Goal: Task Accomplishment & Management: Use online tool/utility

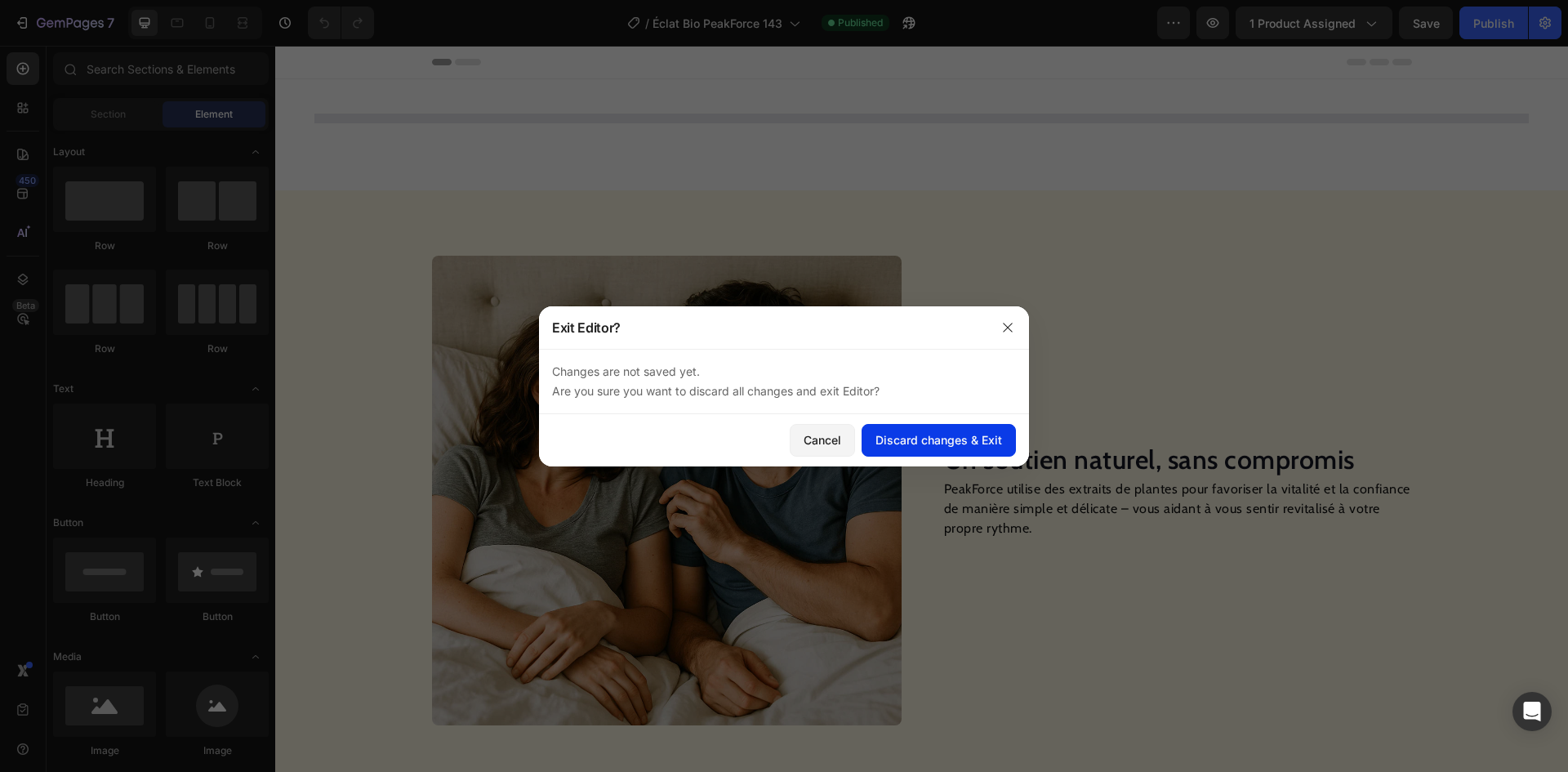
click at [962, 436] on div "Discard changes & Exit" at bounding box center [939, 440] width 126 height 17
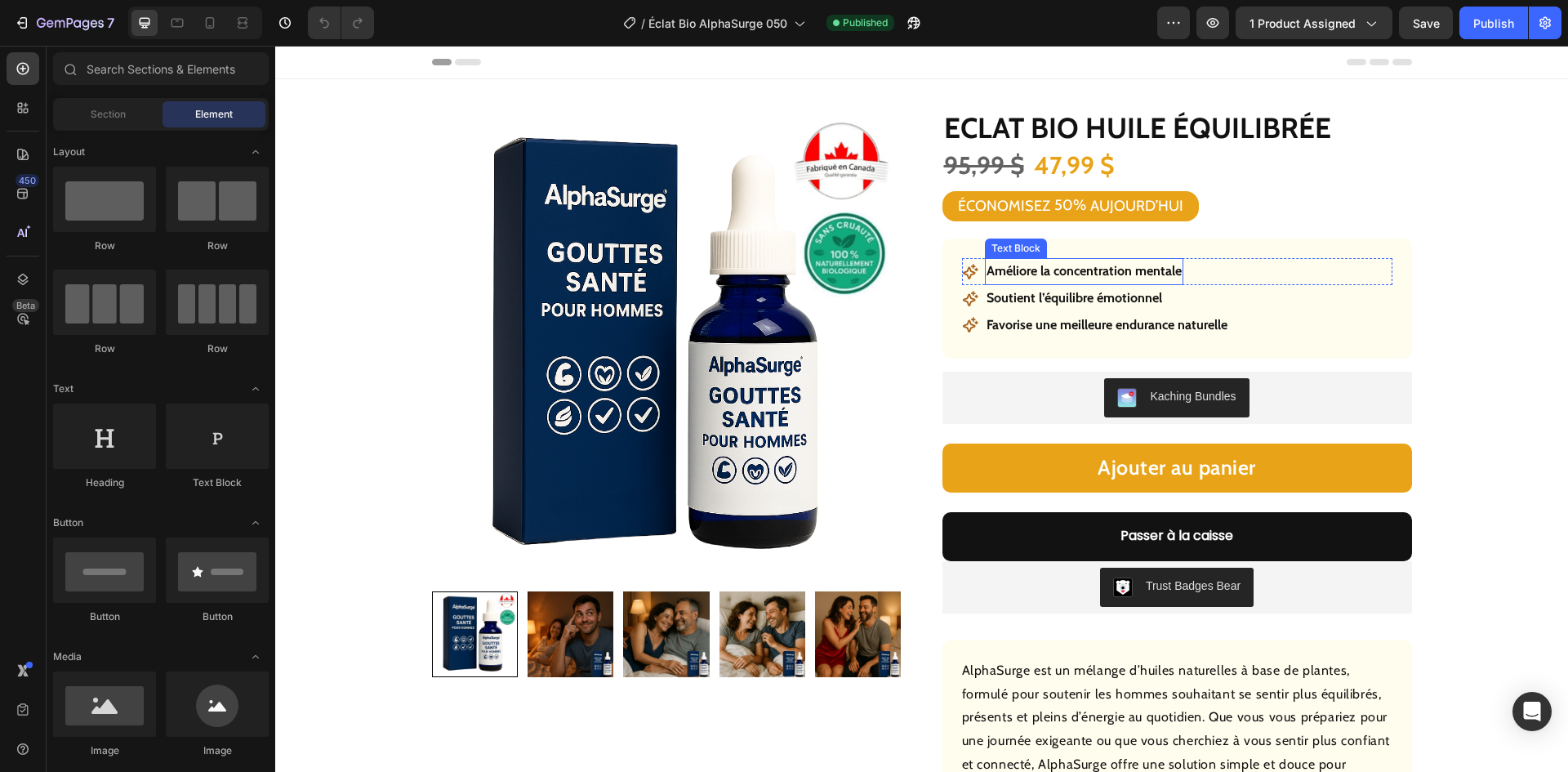
click at [1025, 268] on p "Améliore la concentration mentale" at bounding box center [1084, 272] width 195 height 24
click at [1023, 268] on p "Améliore la concentration mentale" at bounding box center [1084, 272] width 195 height 24
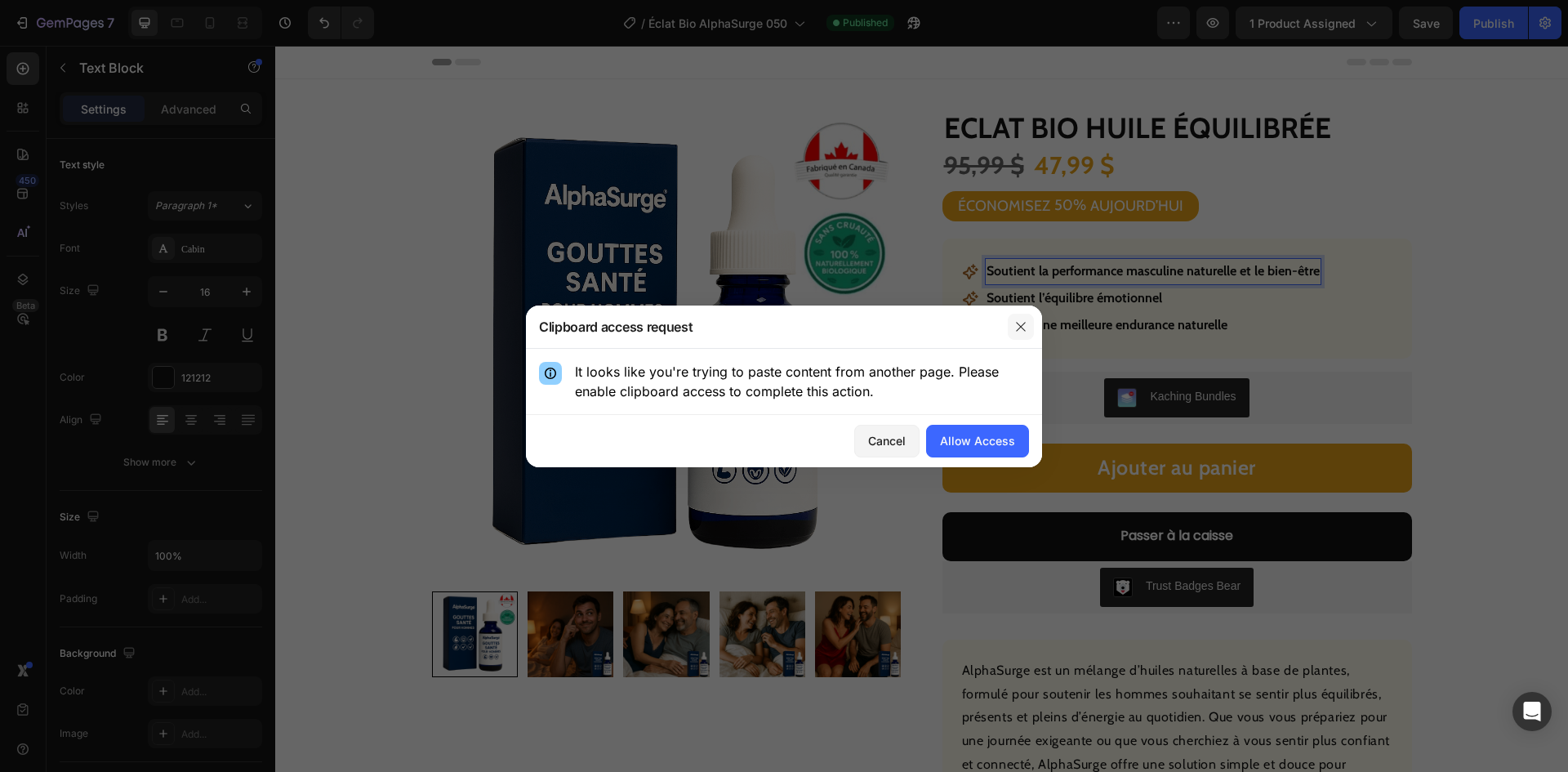
click at [1023, 319] on button "button" at bounding box center [1021, 327] width 27 height 27
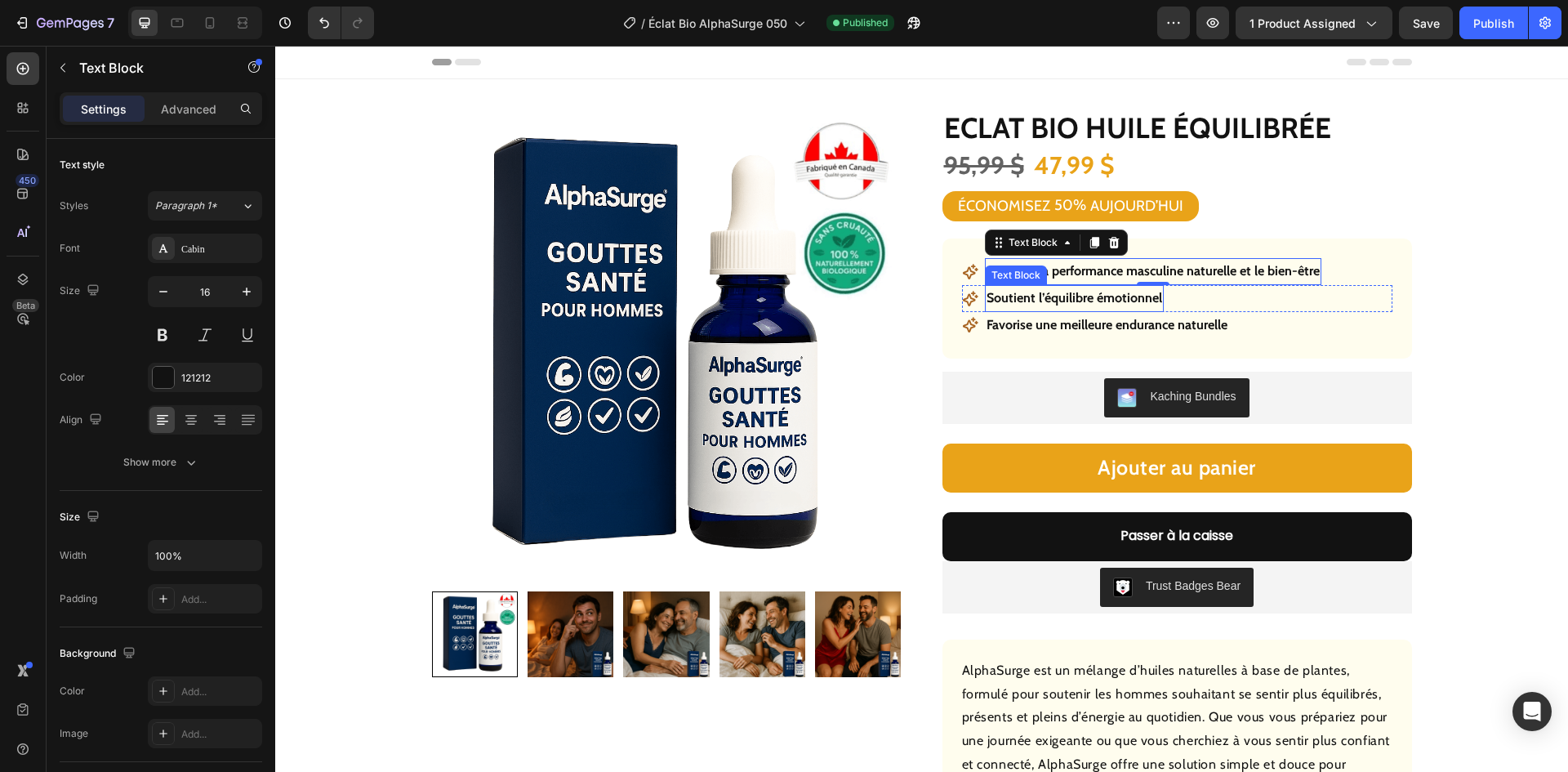
click at [1089, 305] on p "Soutient l’équilibre émotionnel" at bounding box center [1075, 299] width 176 height 24
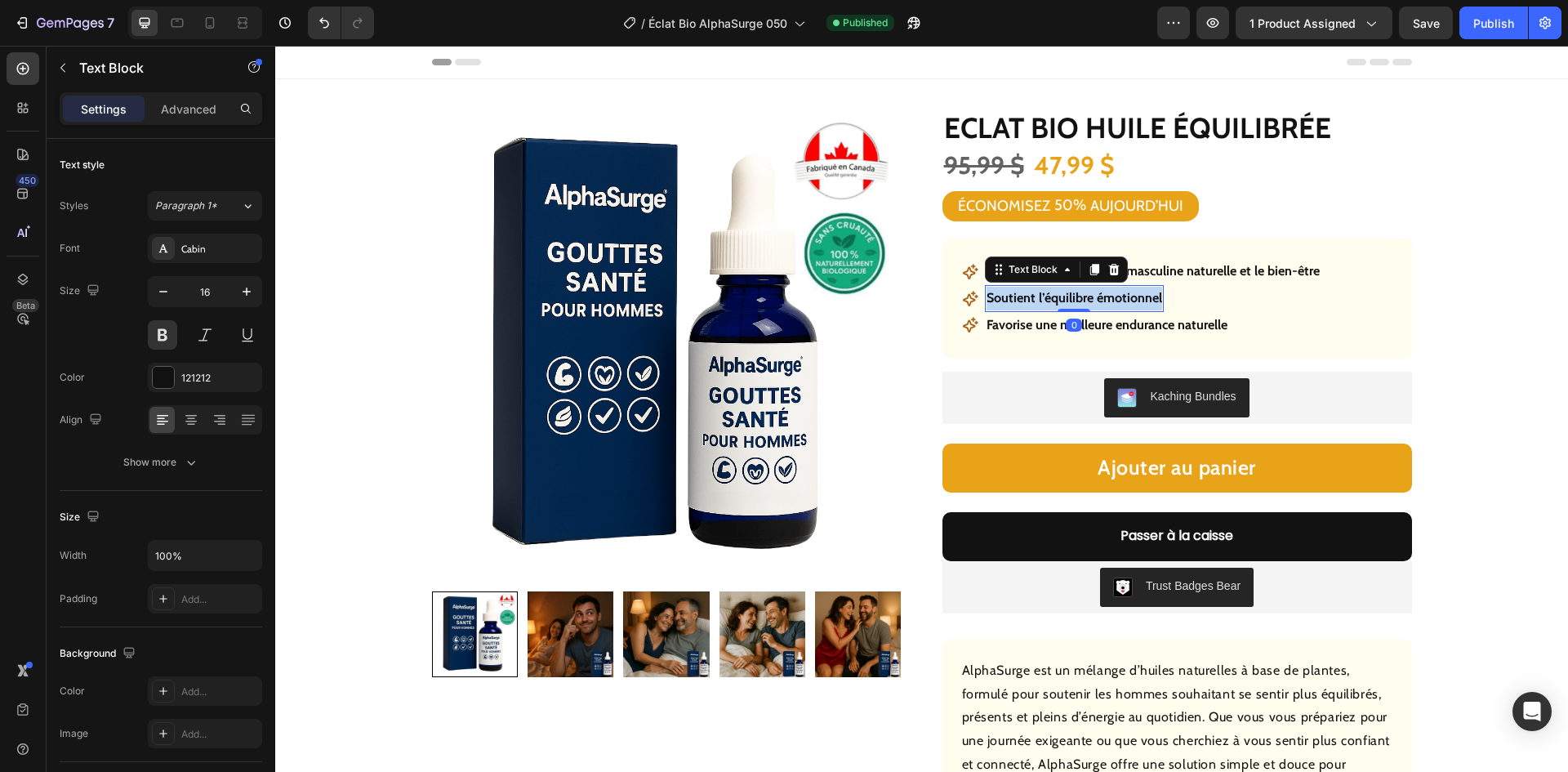
click at [1089, 305] on p "Soutient l’équilibre émotionnel" at bounding box center [1075, 299] width 176 height 24
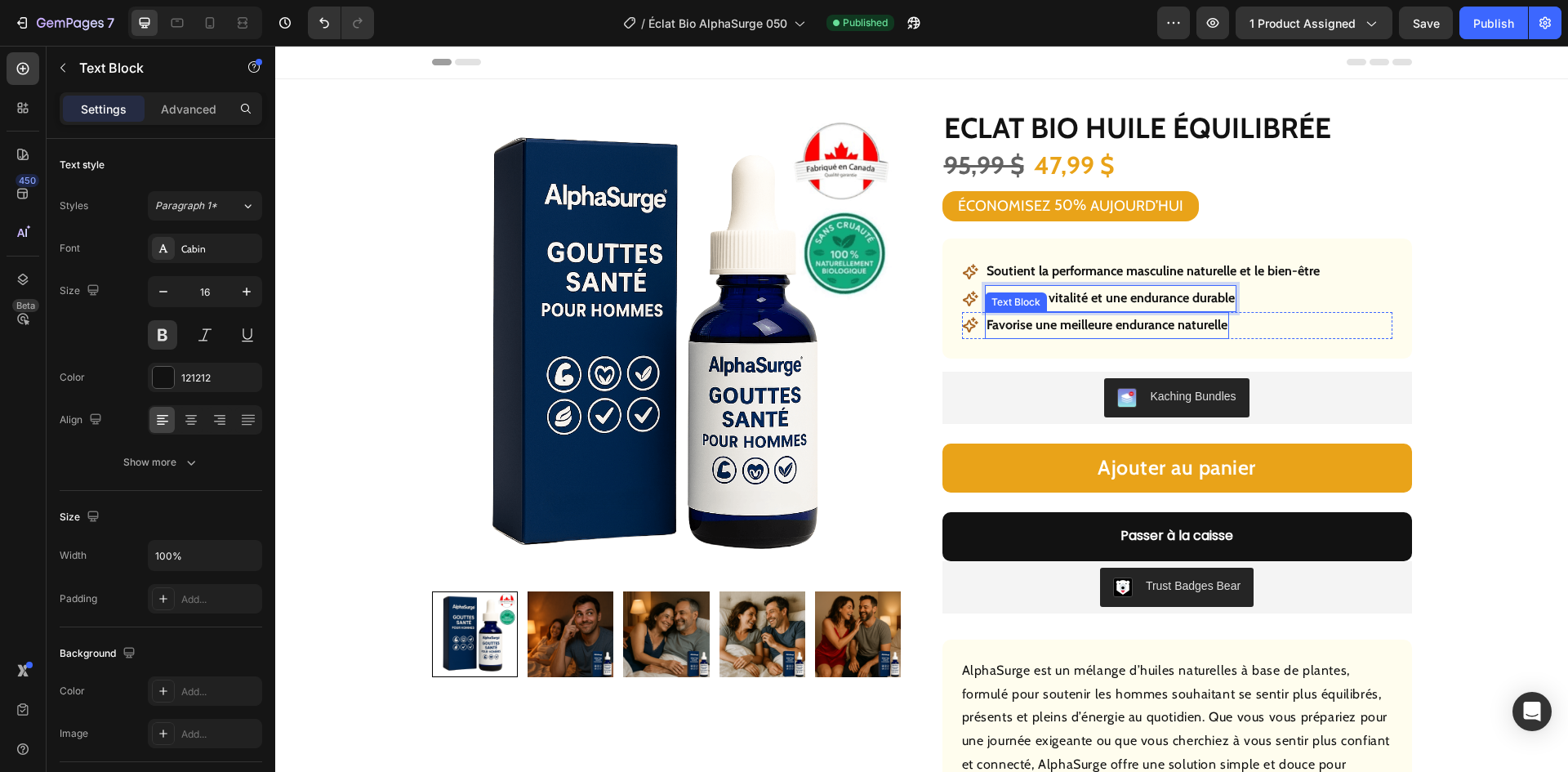
click at [1070, 332] on p "Favorise une meilleure endurance naturelle" at bounding box center [1107, 326] width 241 height 24
click at [1071, 331] on p "Favorise une meilleure endurance naturelle" at bounding box center [1107, 326] width 241 height 24
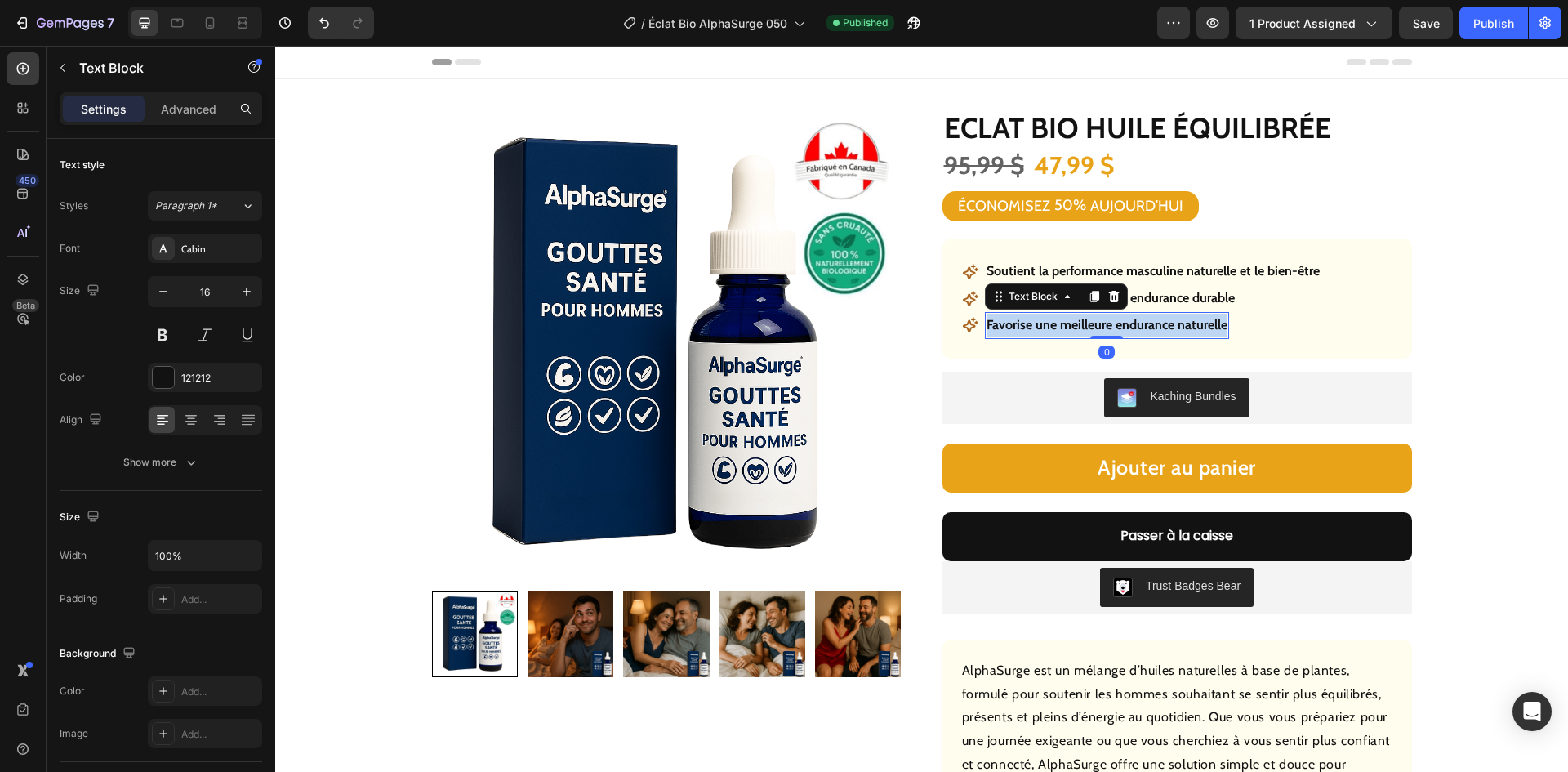
click at [1071, 331] on p "Favorise une meilleure endurance naturelle" at bounding box center [1107, 326] width 241 height 24
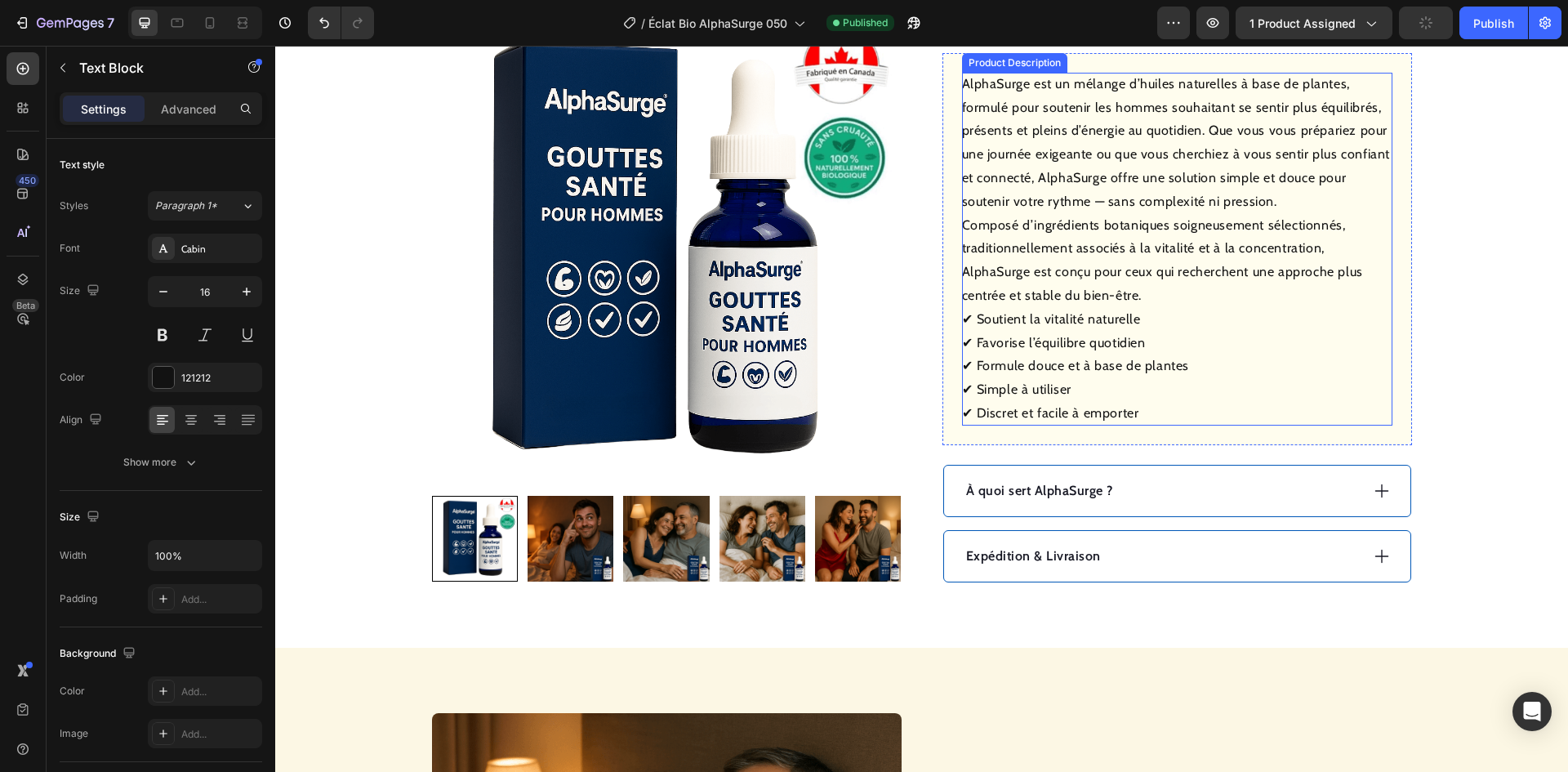
scroll to position [654, 0]
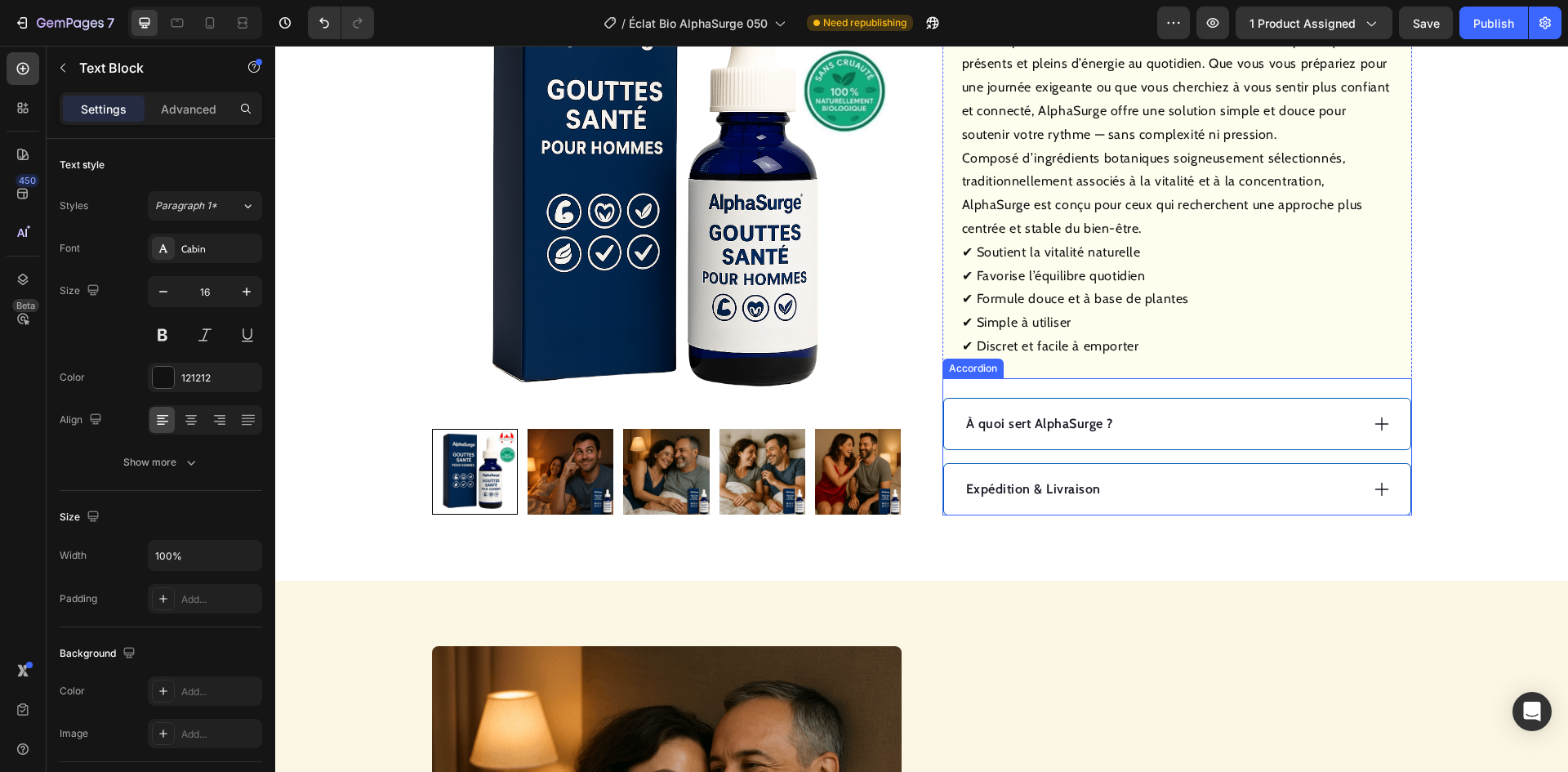
click at [1006, 418] on p "À quoi sert AlphaSurge ?" at bounding box center [1040, 423] width 147 height 19
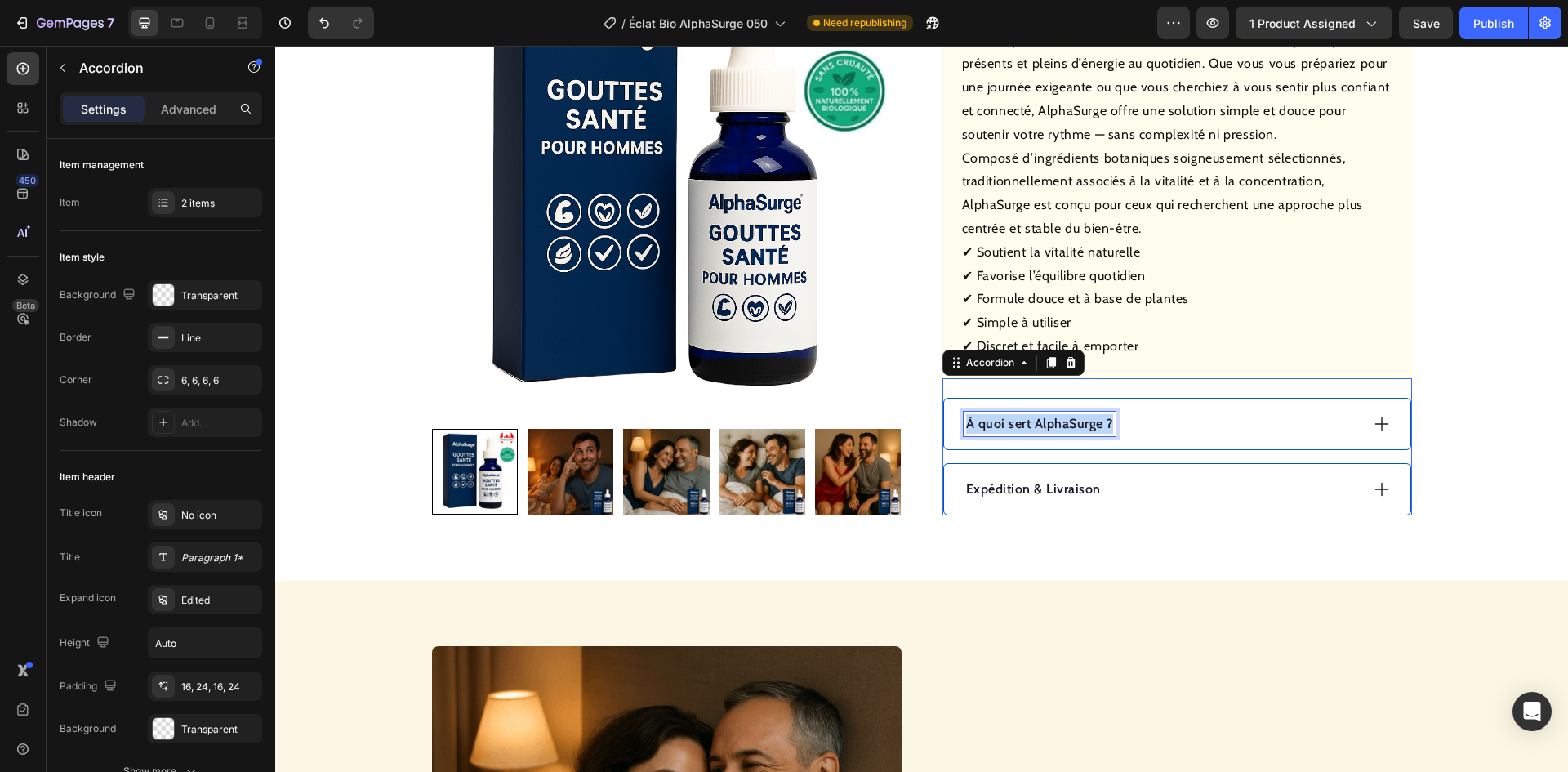
click at [1006, 418] on p "À quoi sert AlphaSurge ?" at bounding box center [1040, 423] width 147 height 19
click at [1151, 427] on div "Mode d’emploi" at bounding box center [1162, 424] width 396 height 25
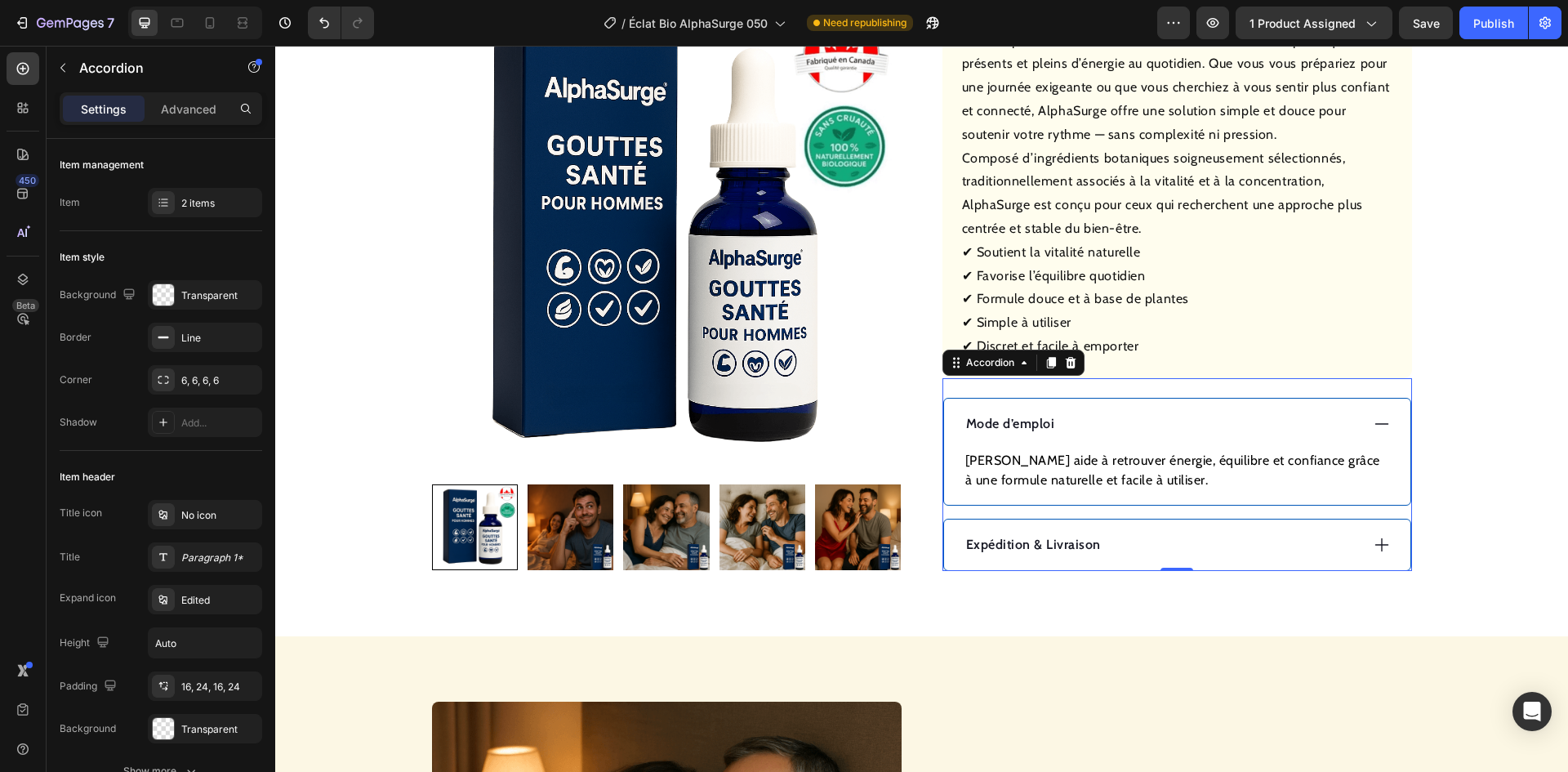
click at [1104, 462] on p "[PERSON_NAME] aide à retrouver énergie, équilibre et confiance grâce à une form…" at bounding box center [1177, 471] width 424 height 39
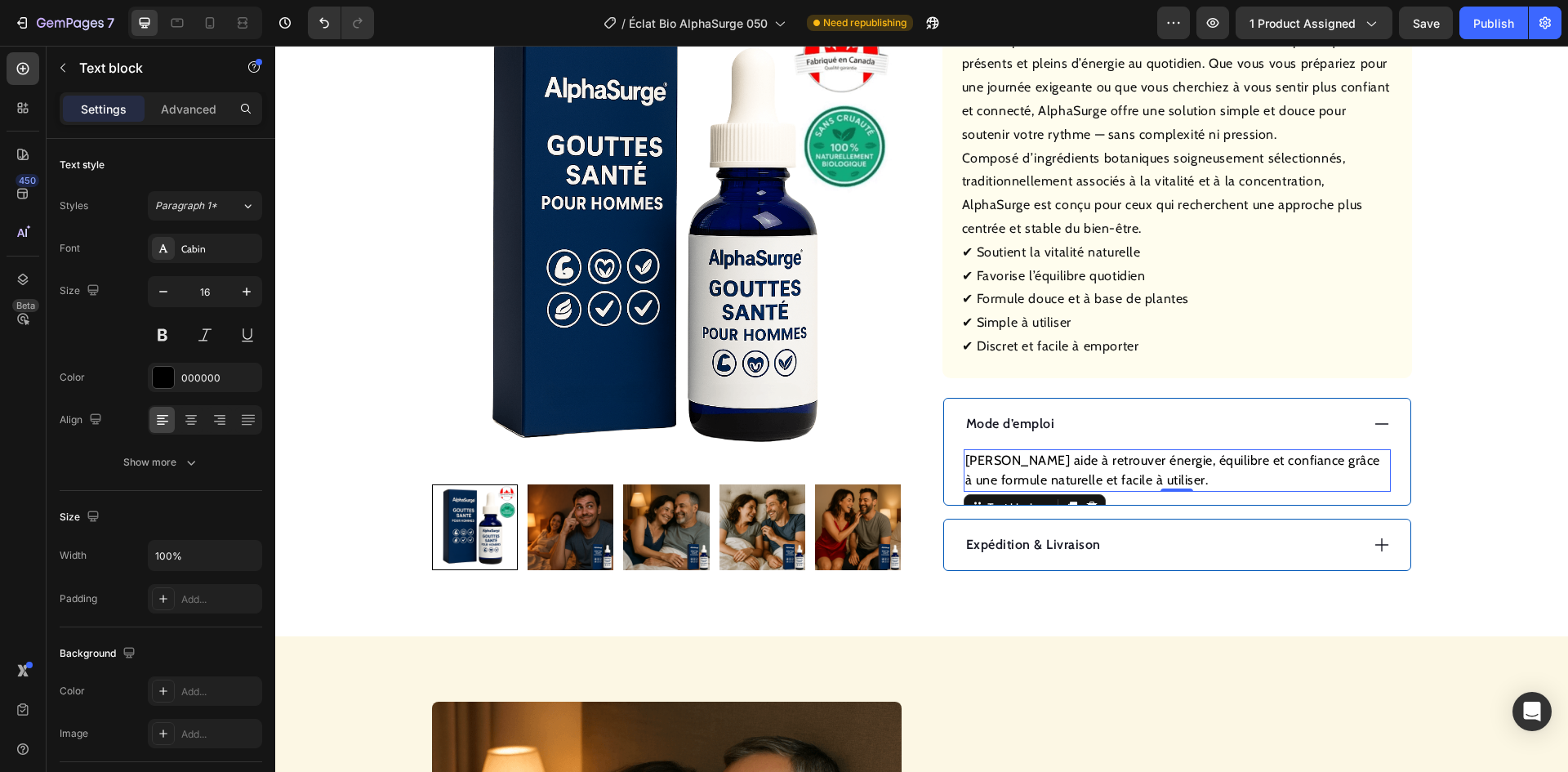
click at [1104, 462] on p "[PERSON_NAME] aide à retrouver énergie, équilibre et confiance grâce à une form…" at bounding box center [1177, 471] width 424 height 39
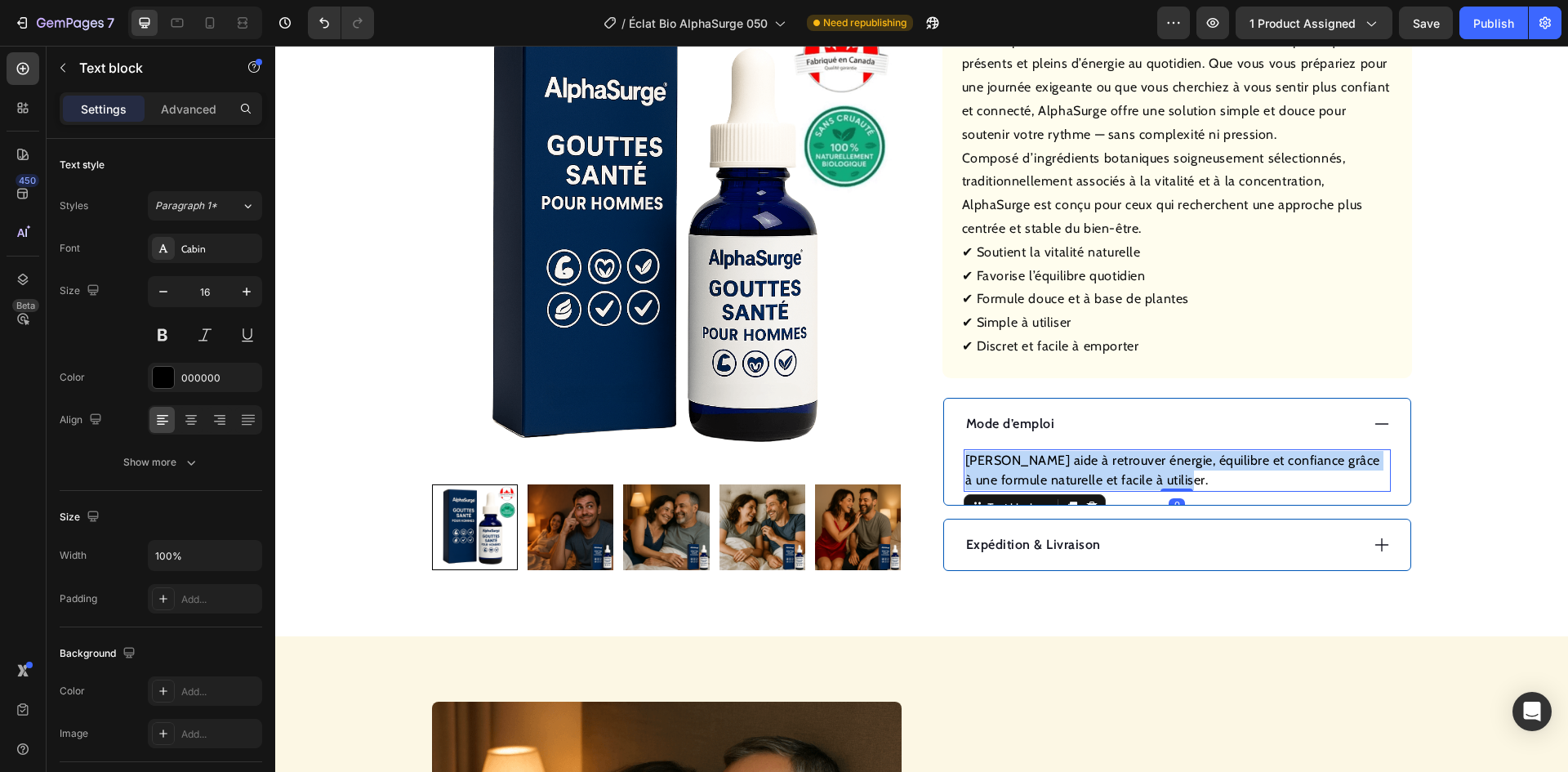
click at [1104, 462] on p "[PERSON_NAME] aide à retrouver énergie, équilibre et confiance grâce à une form…" at bounding box center [1177, 471] width 424 height 39
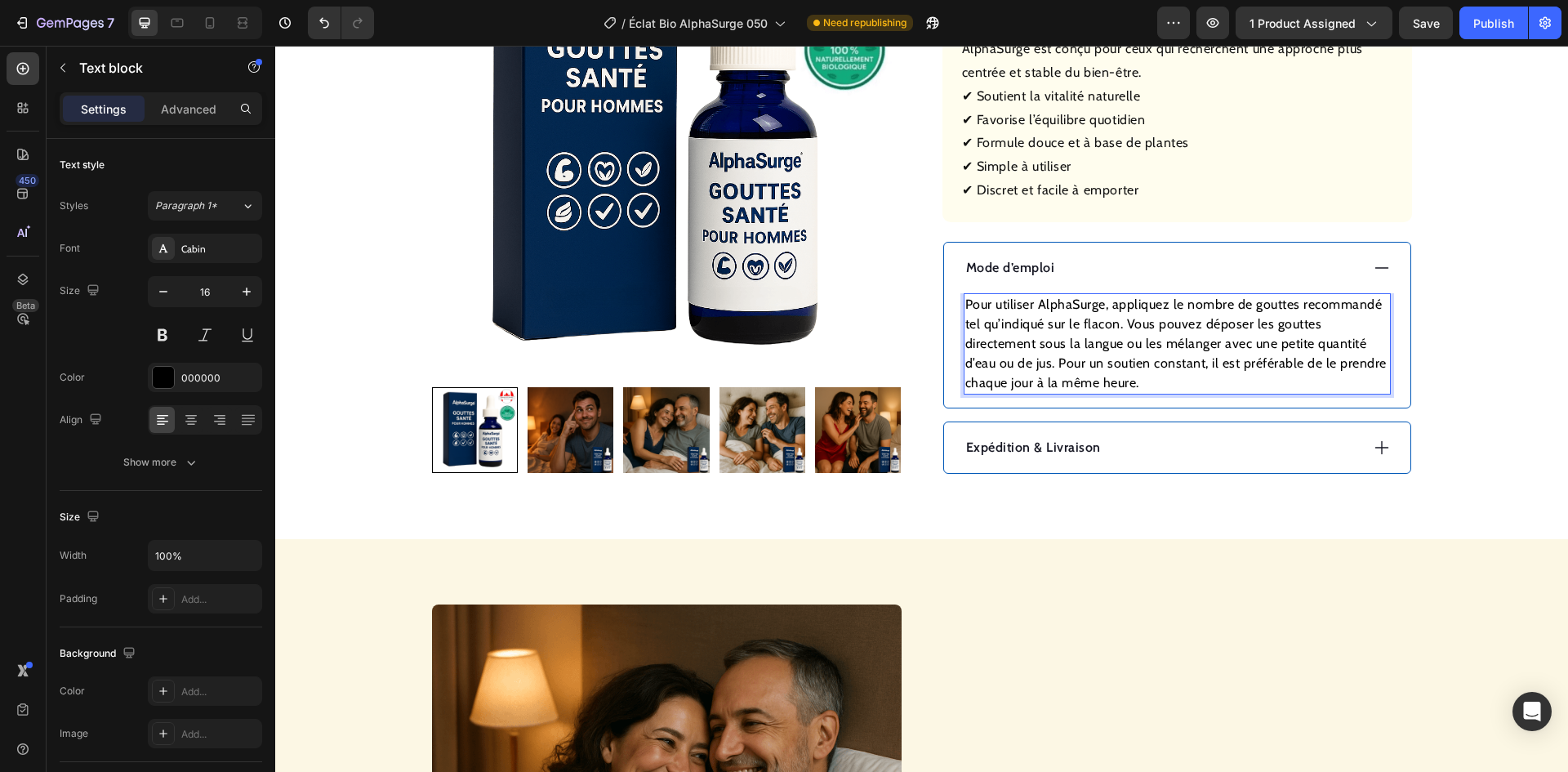
scroll to position [817, 0]
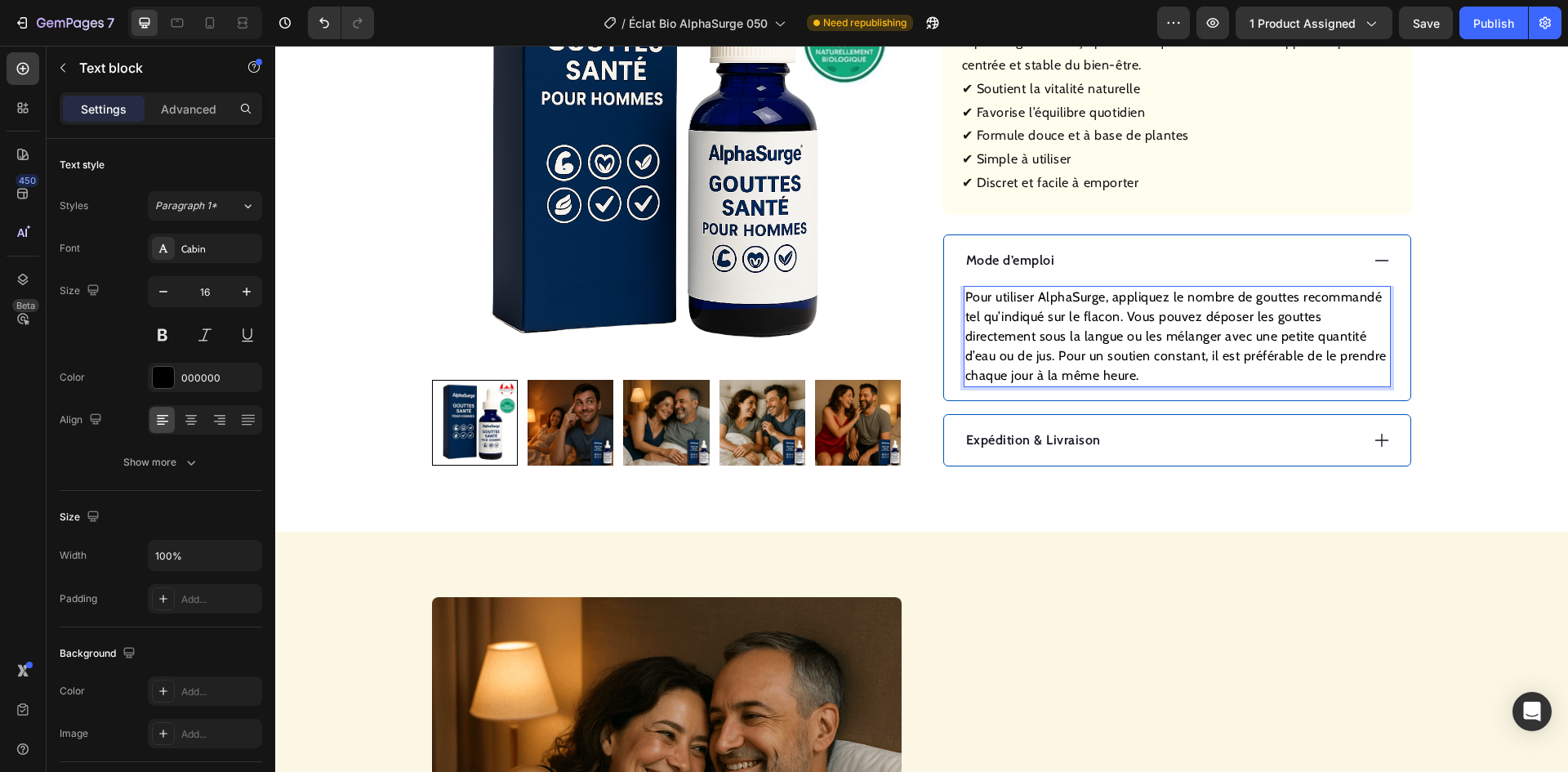
click at [1142, 437] on div "Expédition & Livraison" at bounding box center [1162, 440] width 396 height 25
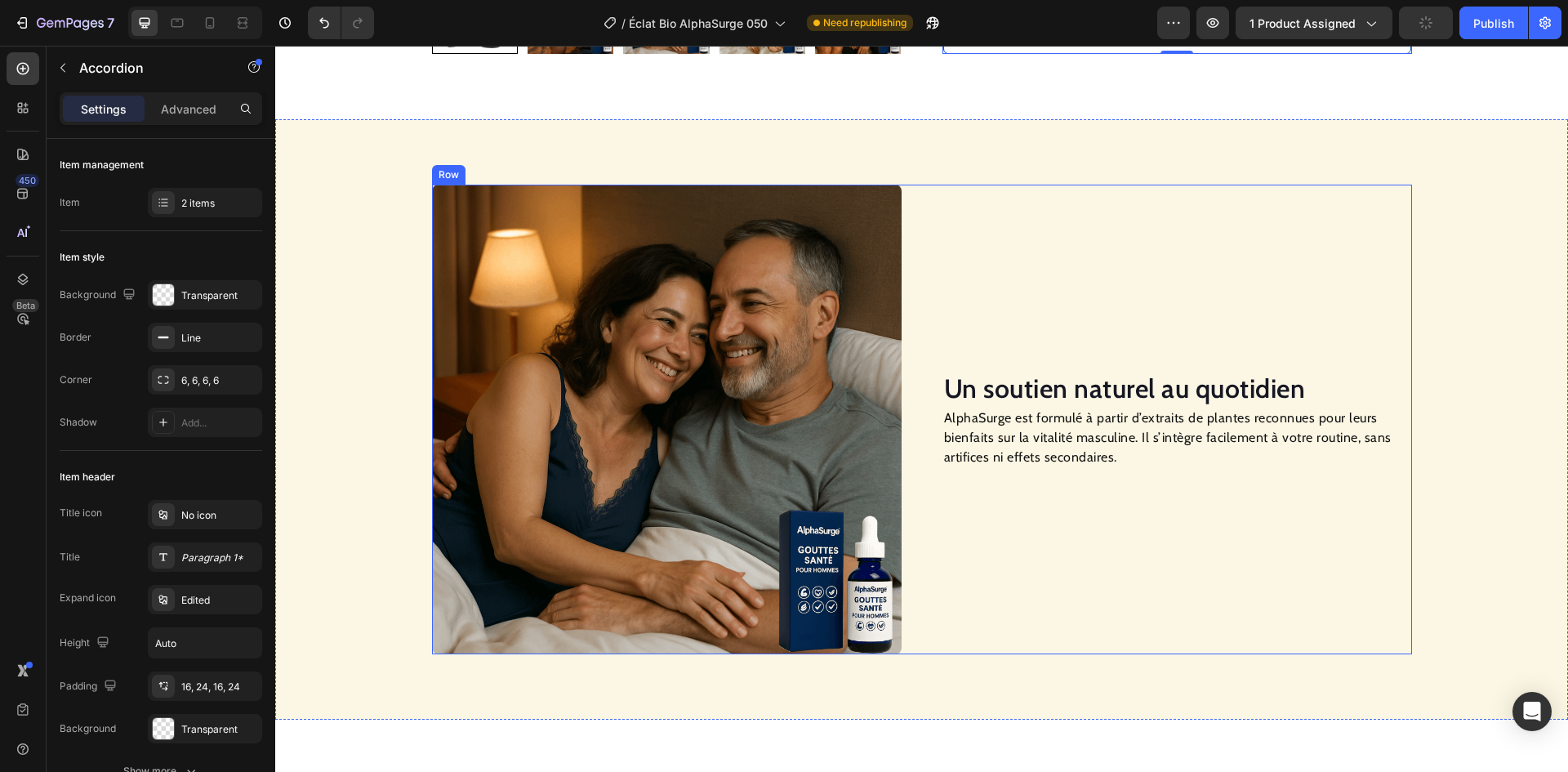
scroll to position [1471, 0]
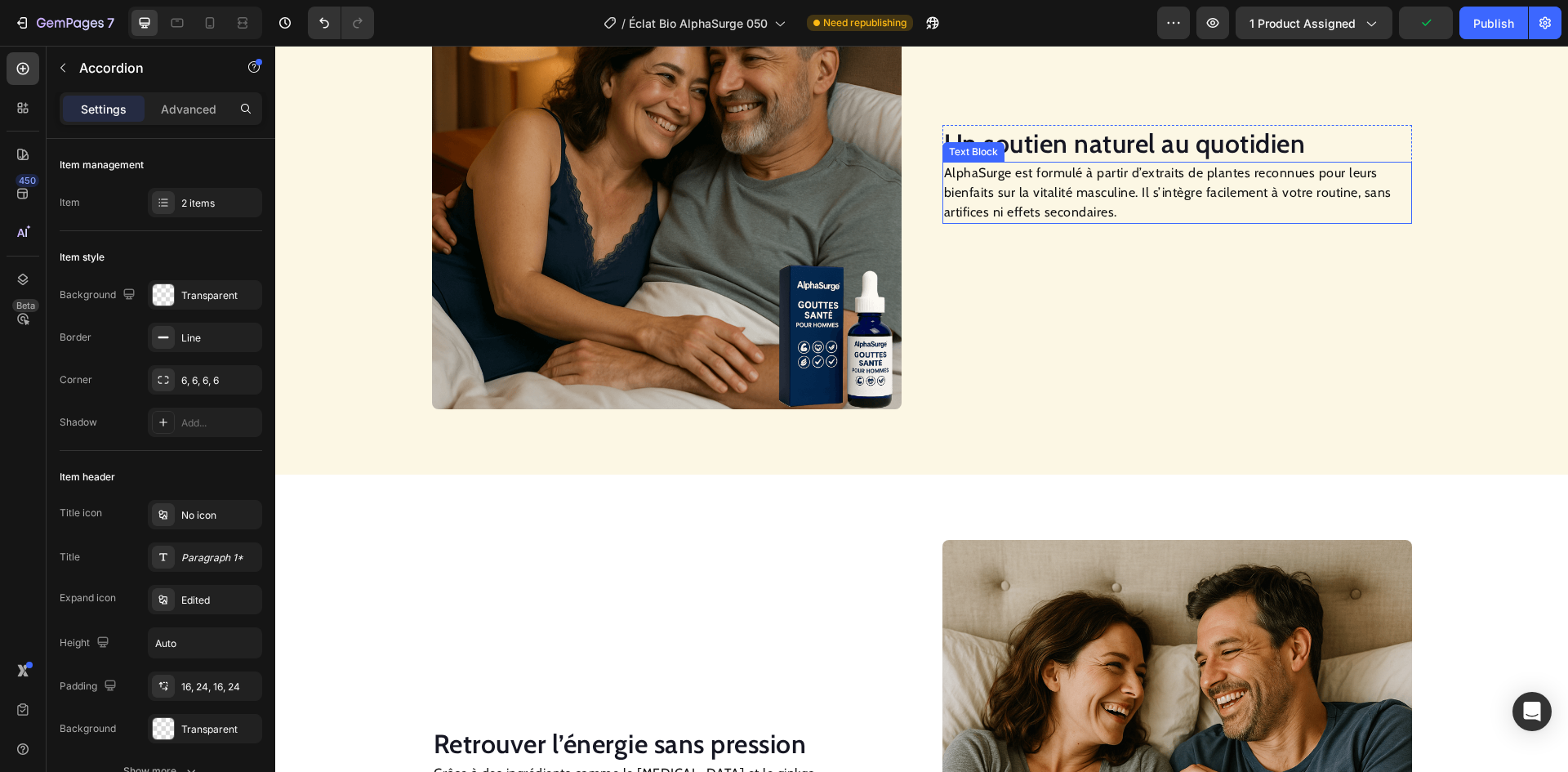
click at [1042, 143] on h2 "Un soutien naturel au quotidien" at bounding box center [1177, 144] width 470 height 38
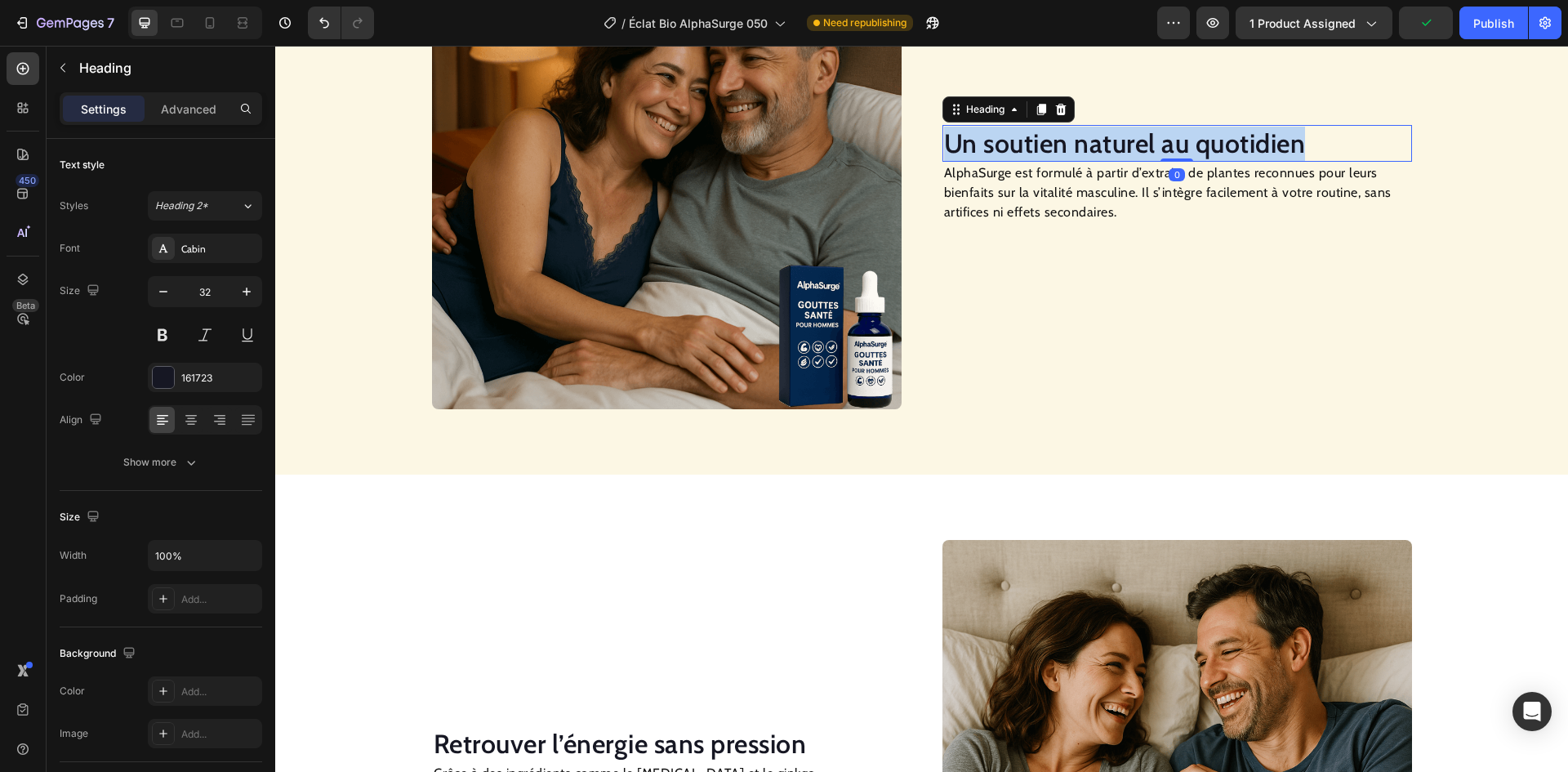
click at [1042, 143] on p "Un soutien naturel au quotidien" at bounding box center [1178, 143] width 467 height 34
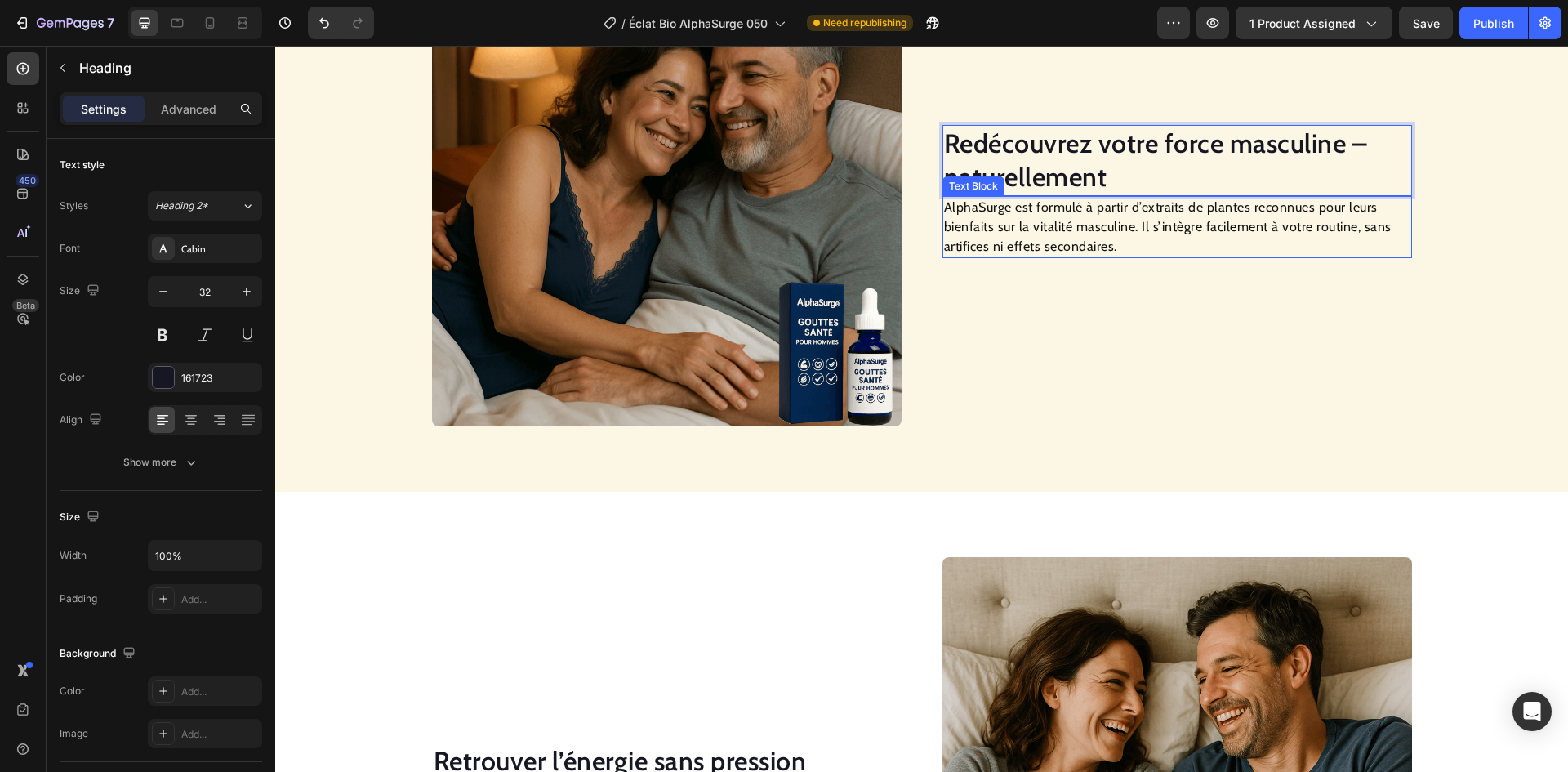
click at [1125, 216] on p "AlphaSurge est formulé à partir d’extraits de plantes reconnues pour leurs bien…" at bounding box center [1178, 227] width 467 height 59
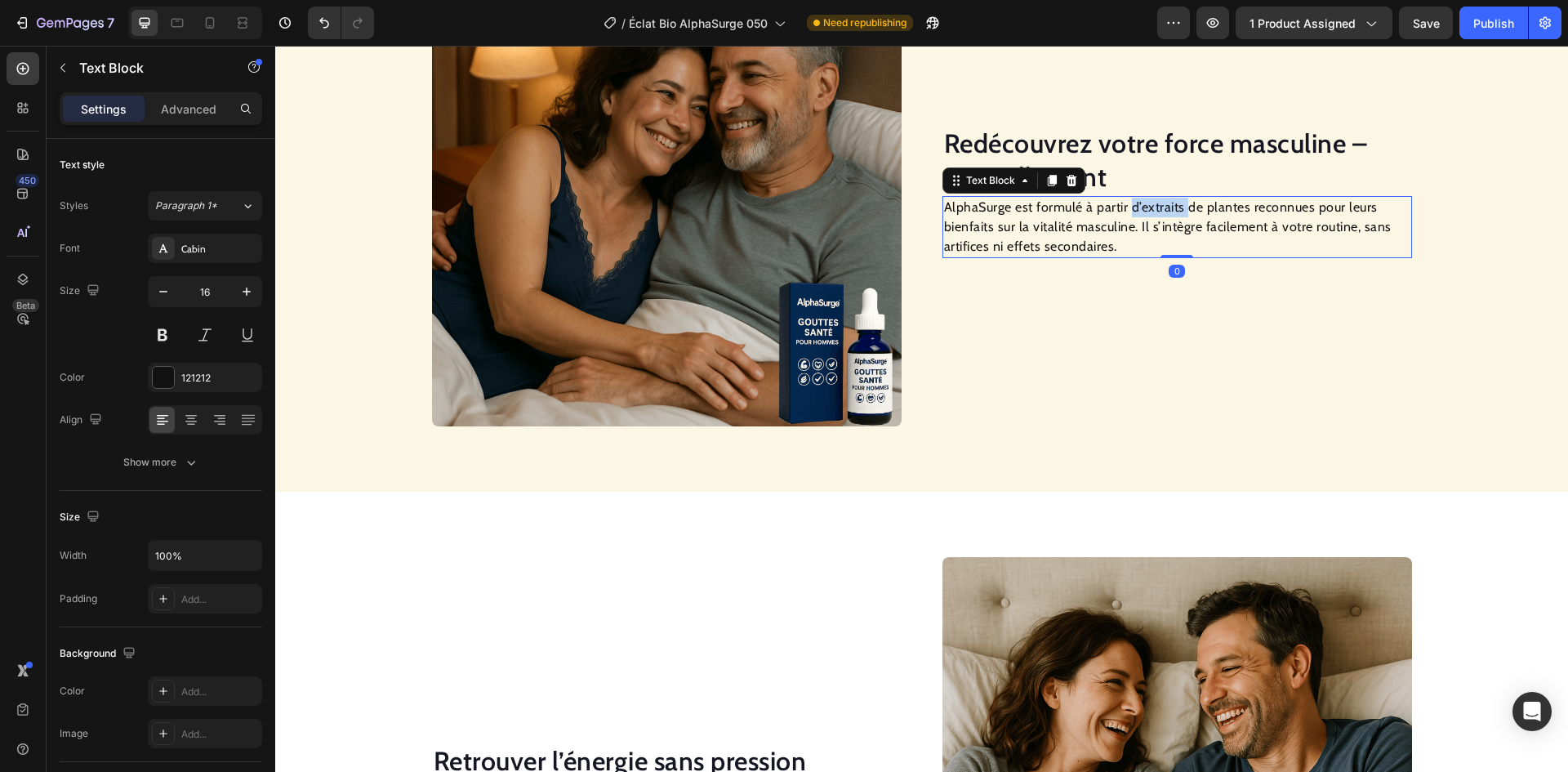
click at [1125, 216] on p "AlphaSurge est formulé à partir d’extraits de plantes reconnues pour leurs bien…" at bounding box center [1178, 227] width 467 height 59
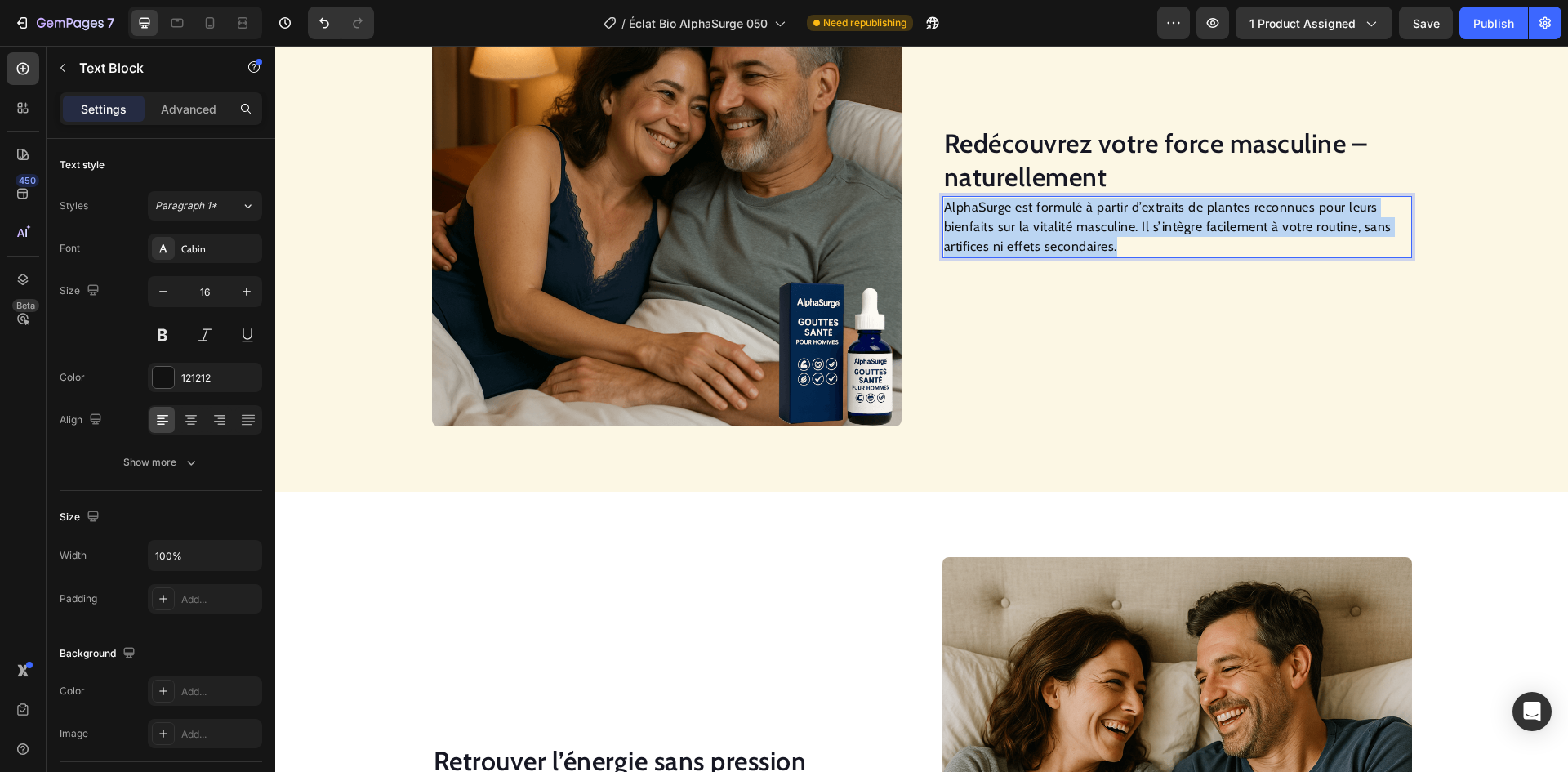
click at [1125, 216] on p "AlphaSurge est formulé à partir d’extraits de plantes reconnues pour leurs bien…" at bounding box center [1178, 227] width 467 height 59
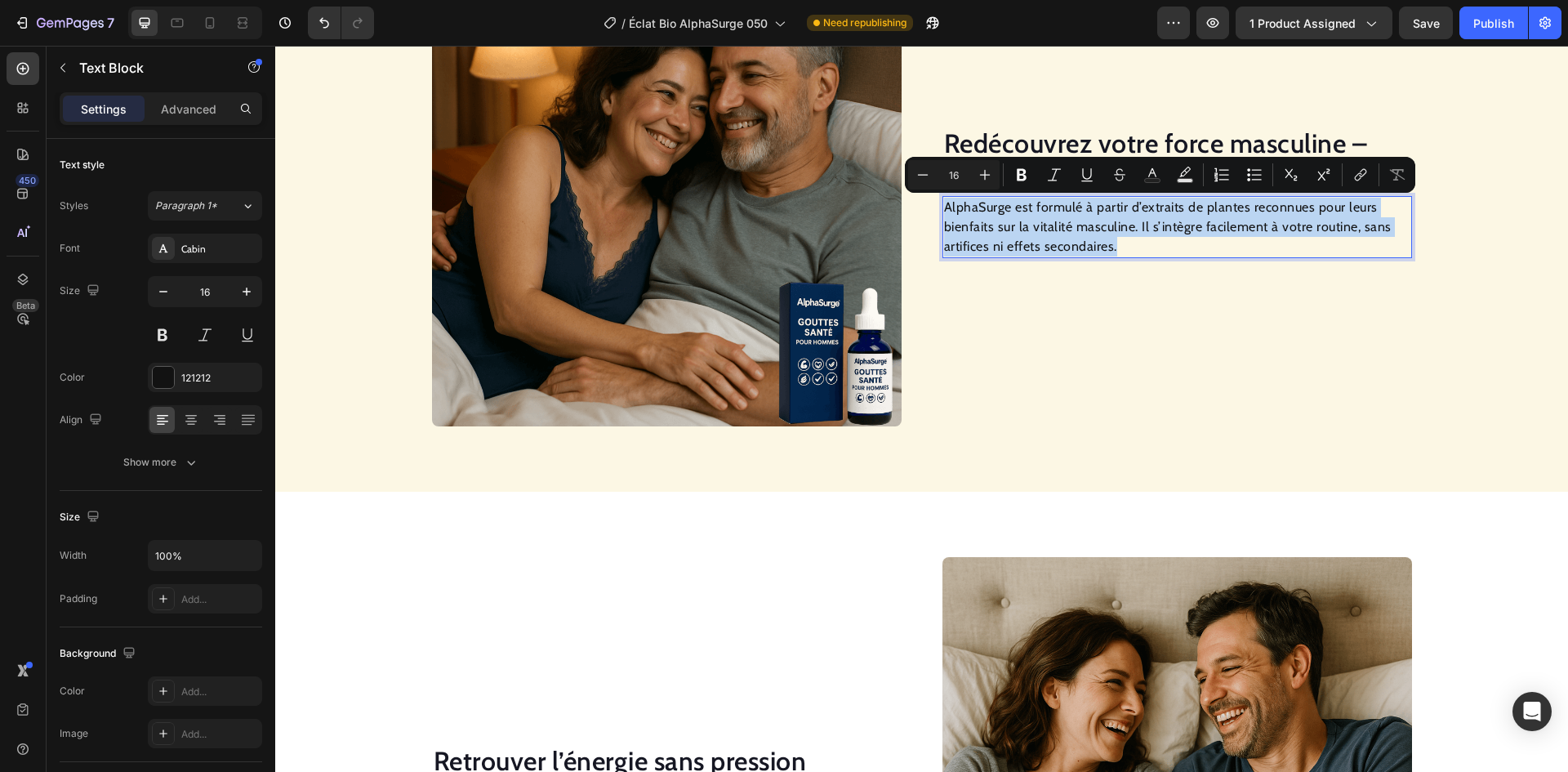
scroll to position [1434, 0]
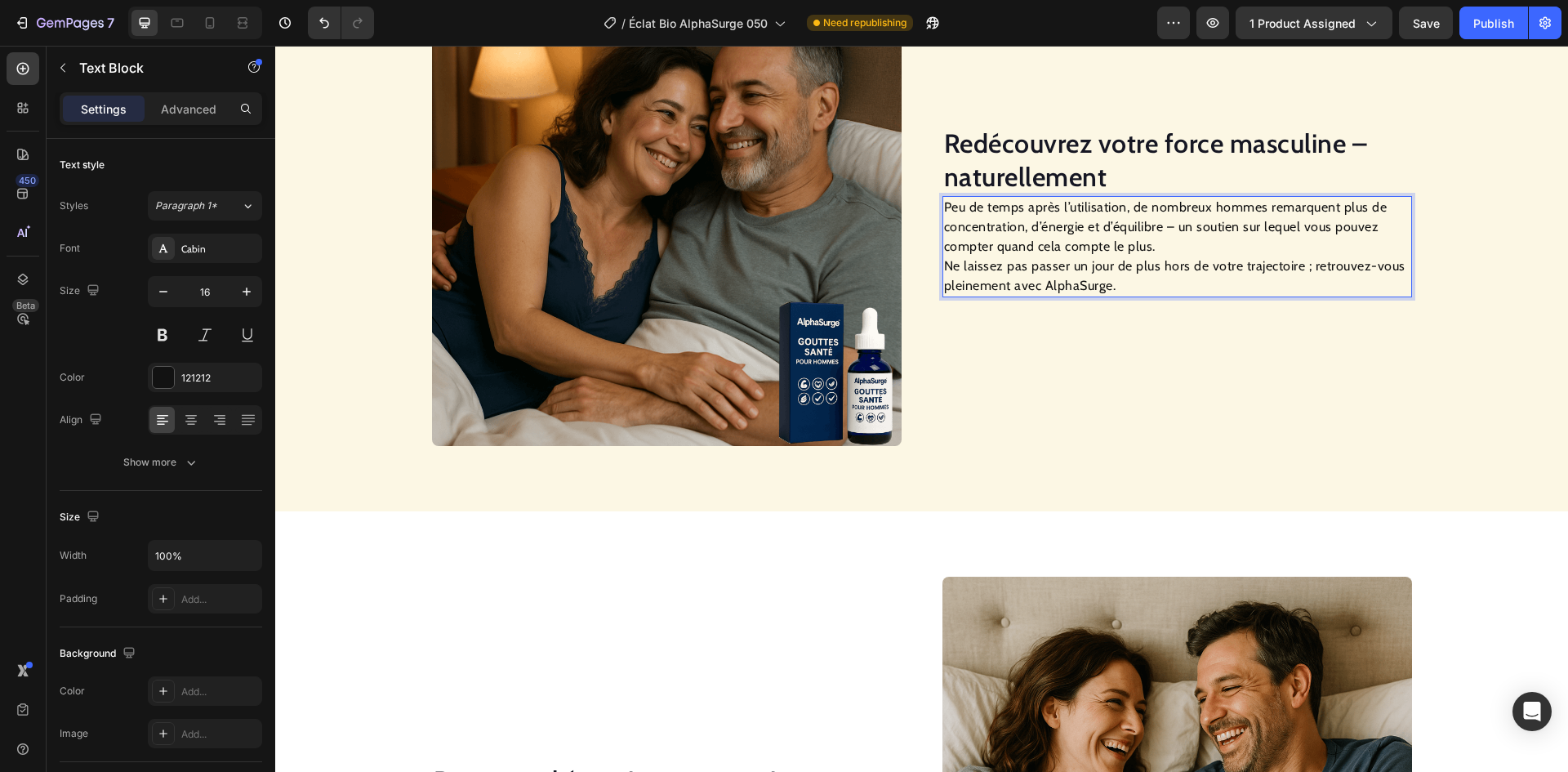
click at [945, 269] on p "Peu de temps après l’utilisation, de nombreux hommes remarquent plus de concent…" at bounding box center [1178, 246] width 467 height 98
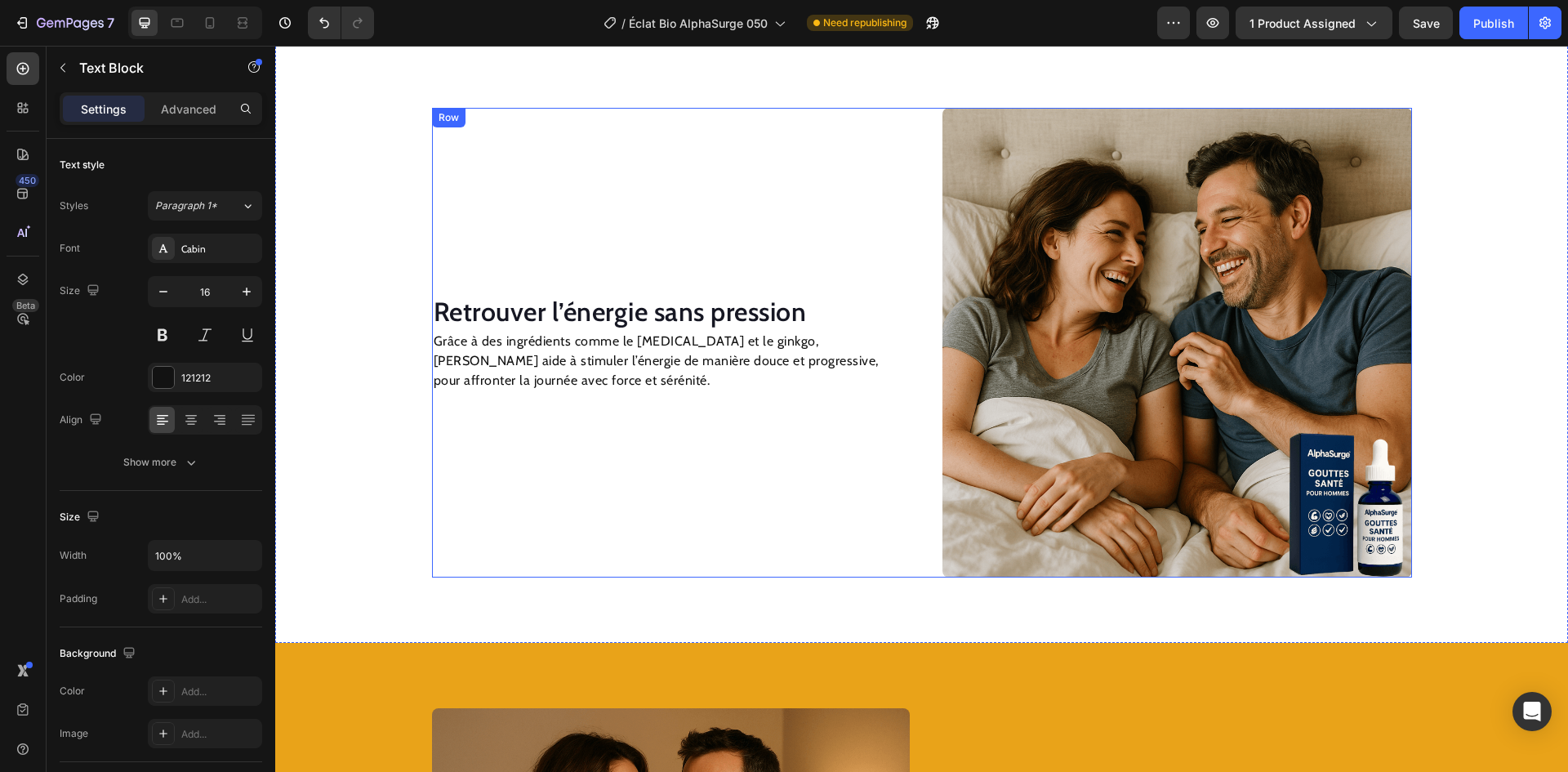
scroll to position [2098, 0]
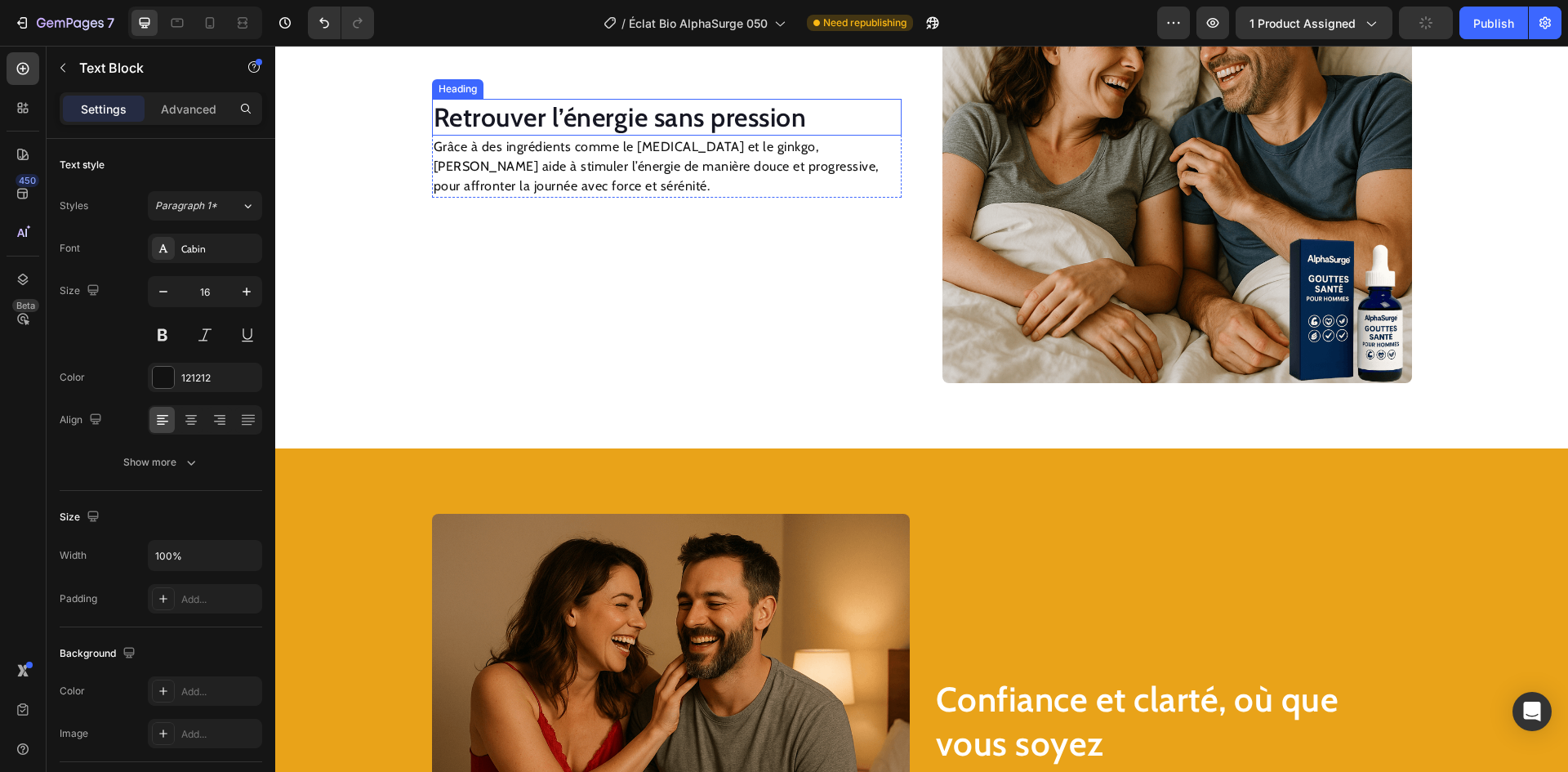
click at [594, 121] on h2 "Retrouver l’énergie sans pression" at bounding box center [666, 117] width 470 height 38
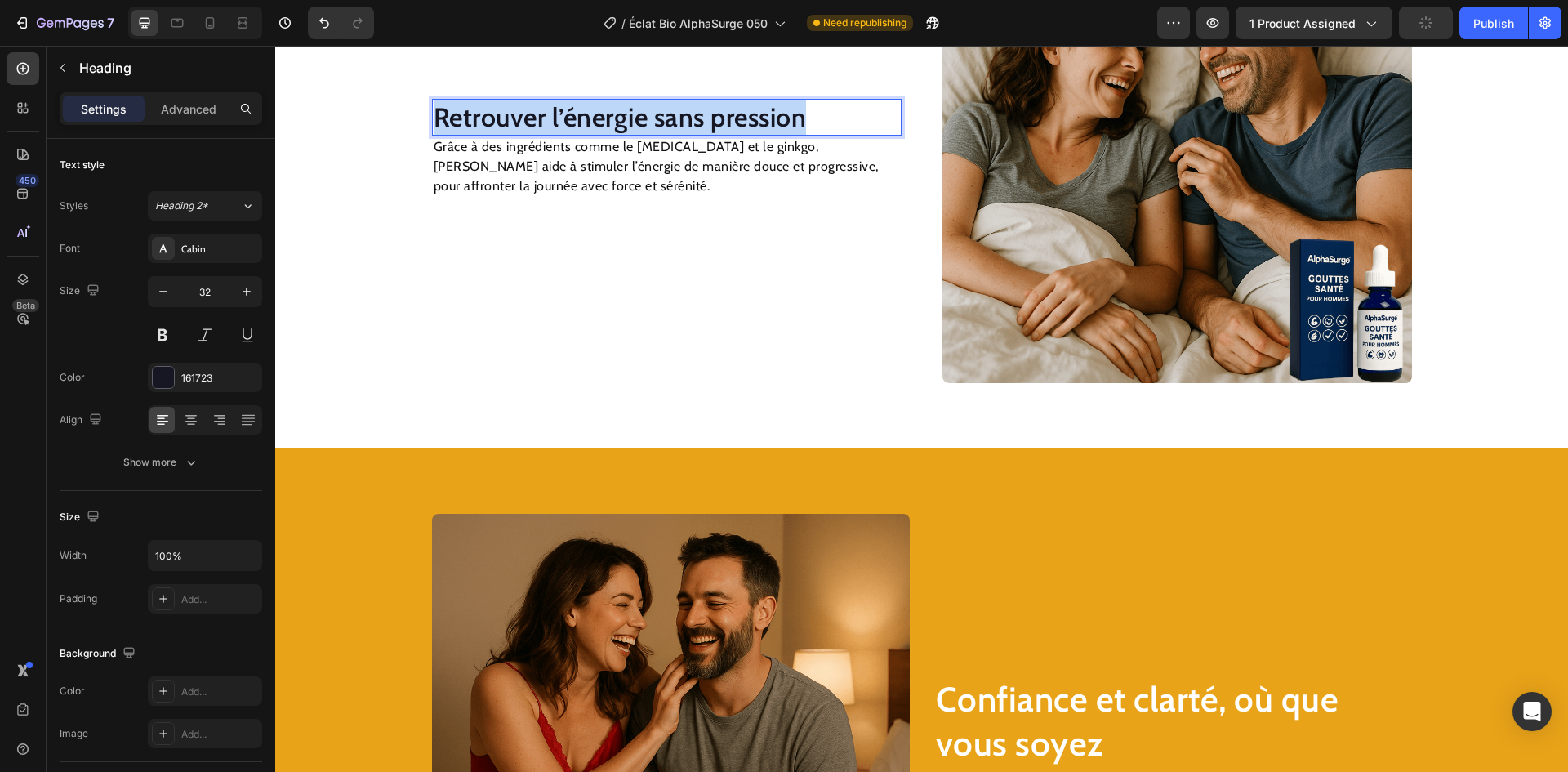
click at [594, 121] on p "Retrouver l’énergie sans pression" at bounding box center [667, 117] width 467 height 34
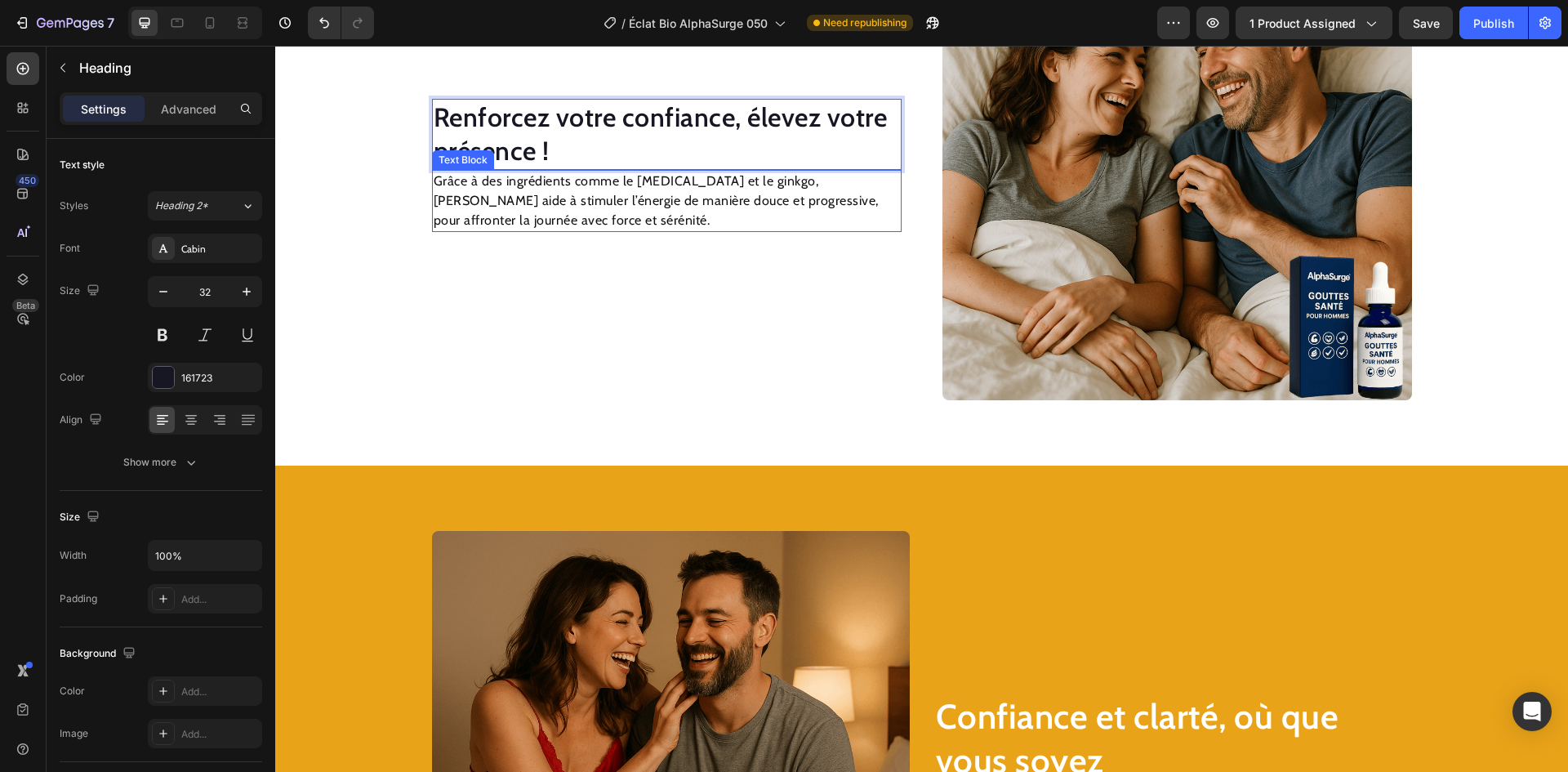
click at [607, 205] on p "Grâce à des ingrédients comme le [MEDICAL_DATA] et le ginkgo, [PERSON_NAME] aid…" at bounding box center [667, 201] width 467 height 59
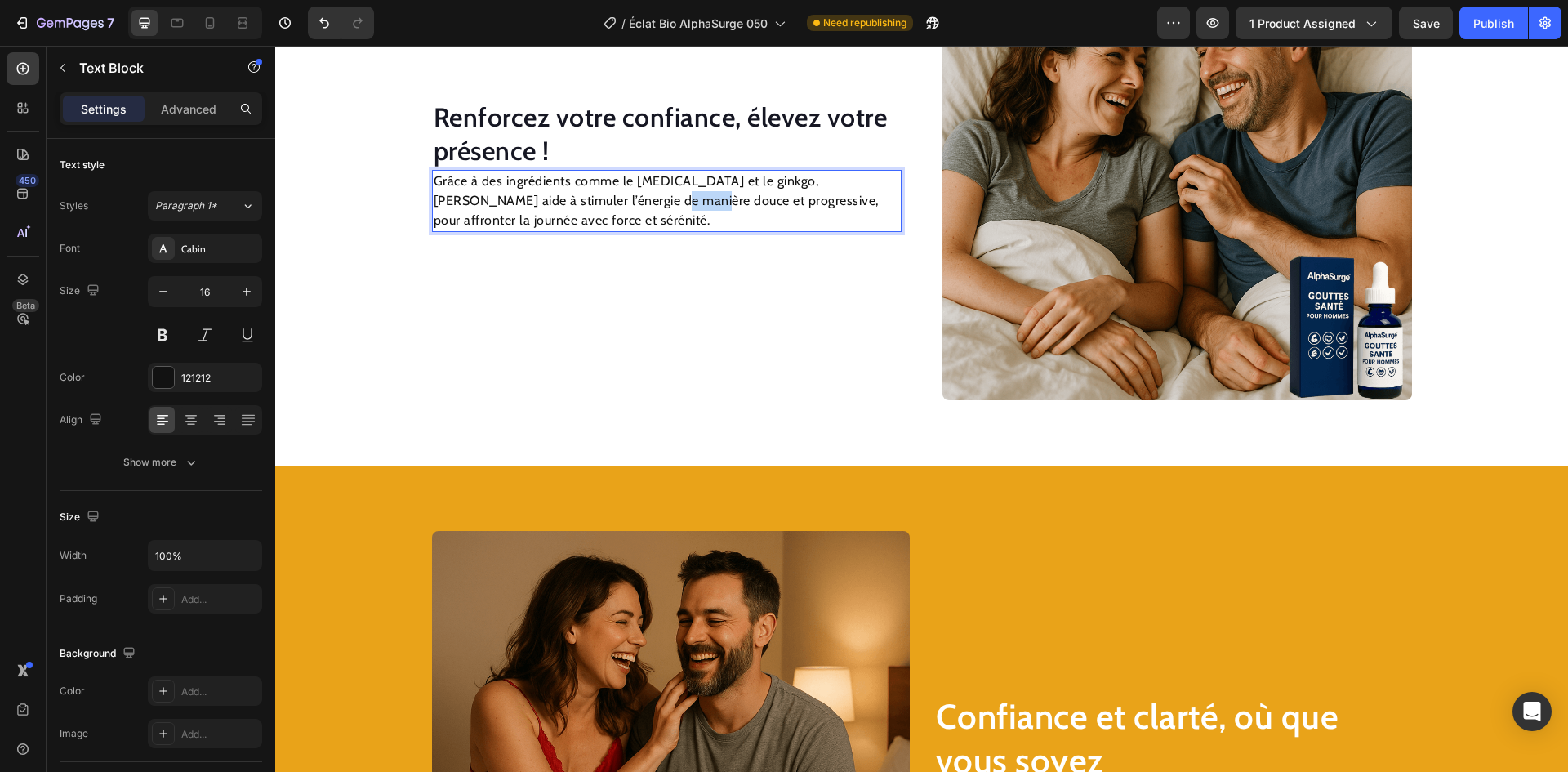
click at [607, 205] on p "Grâce à des ingrédients comme le [MEDICAL_DATA] et le ginkgo, [PERSON_NAME] aid…" at bounding box center [667, 201] width 467 height 59
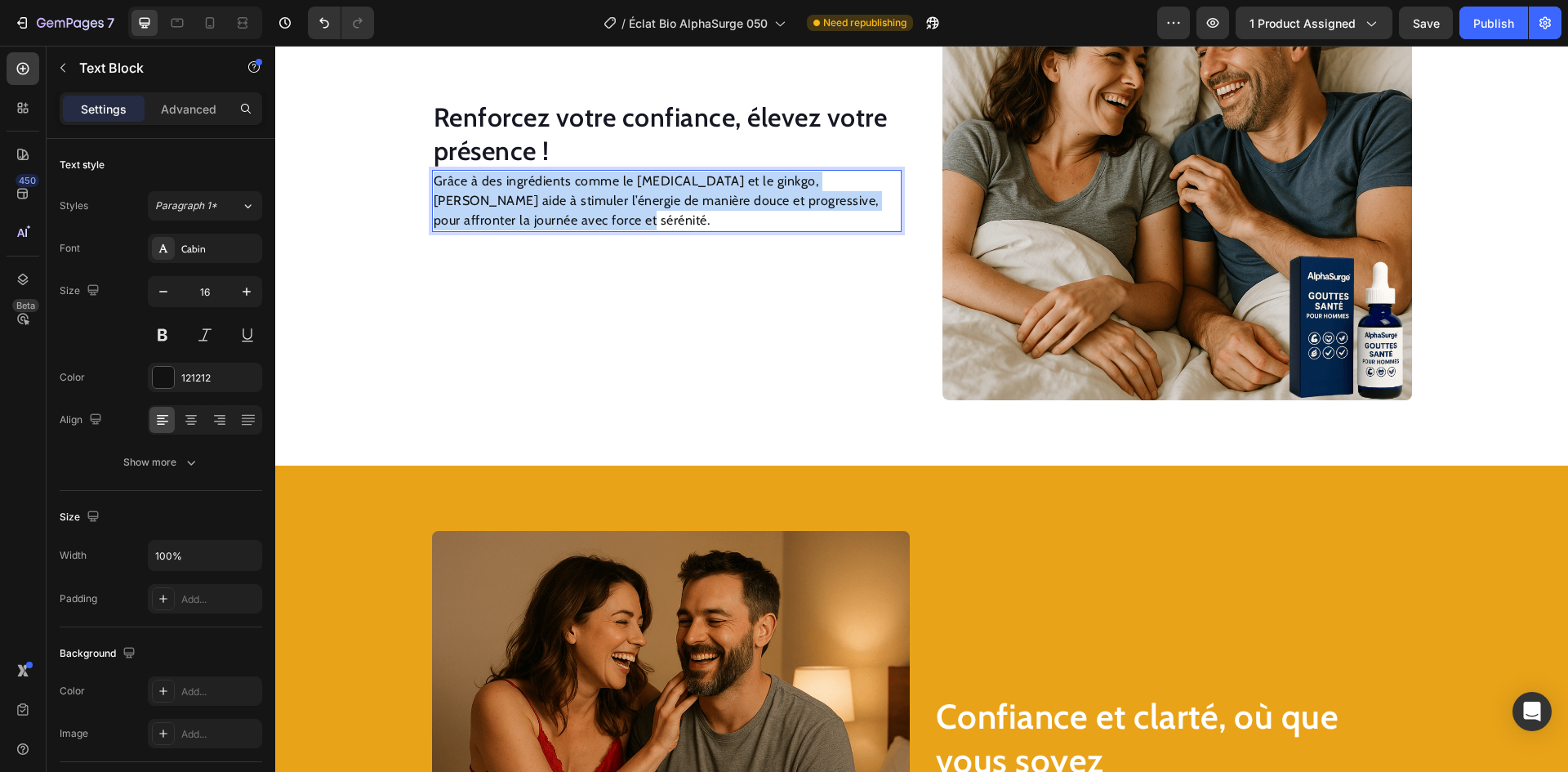
click at [607, 205] on p "Grâce à des ingrédients comme le [MEDICAL_DATA] et le ginkgo, [PERSON_NAME] aid…" at bounding box center [667, 201] width 467 height 59
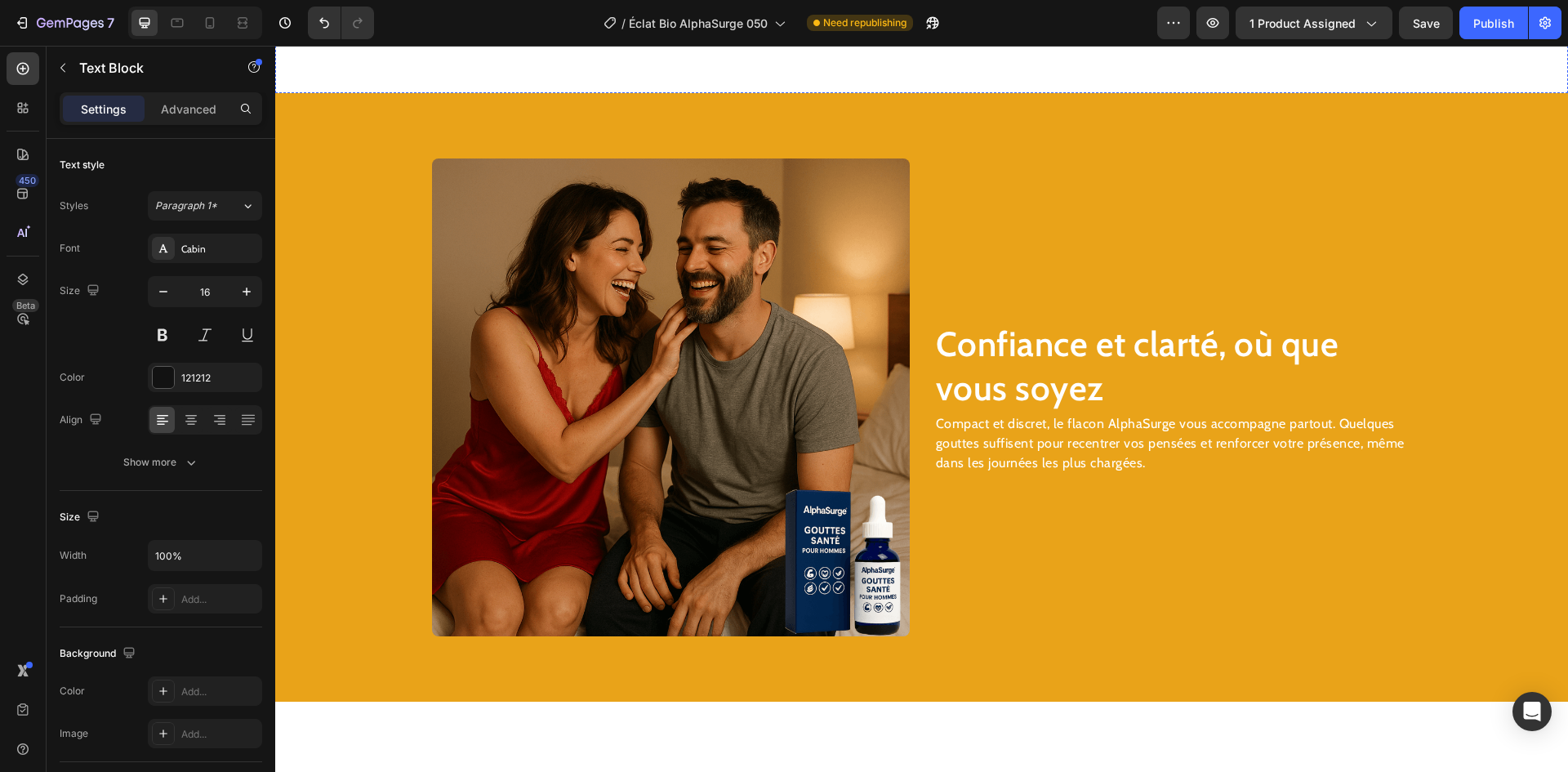
scroll to position [2489, 0]
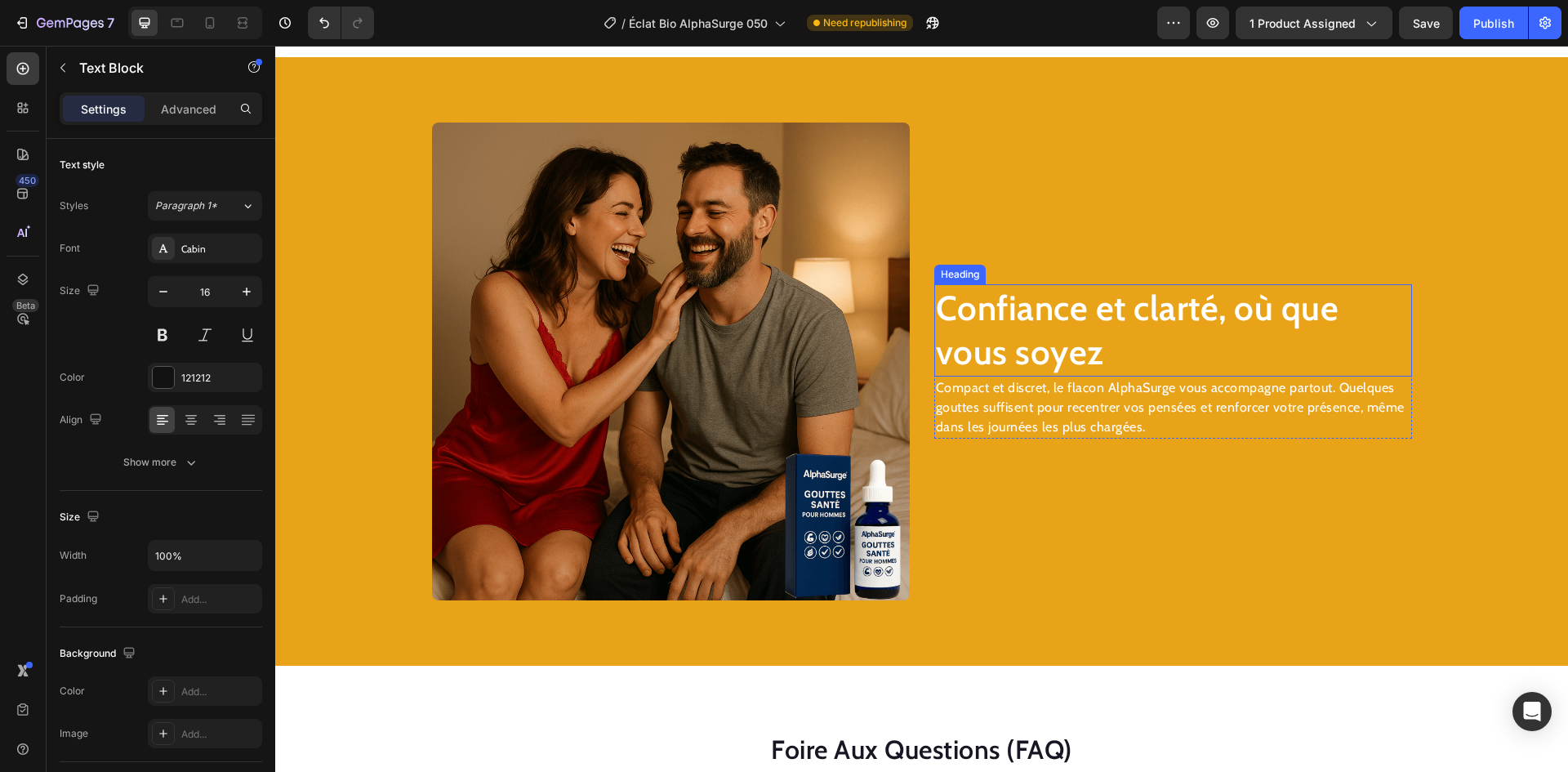
click at [1064, 305] on h2 "Confiance et clarté, où que vous soyez" at bounding box center [1173, 331] width 478 height 92
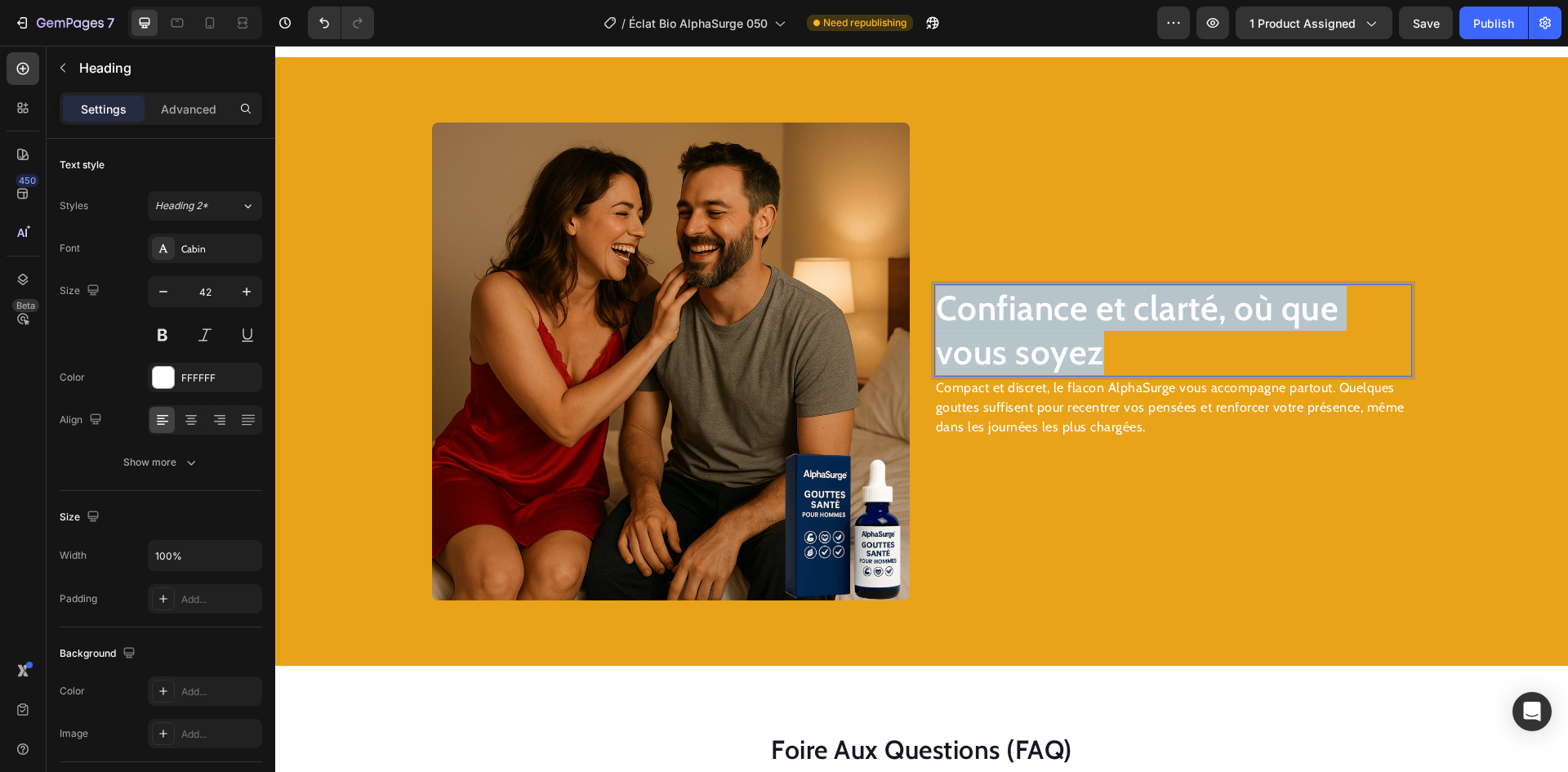
click at [1064, 305] on p "Confiance et clarté, où que vous soyez" at bounding box center [1173, 330] width 474 height 89
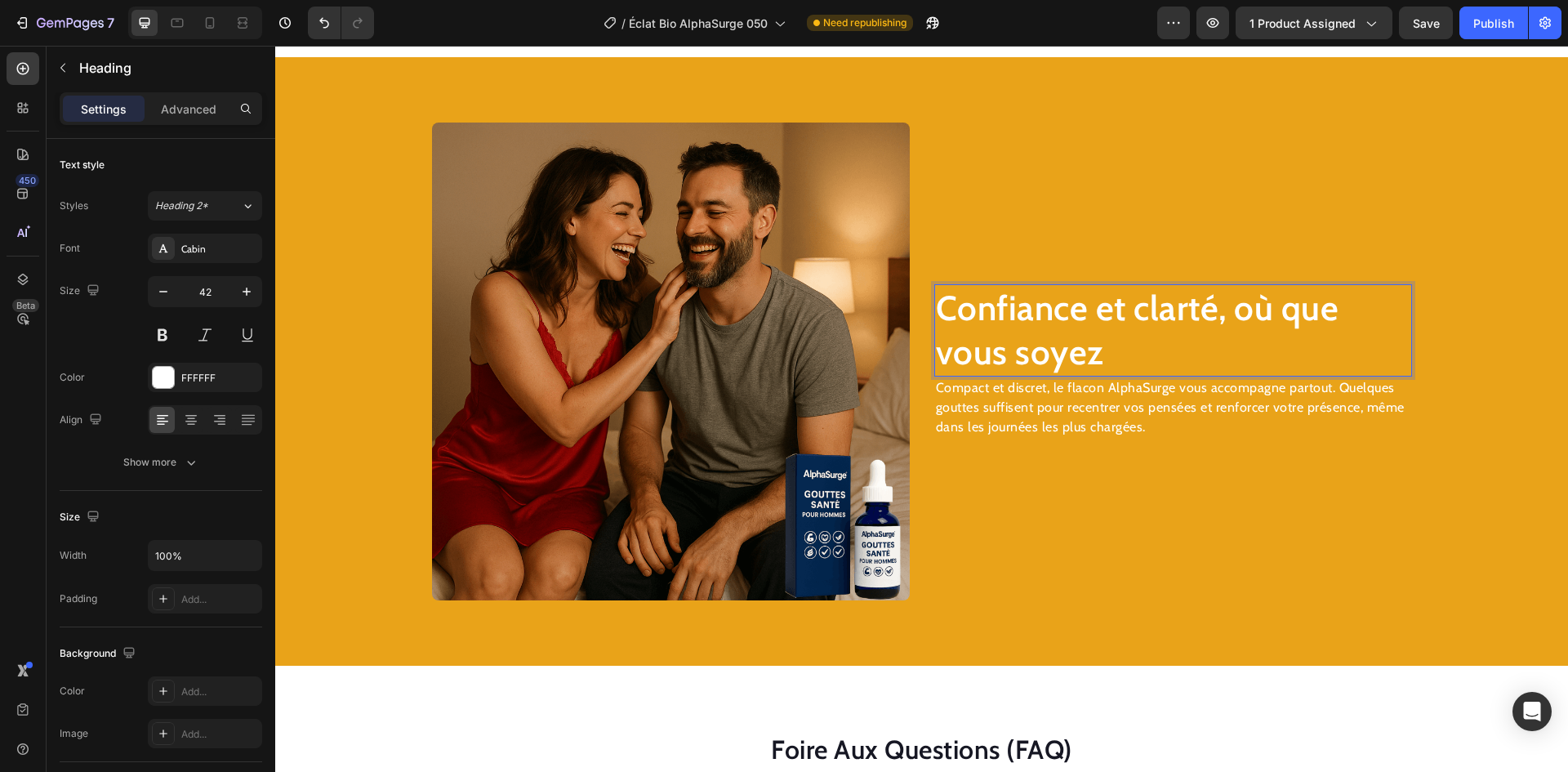
scroll to position [2511, 0]
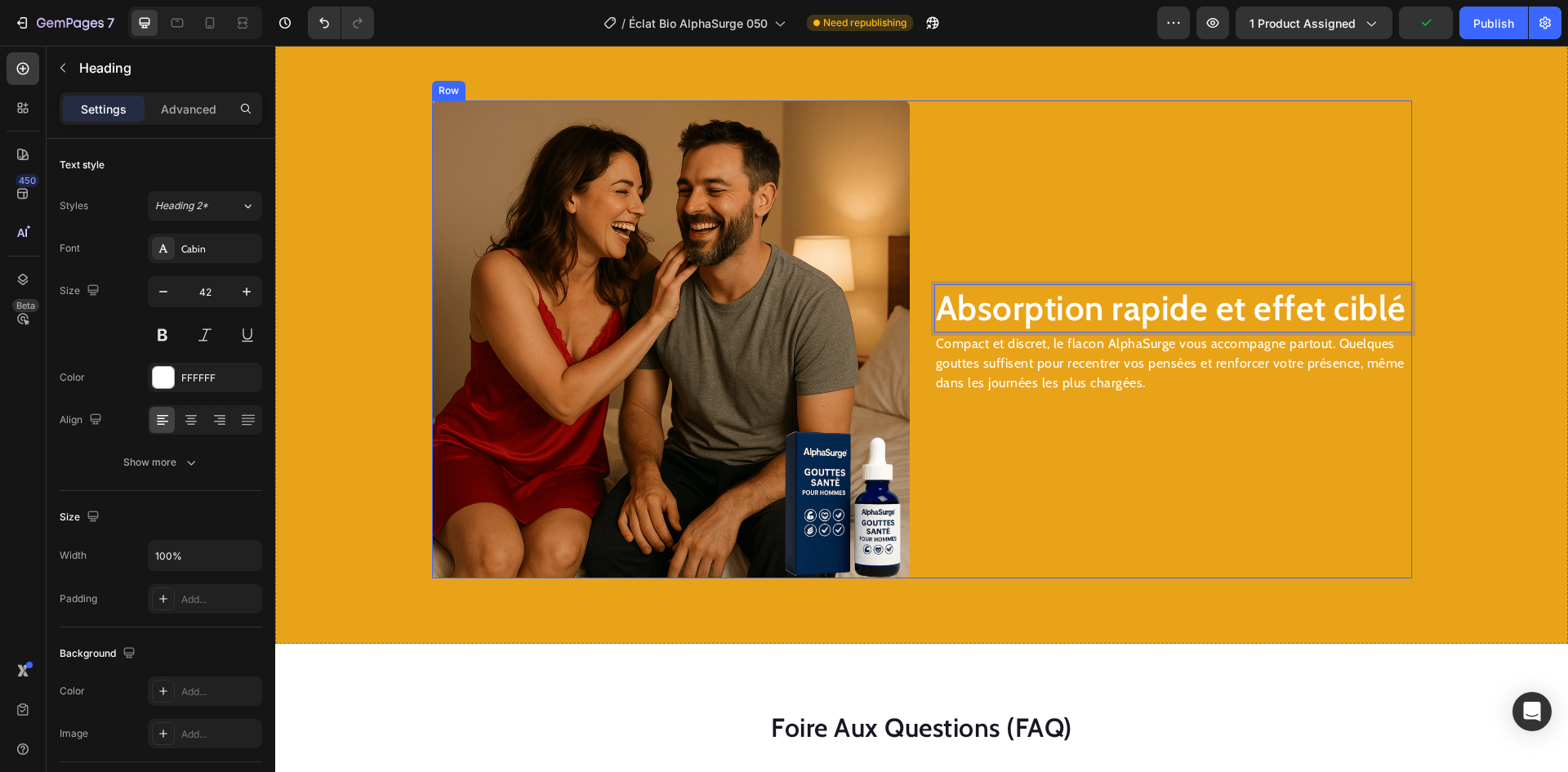
click at [1138, 344] on p "Compact et discret, le flacon AlphaSurge vous accompagne partout. Quelques gout…" at bounding box center [1173, 364] width 474 height 59
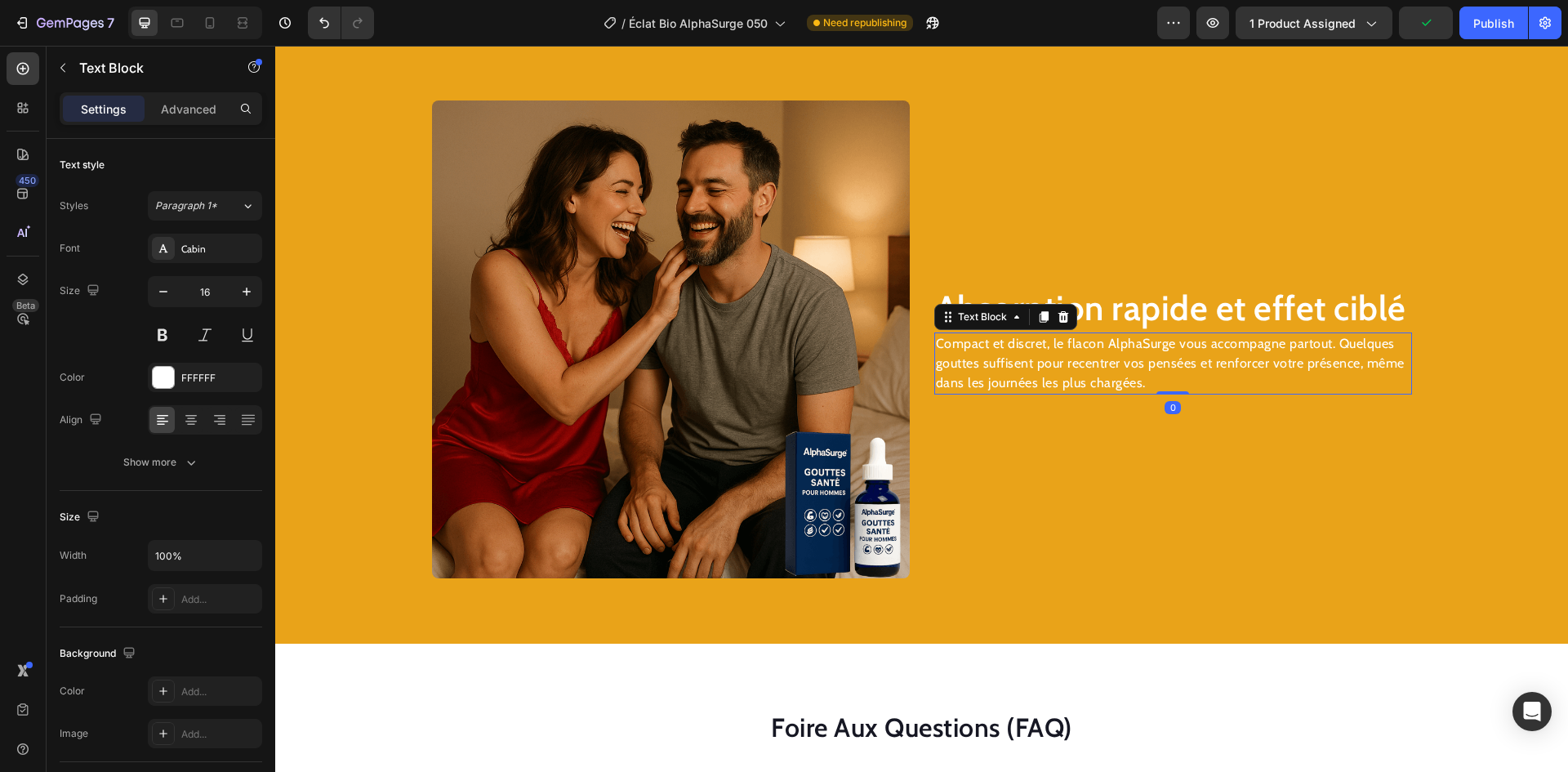
click at [1138, 344] on p "Compact et discret, le flacon AlphaSurge vous accompagne partout. Quelques gout…" at bounding box center [1173, 364] width 474 height 59
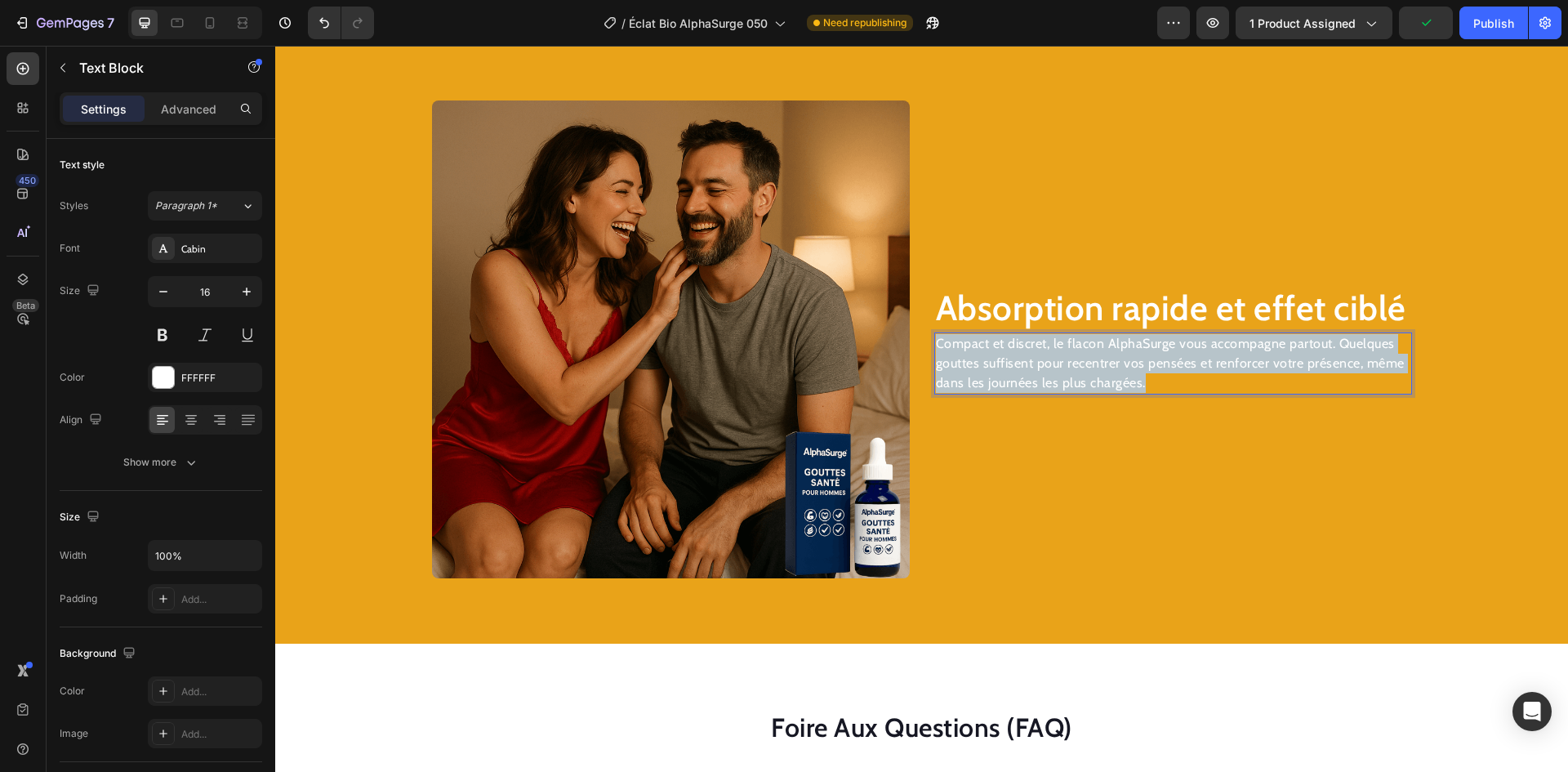
click at [1136, 344] on p "Compact et discret, le flacon AlphaSurge vous accompagne partout. Quelques gout…" at bounding box center [1173, 364] width 474 height 59
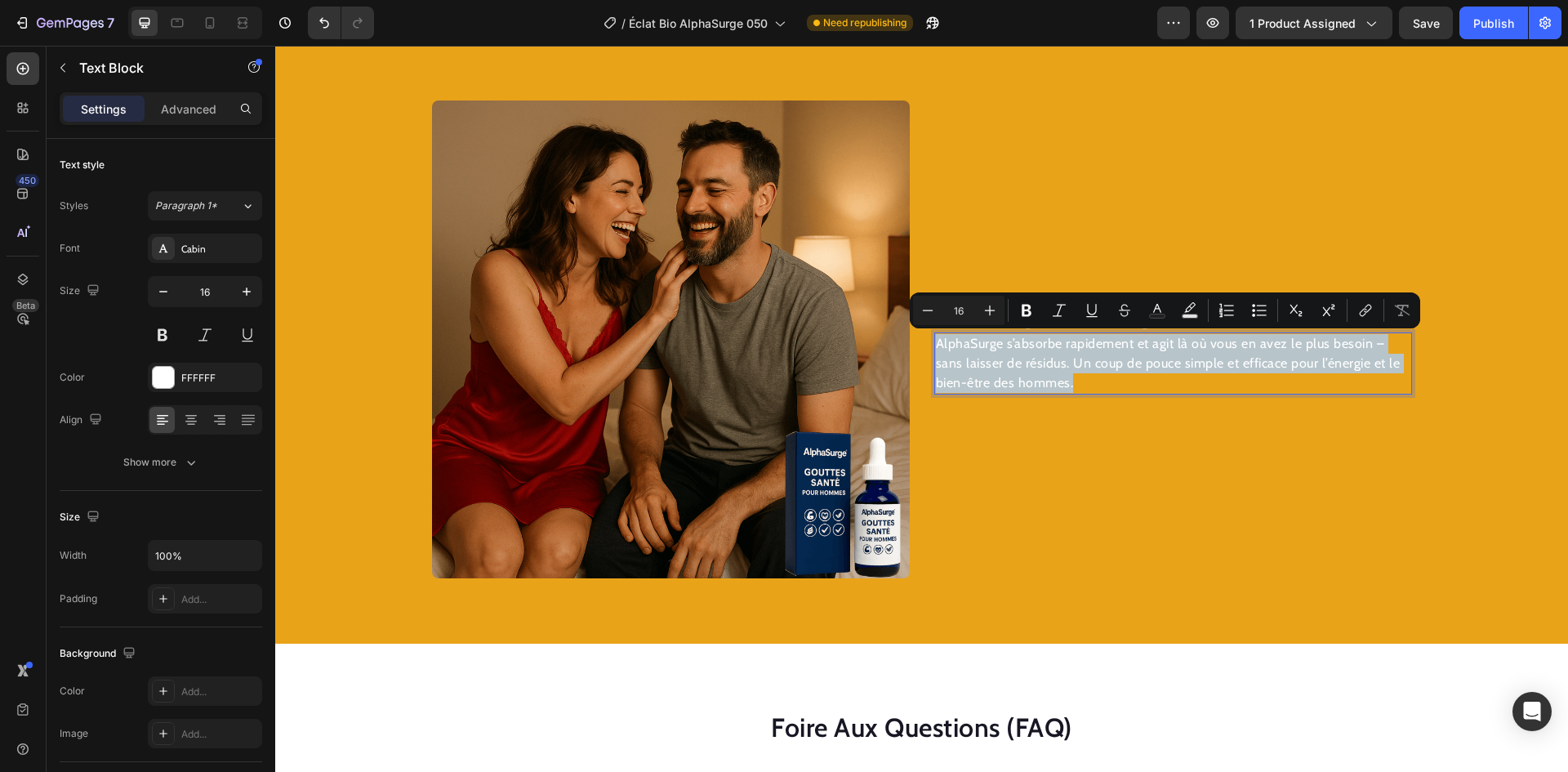
click at [1057, 459] on div "Absorption rapide et effet ciblé Heading AlphaSurge s’absorbe rapidement et agi…" at bounding box center [1173, 340] width 478 height 478
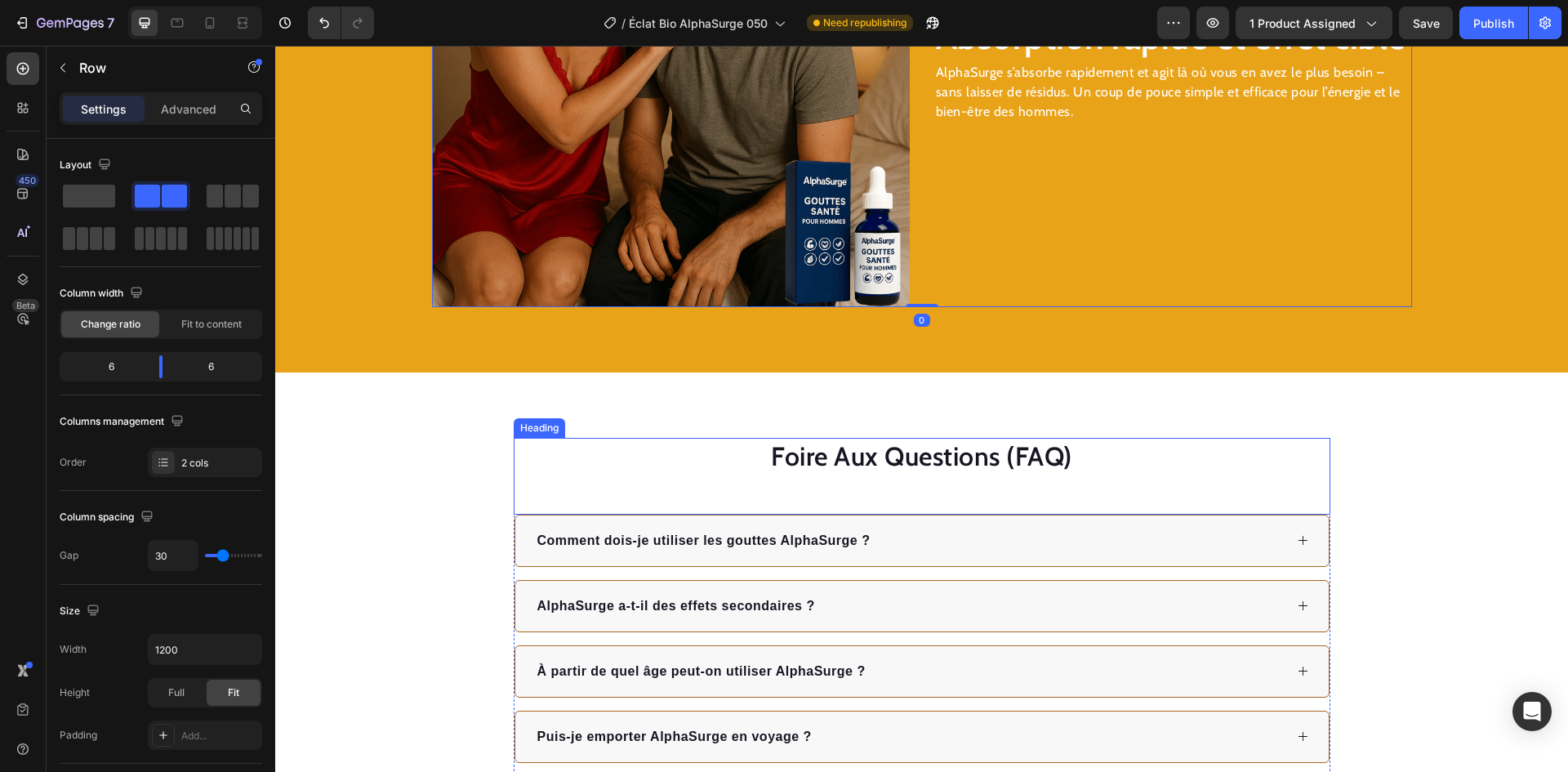
scroll to position [2838, 0]
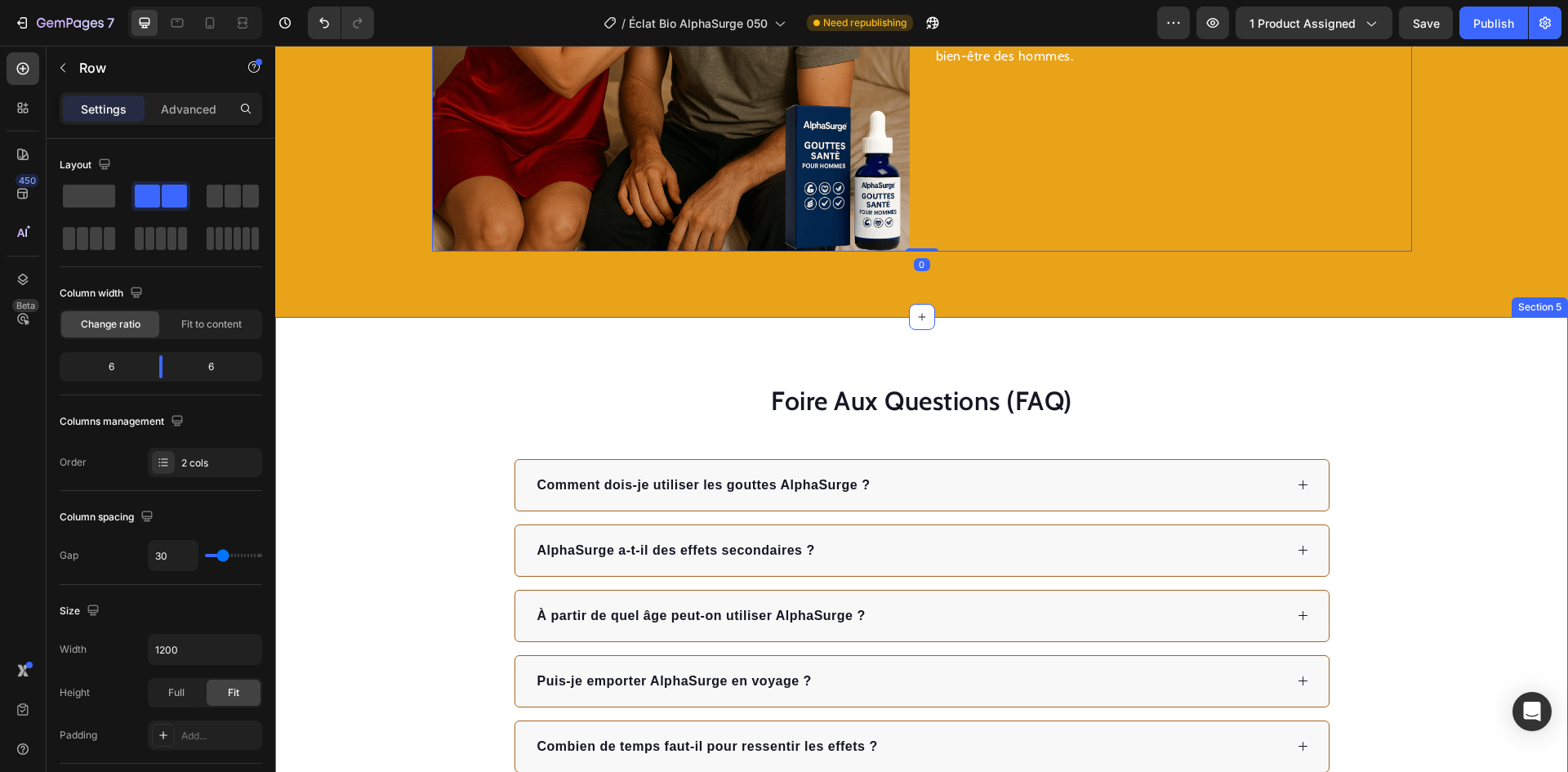
click at [1173, 345] on div "Foire Aux Questions (FAQ) Heading Comment dois-je utiliser les gouttes AlphaSur…" at bounding box center [922, 577] width 1293 height 521
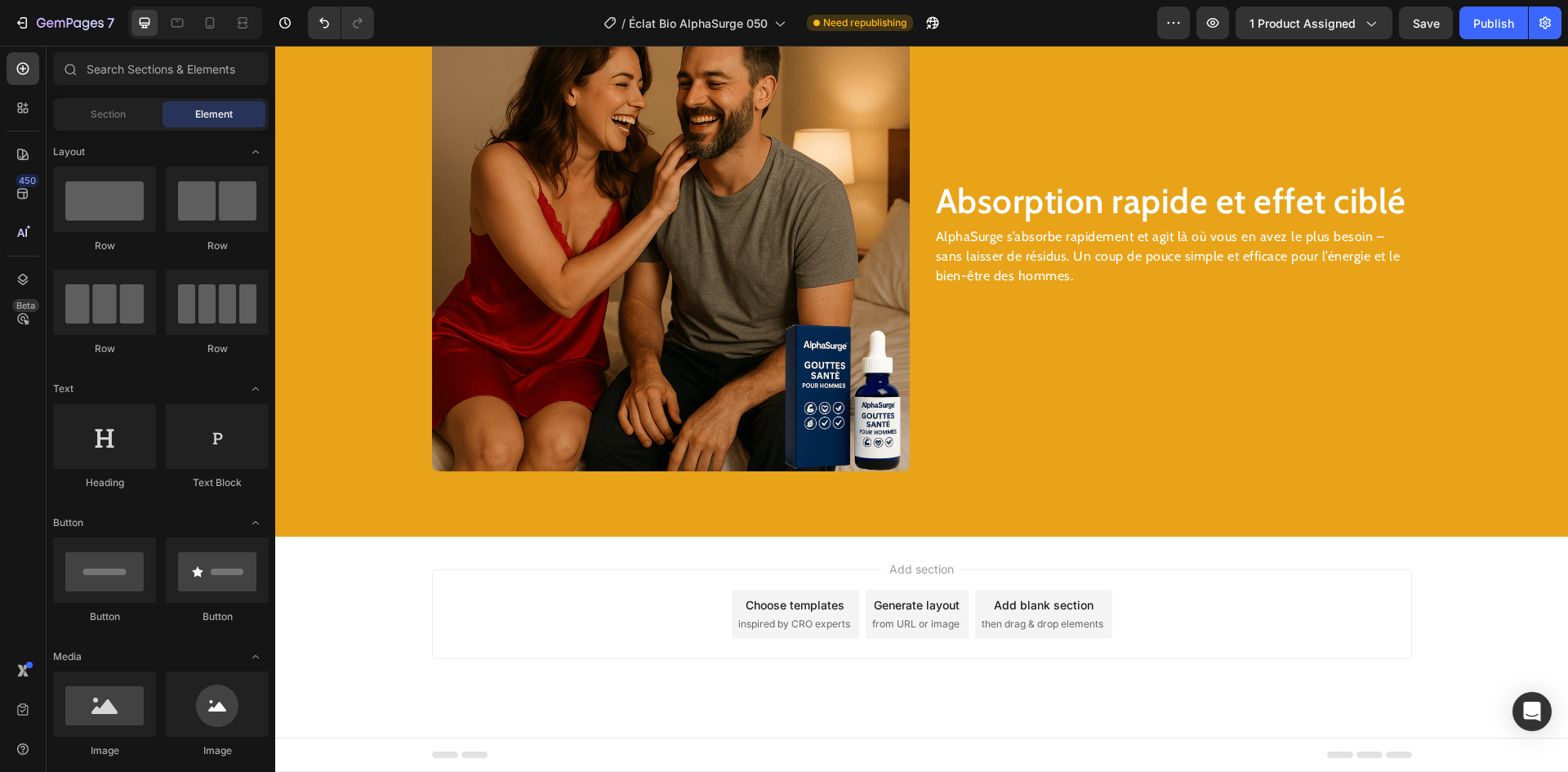
scroll to position [2618, 0]
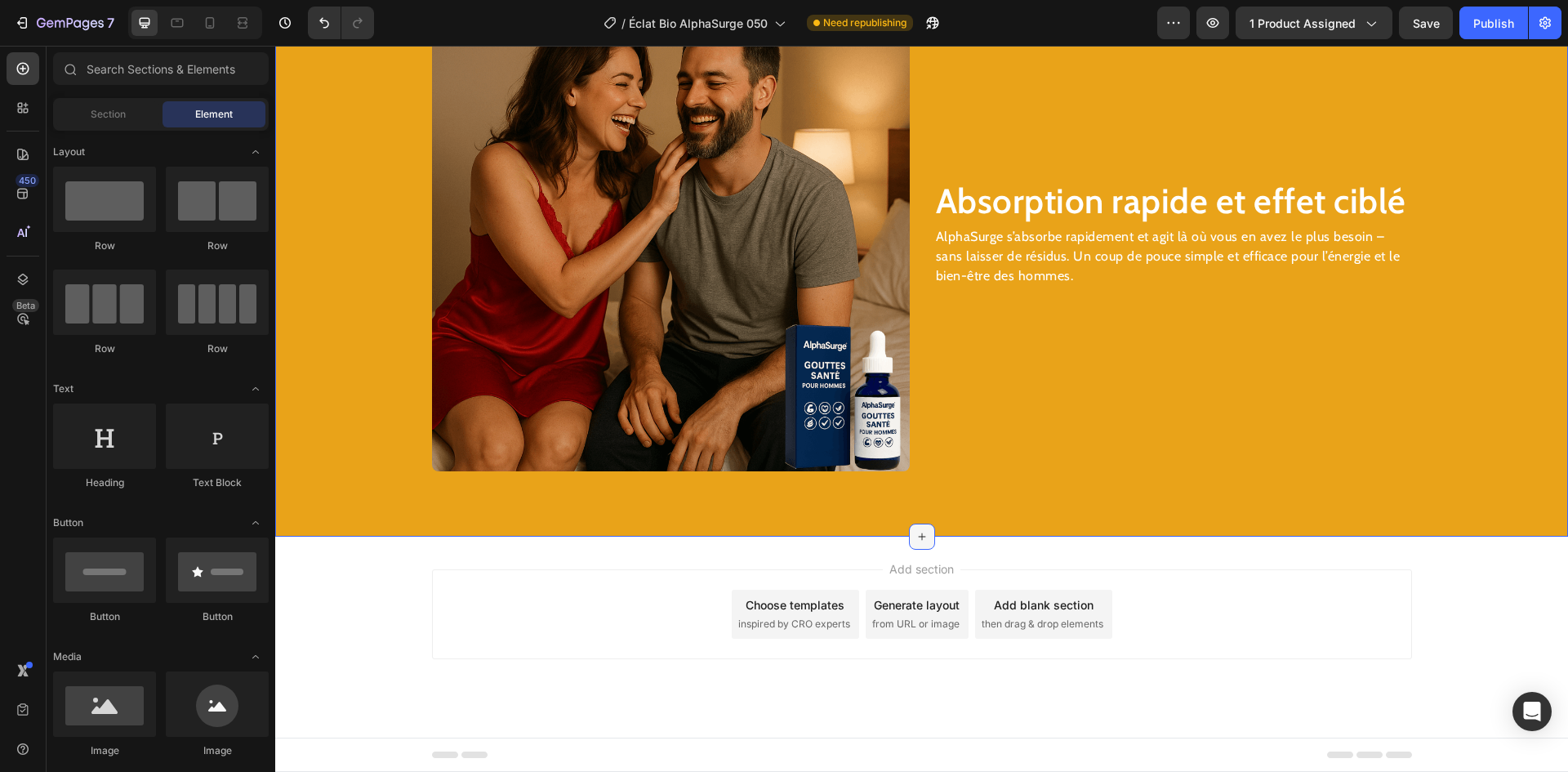
click at [915, 531] on icon at bounding box center [922, 537] width 13 height 13
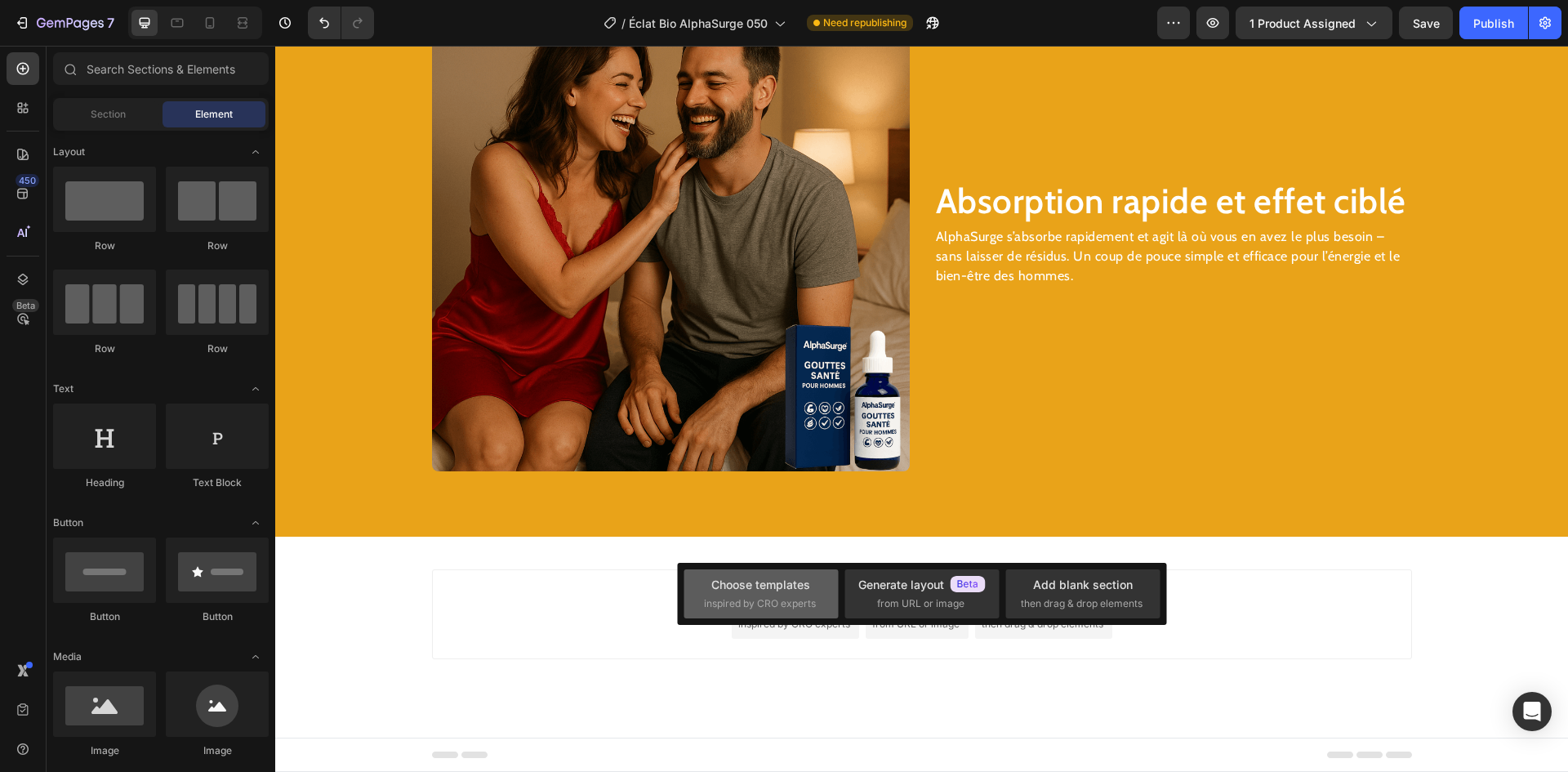
click at [765, 581] on div "Choose templates" at bounding box center [761, 584] width 99 height 17
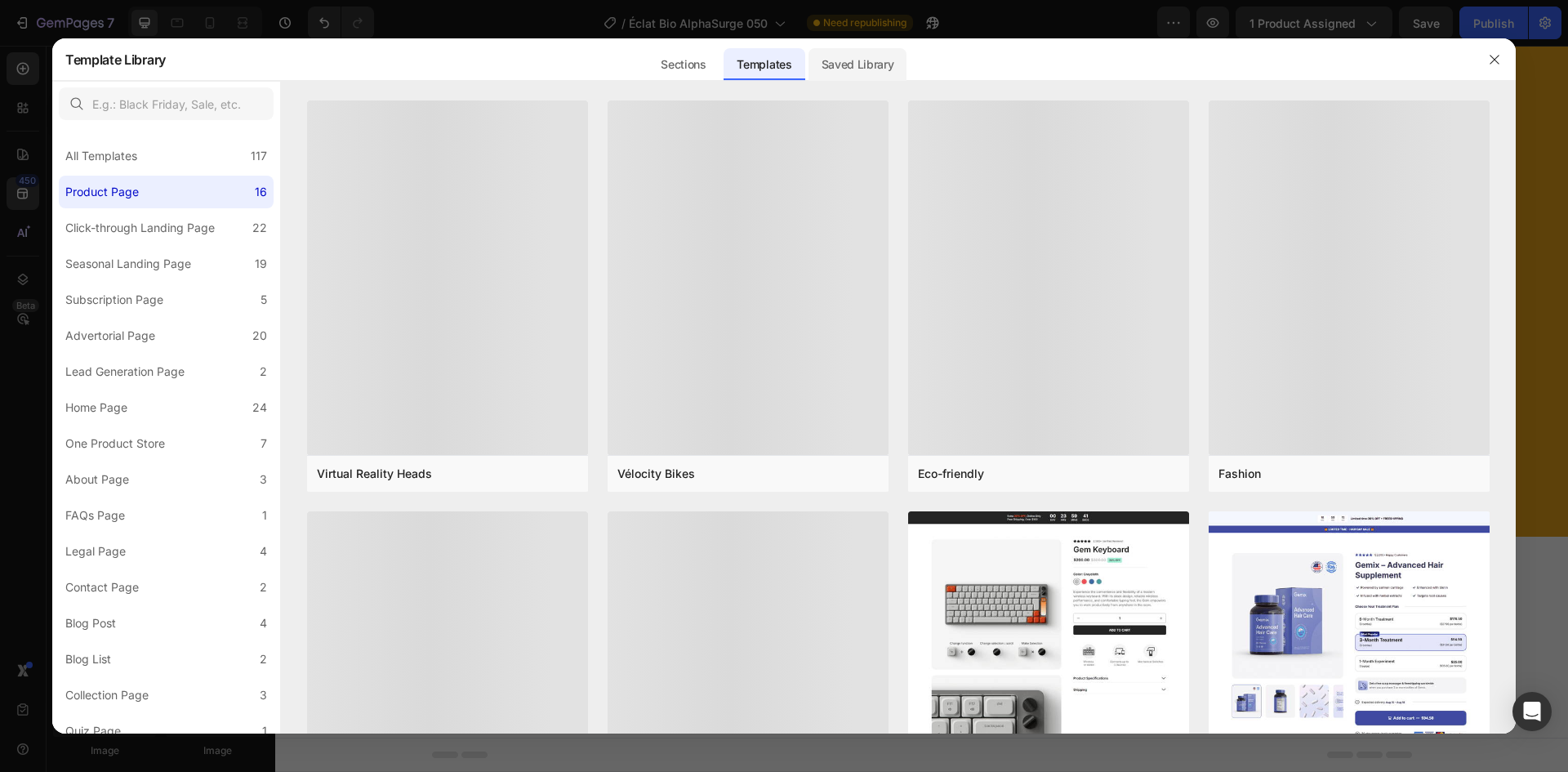
click at [848, 67] on div "Saved Library" at bounding box center [858, 65] width 99 height 33
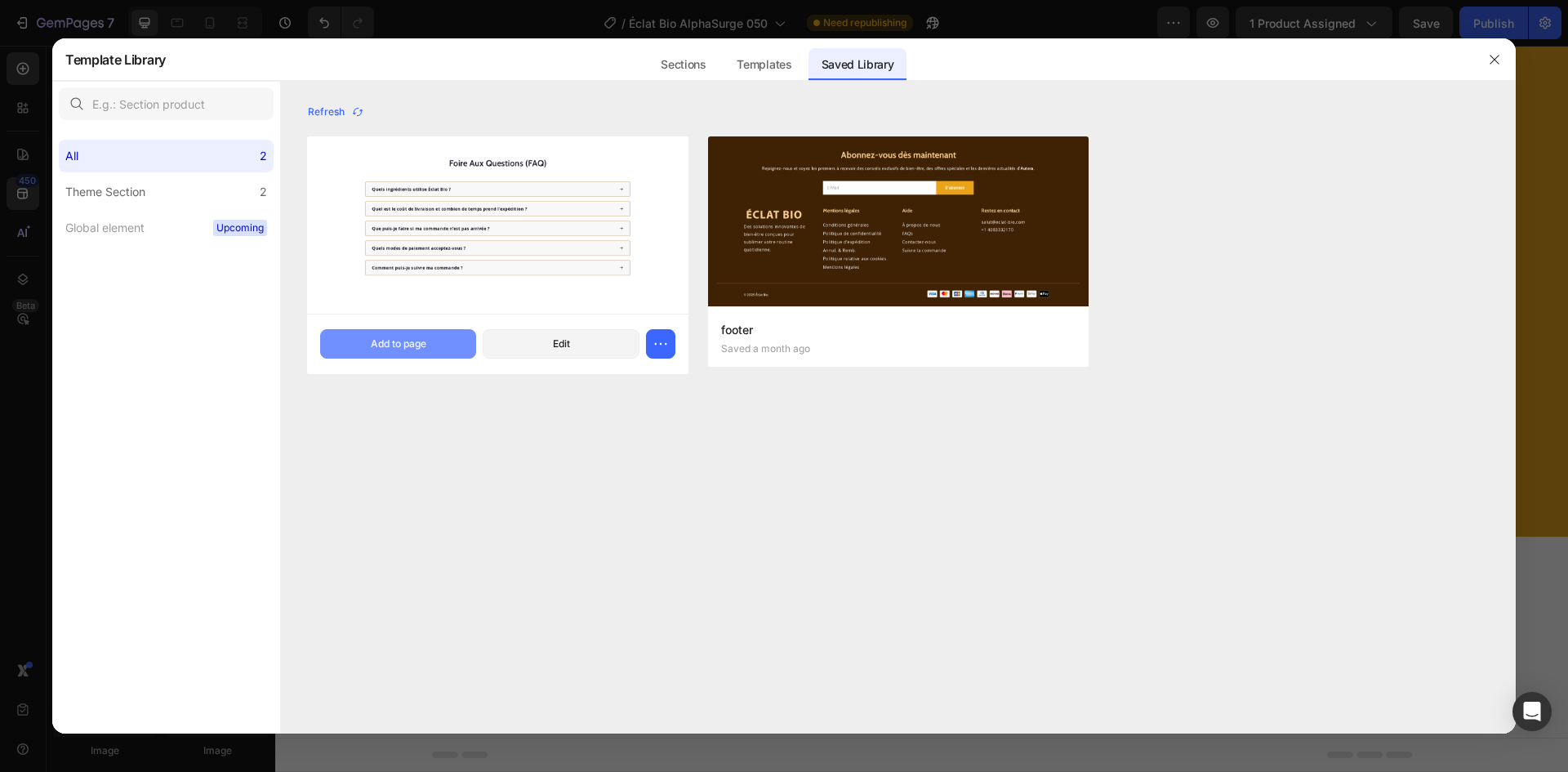
click at [392, 336] on button "Add to page" at bounding box center [398, 344] width 156 height 29
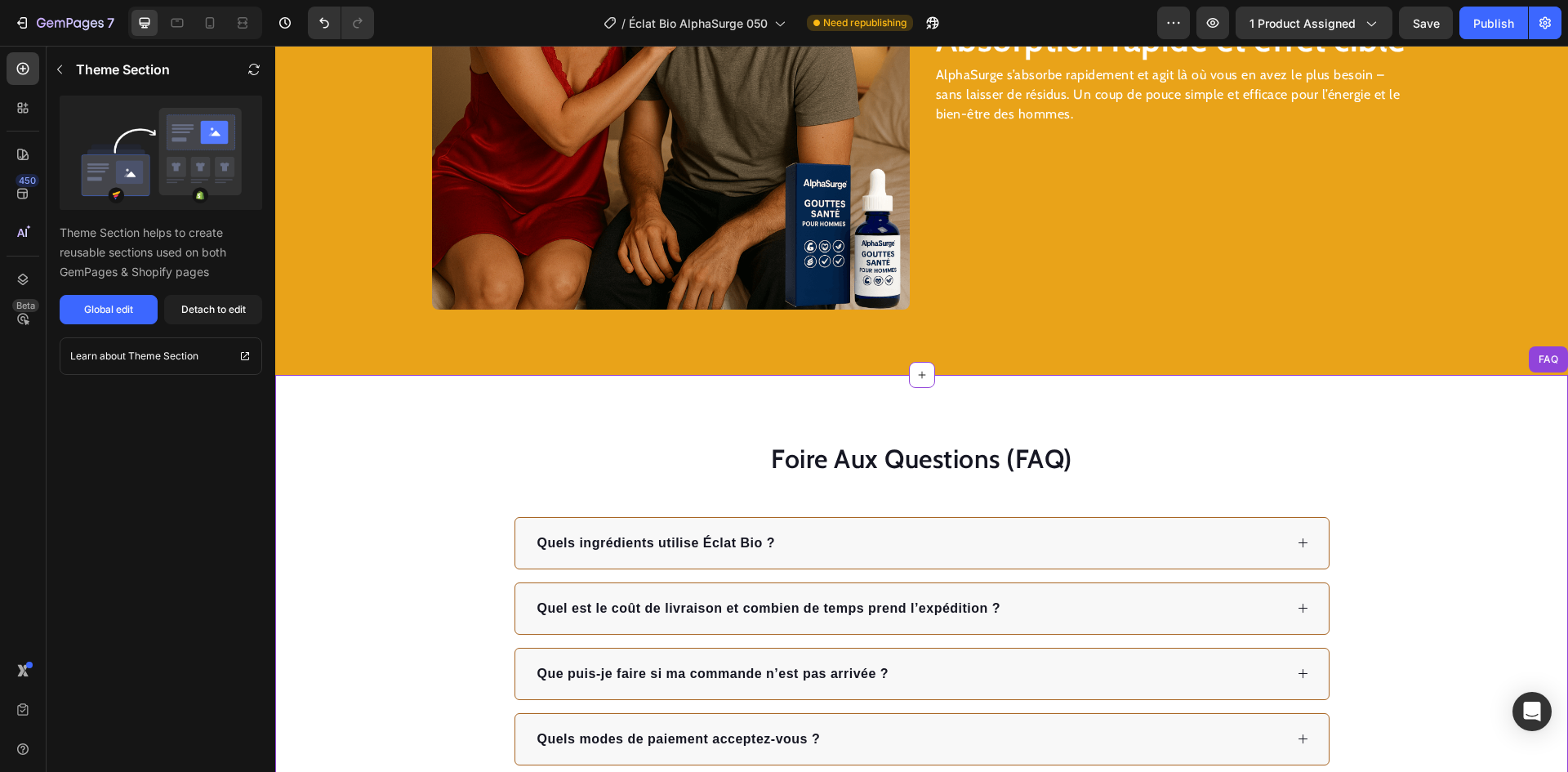
scroll to position [2701, 0]
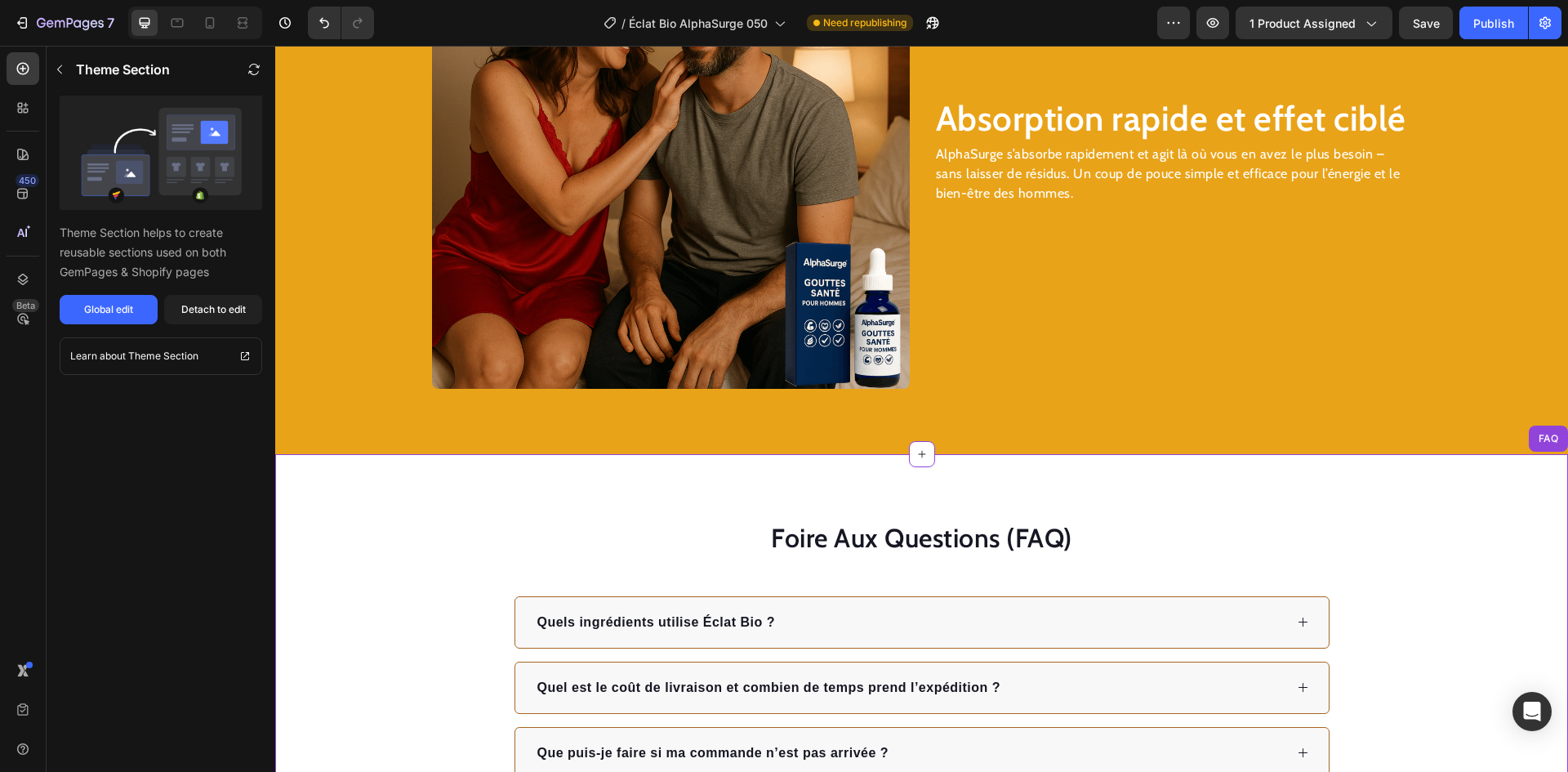
click at [643, 163] on img at bounding box center [671, 150] width 478 height 478
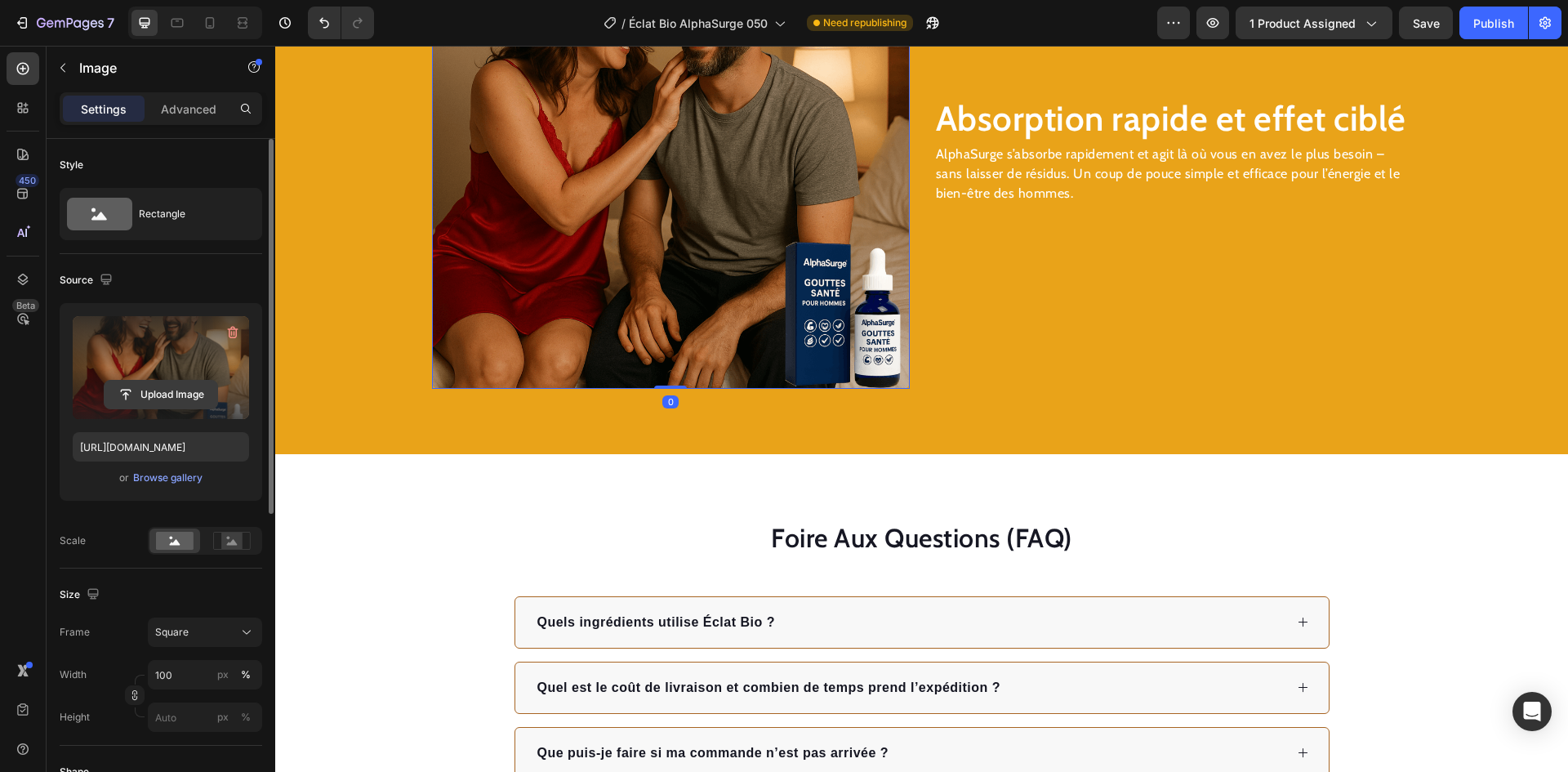
click at [148, 393] on input "file" at bounding box center [160, 395] width 113 height 27
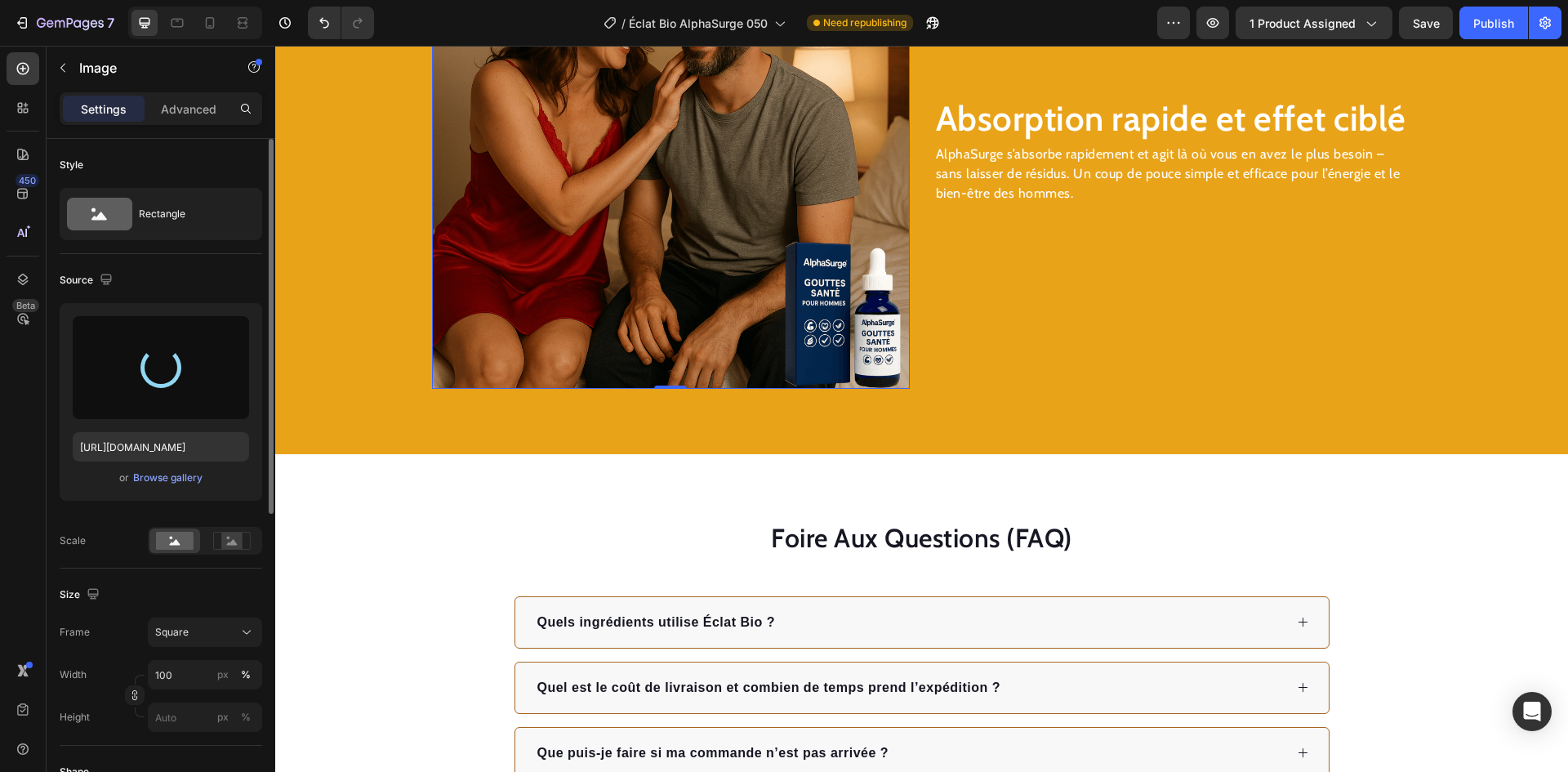
type input "[URL][DOMAIN_NAME]"
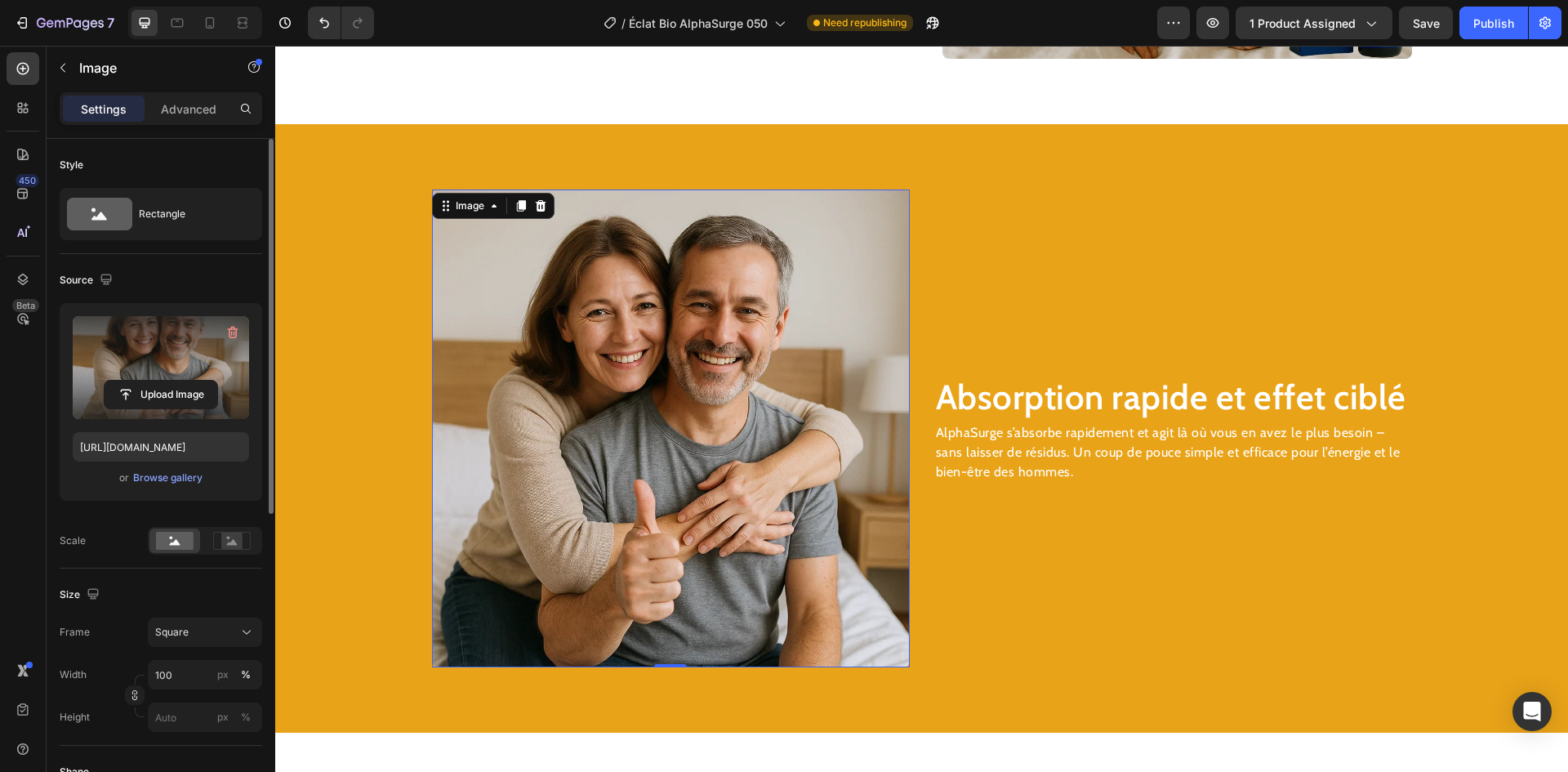
scroll to position [2129, 0]
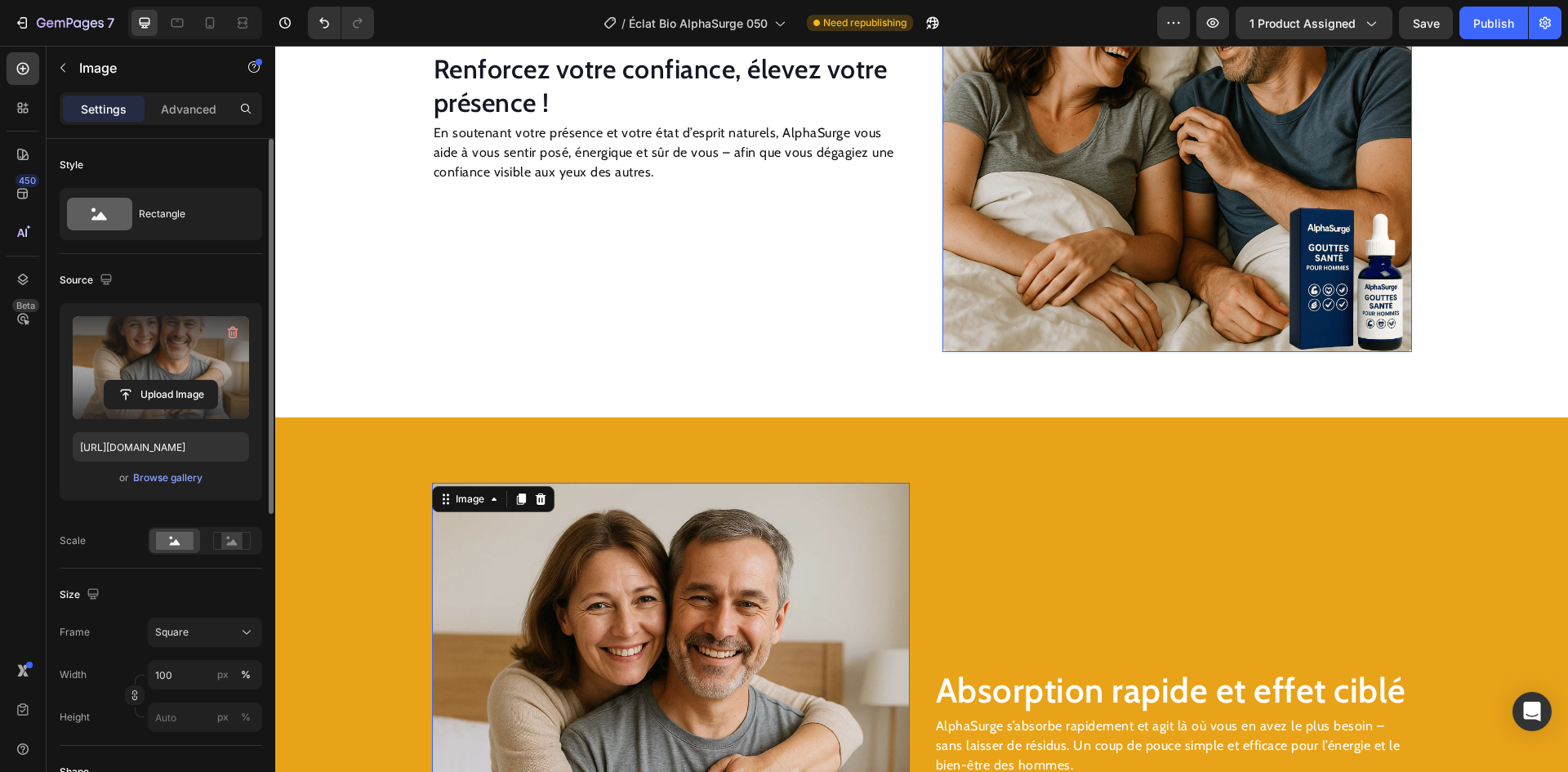
click at [1029, 209] on img at bounding box center [1177, 116] width 470 height 470
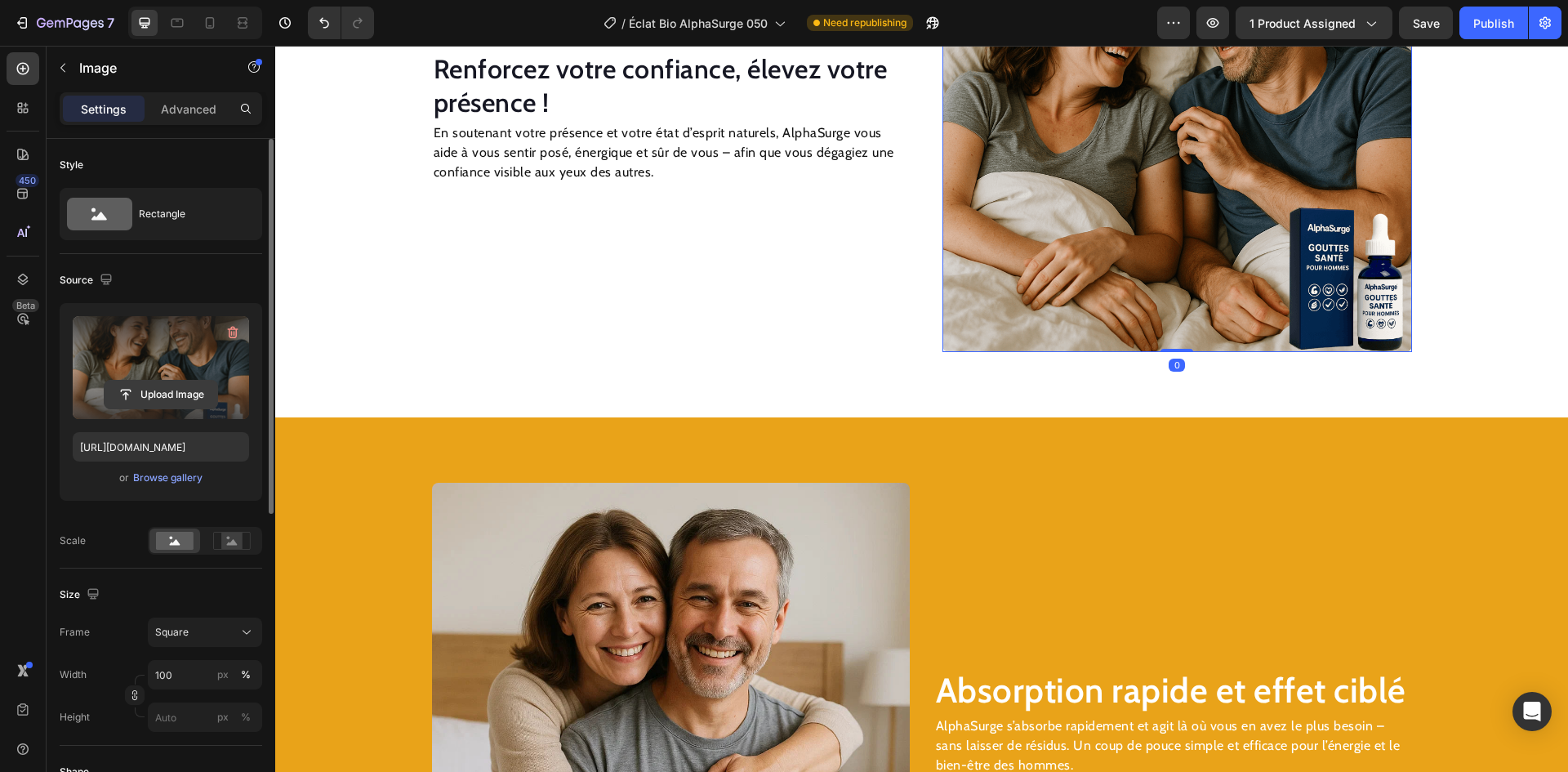
click at [131, 394] on input "file" at bounding box center [160, 395] width 113 height 27
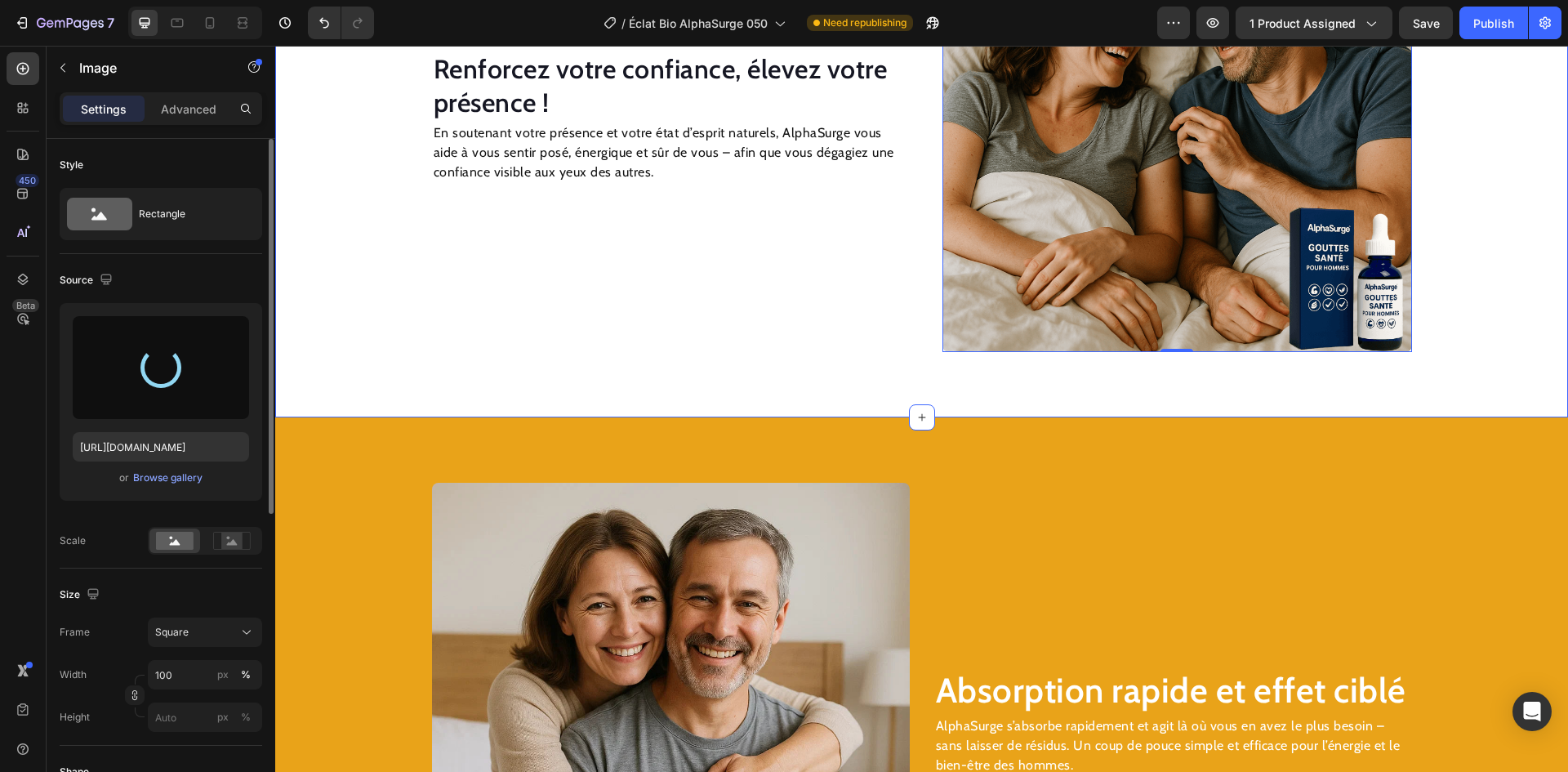
type input "[URL][DOMAIN_NAME]"
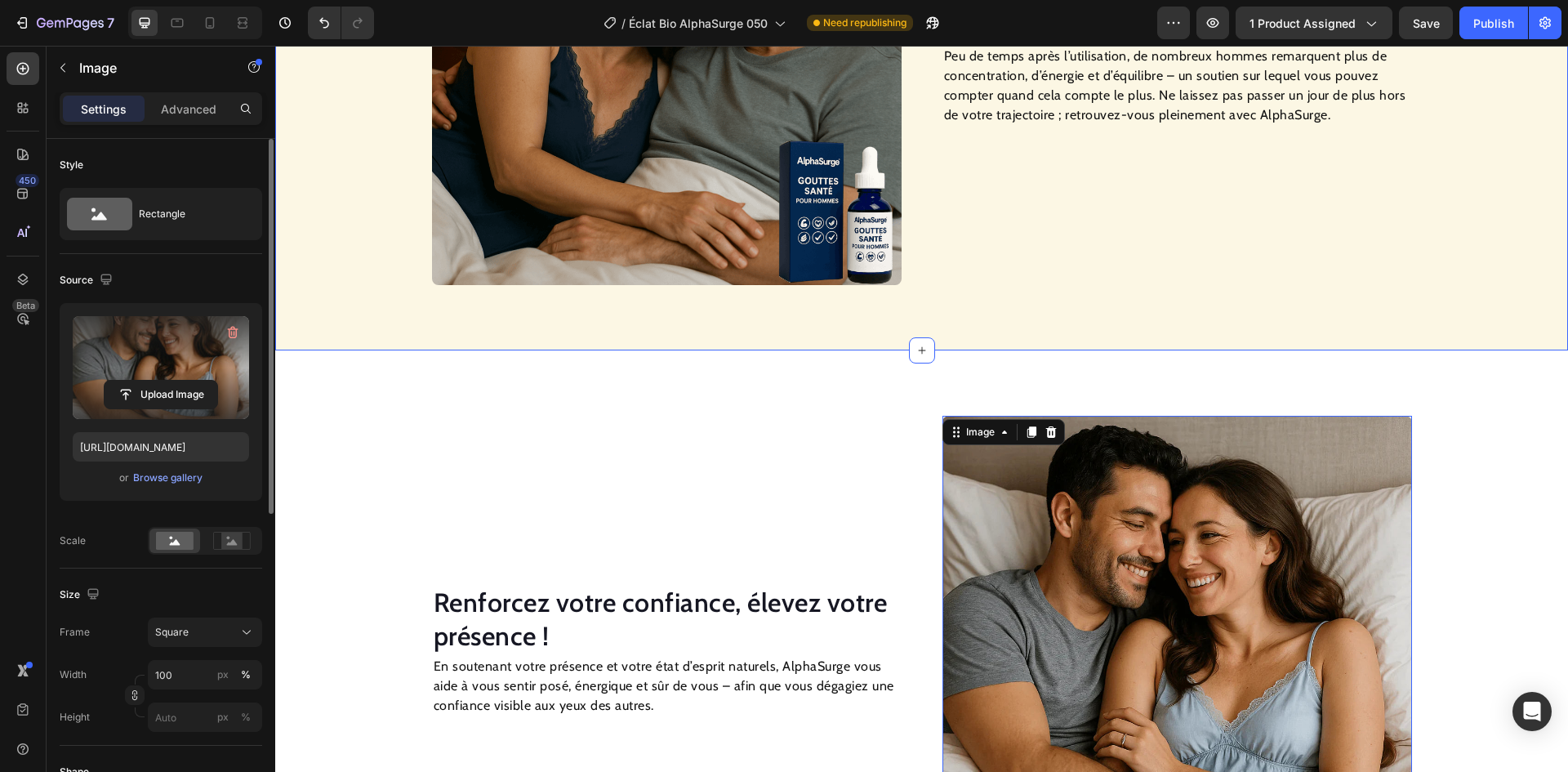
scroll to position [1557, 0]
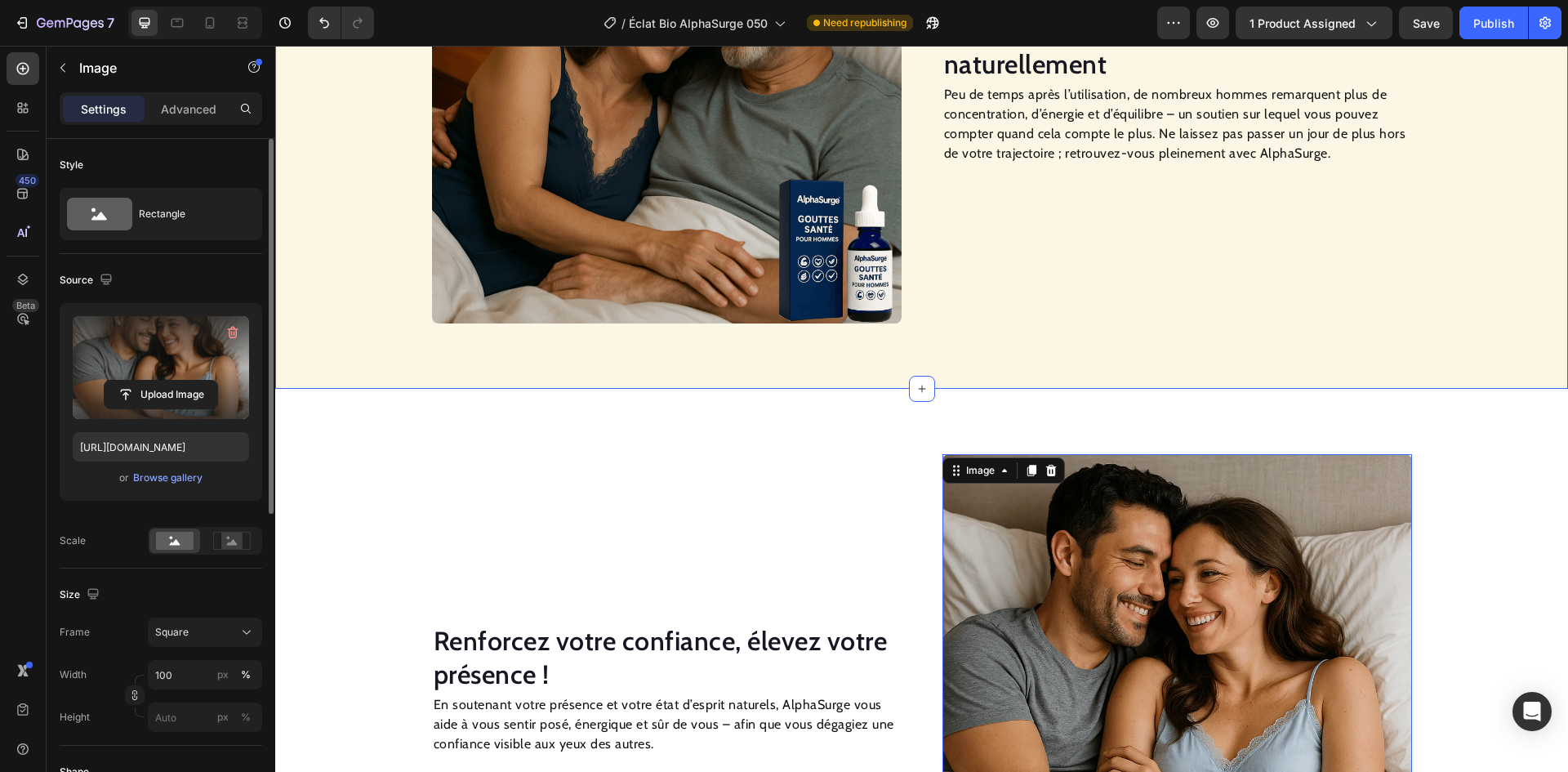
click at [534, 175] on img at bounding box center [666, 88] width 470 height 470
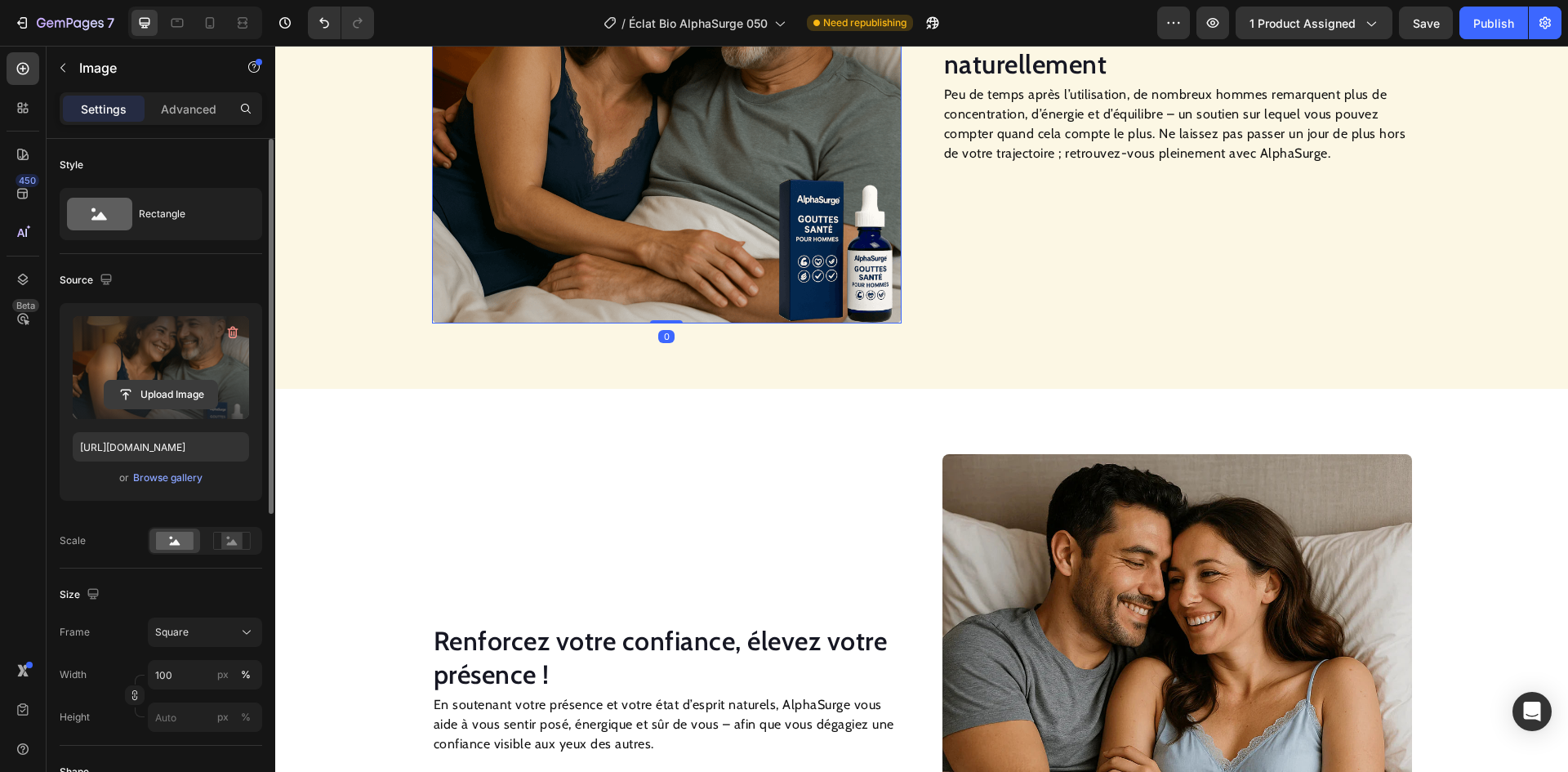
click at [185, 386] on input "file" at bounding box center [160, 395] width 113 height 27
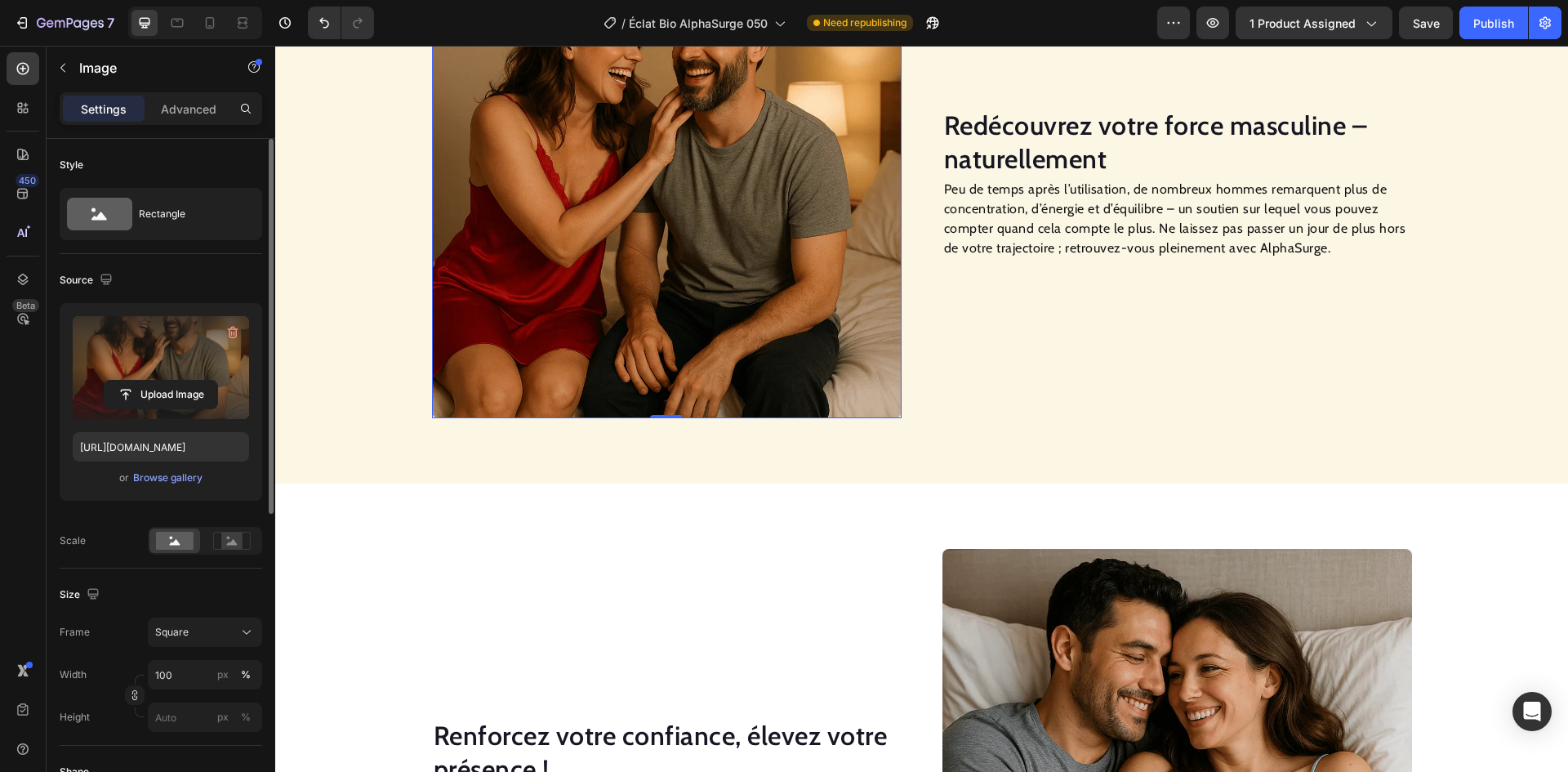
scroll to position [1230, 0]
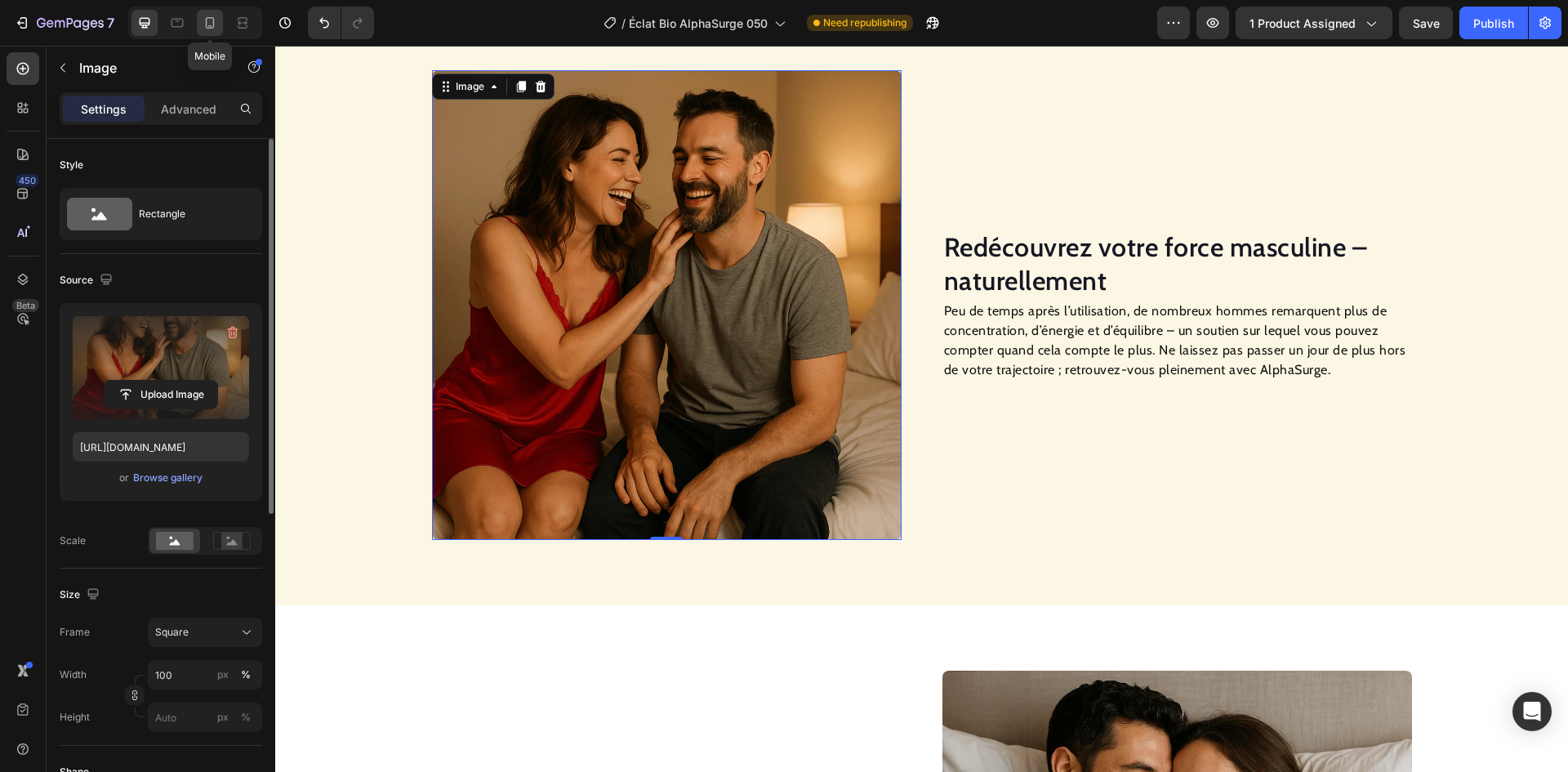
click at [205, 27] on icon at bounding box center [210, 23] width 16 height 16
type input "[URL][DOMAIN_NAME]"
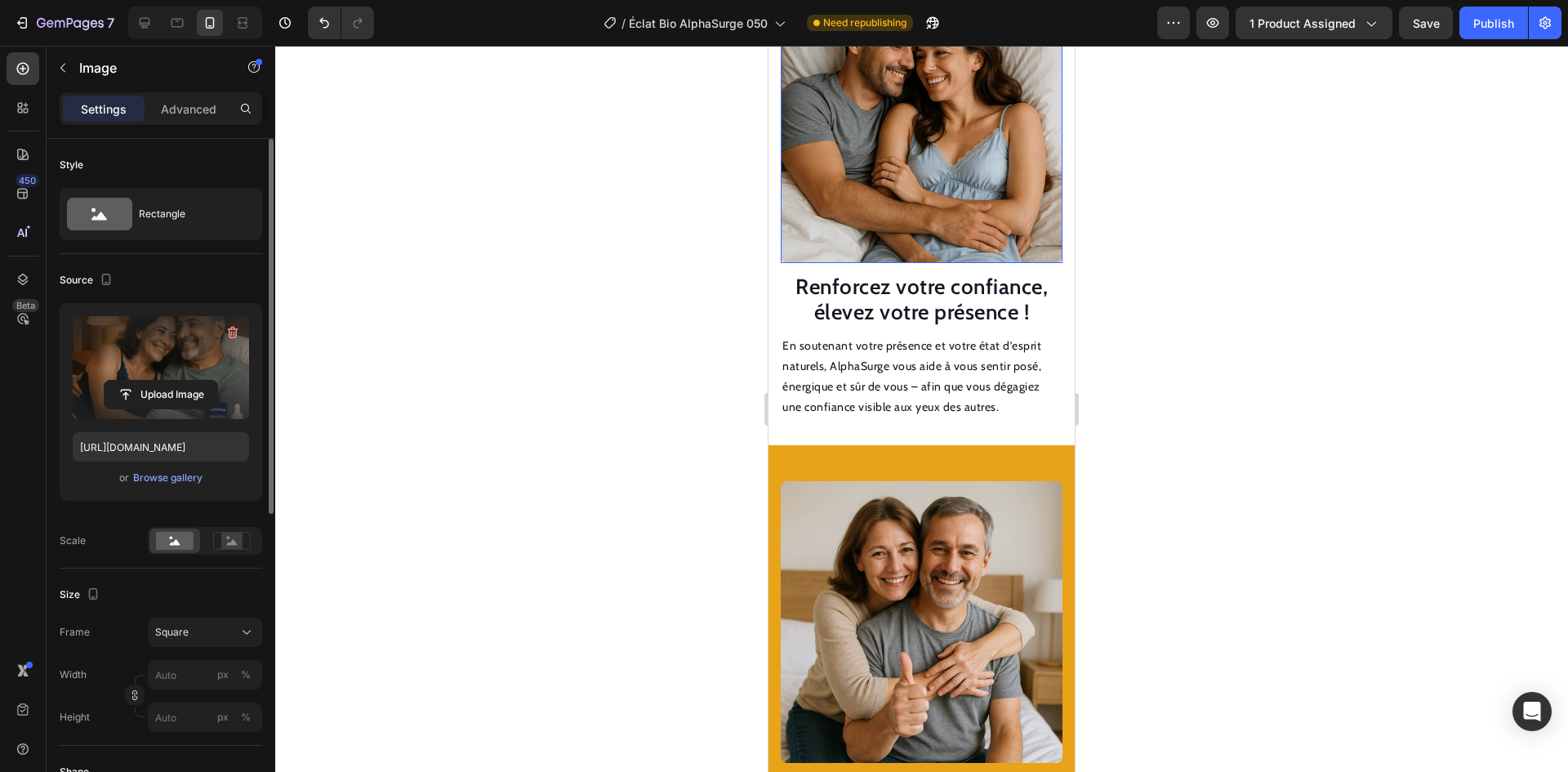
scroll to position [2317, 0]
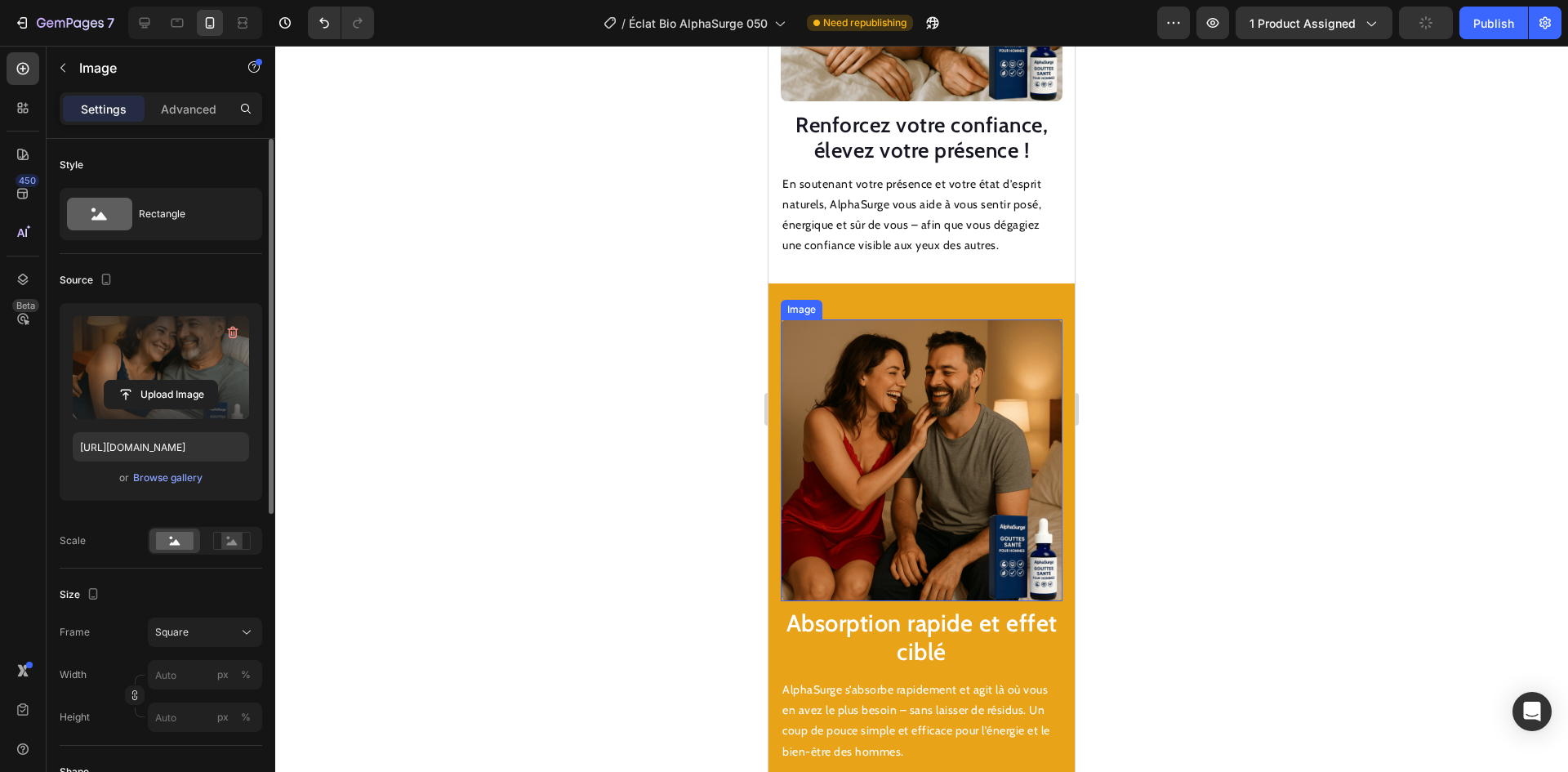
click at [892, 461] on img at bounding box center [922, 461] width 282 height 282
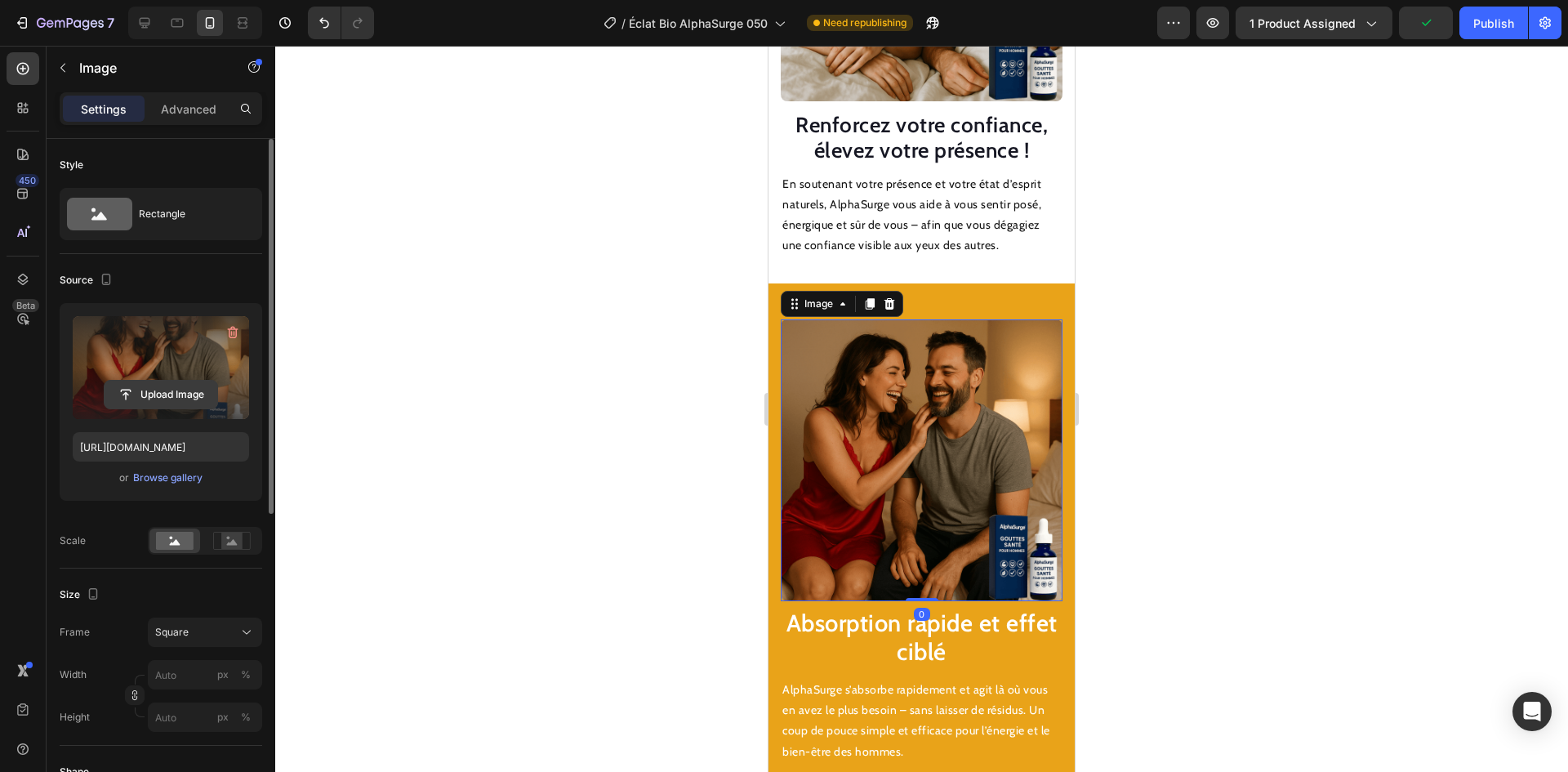
click at [139, 395] on input "file" at bounding box center [160, 395] width 113 height 27
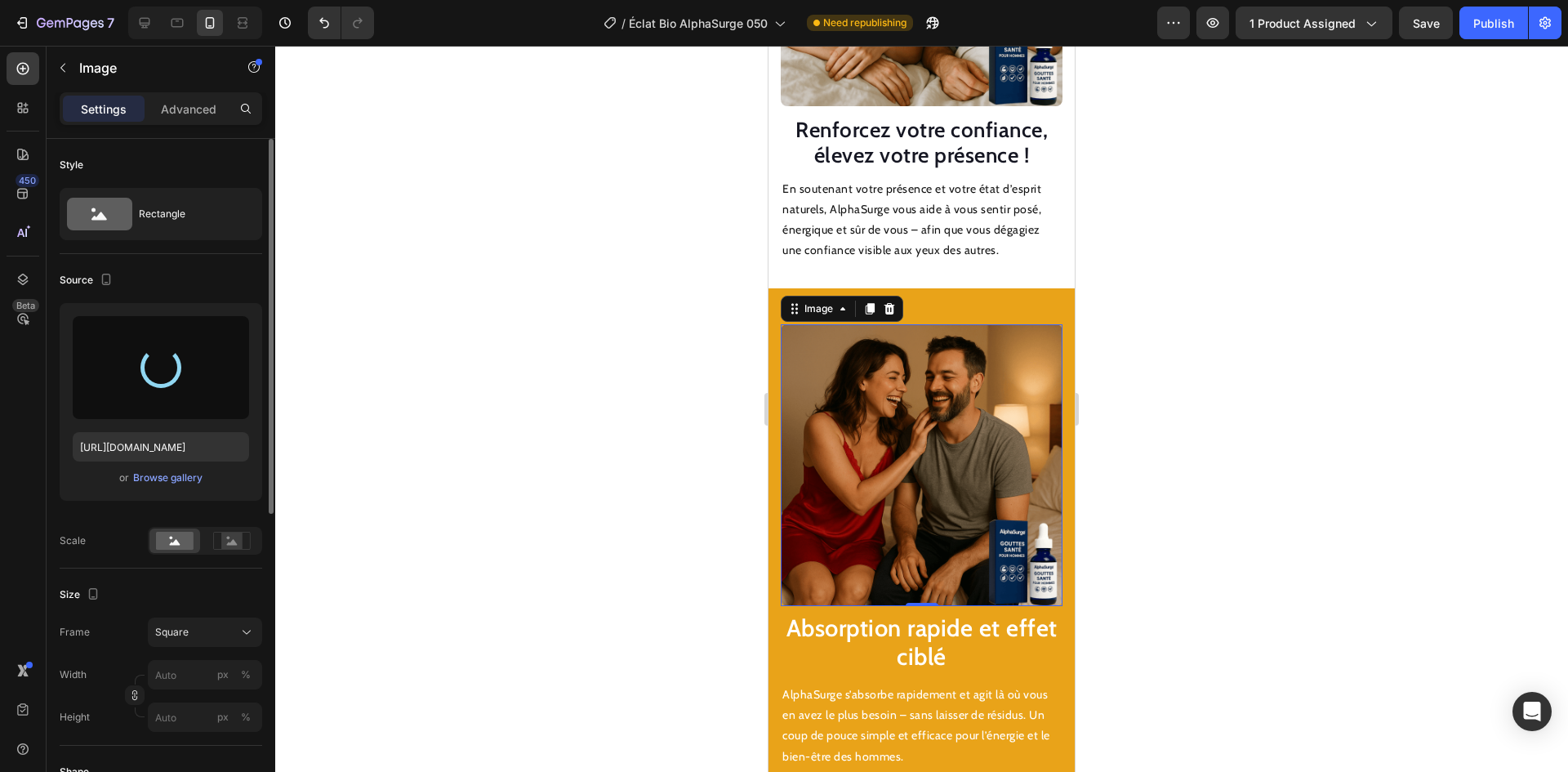
type input "[URL][DOMAIN_NAME]"
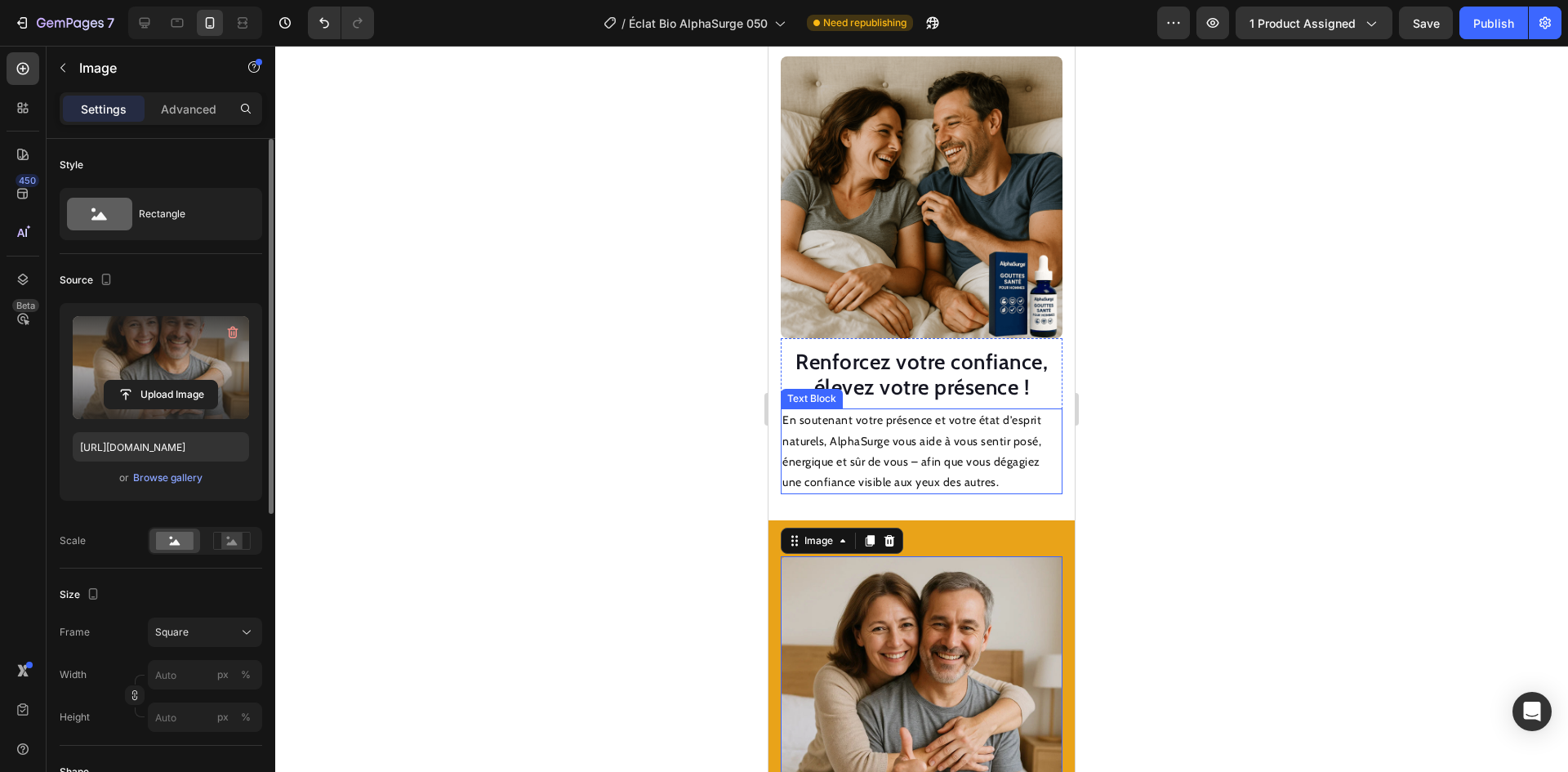
scroll to position [1908, 0]
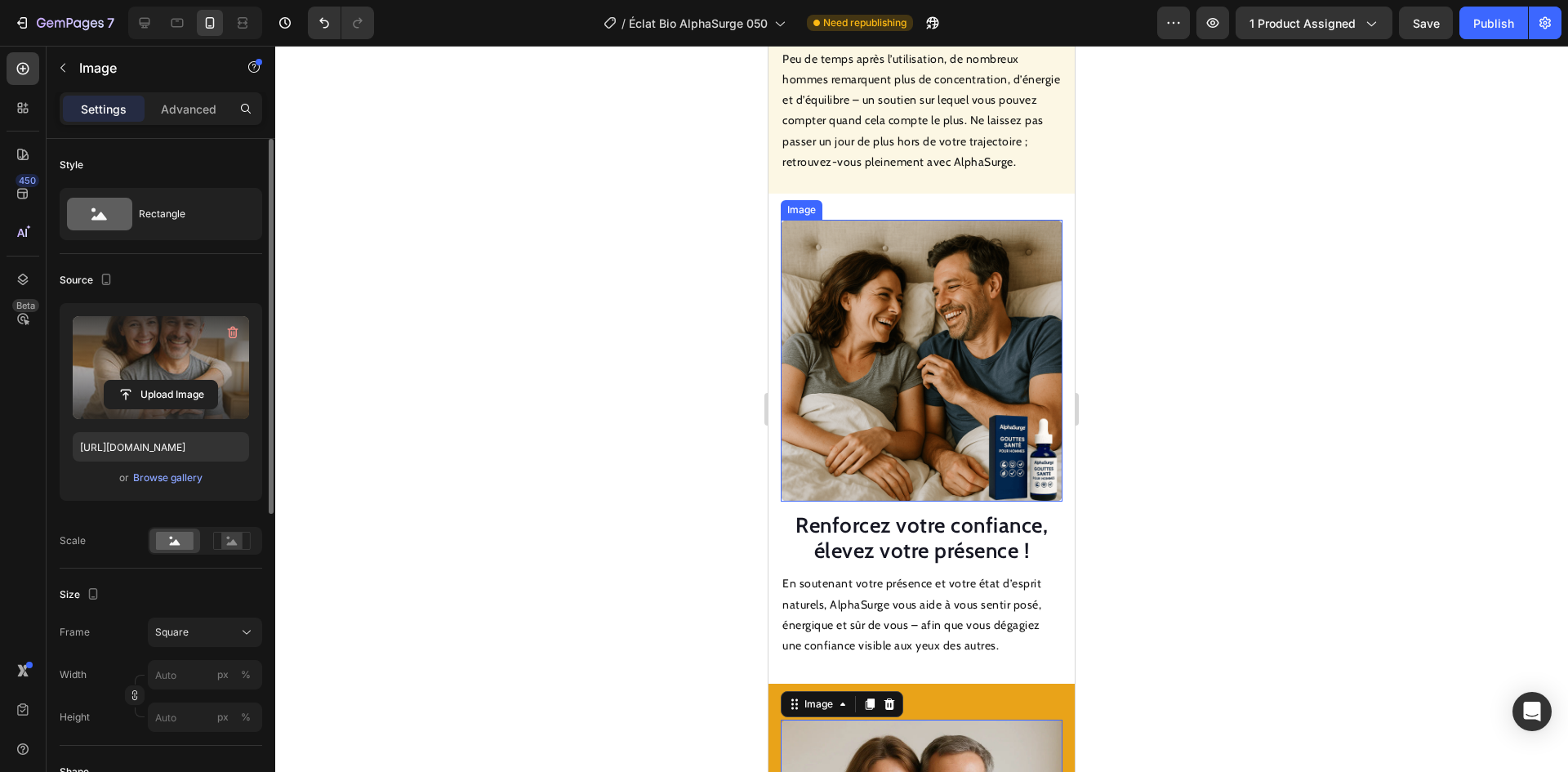
click at [880, 368] on img at bounding box center [922, 361] width 282 height 282
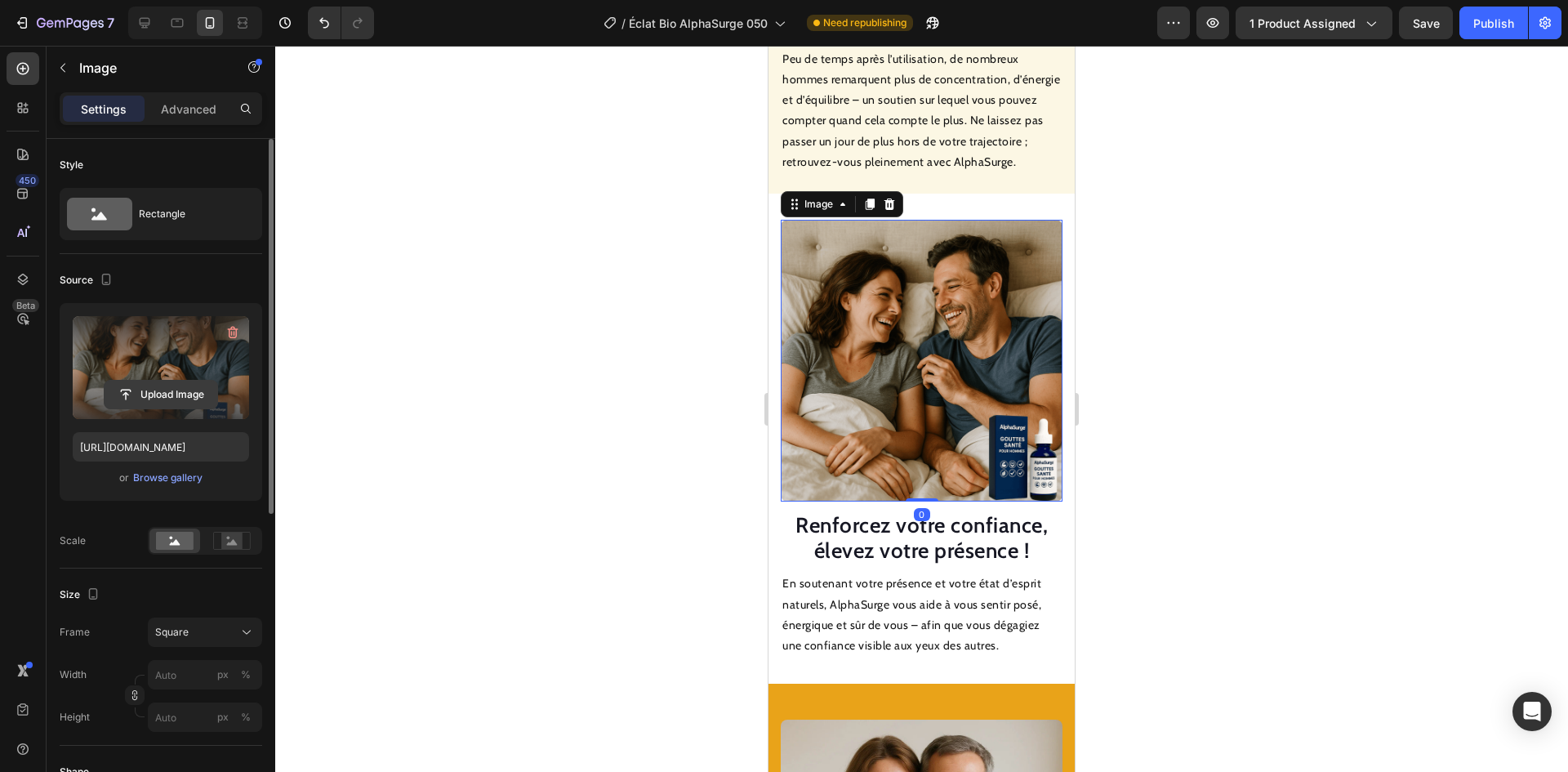
click at [151, 390] on input "file" at bounding box center [160, 395] width 113 height 27
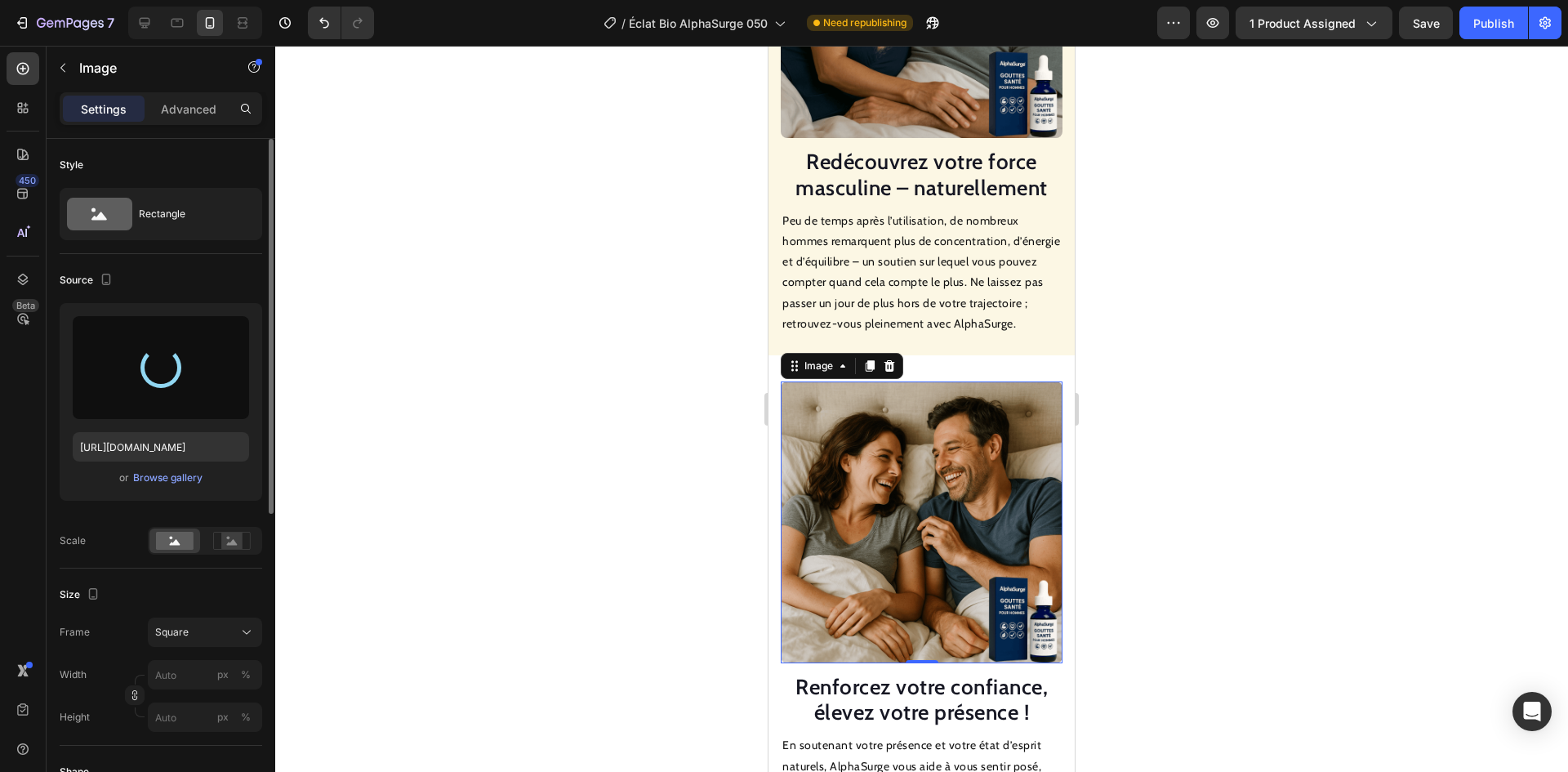
type input "[URL][DOMAIN_NAME]"
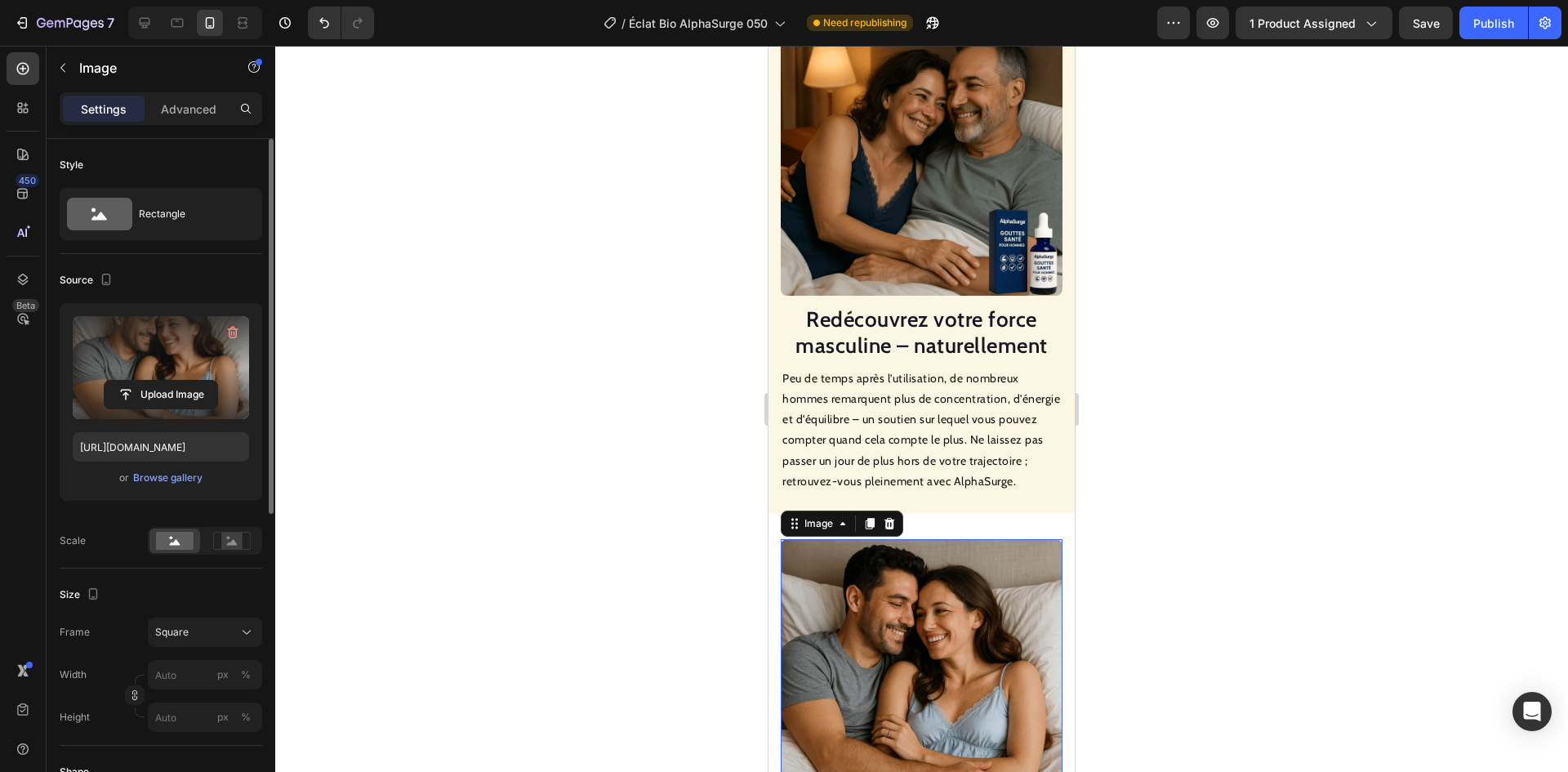
scroll to position [1582, 0]
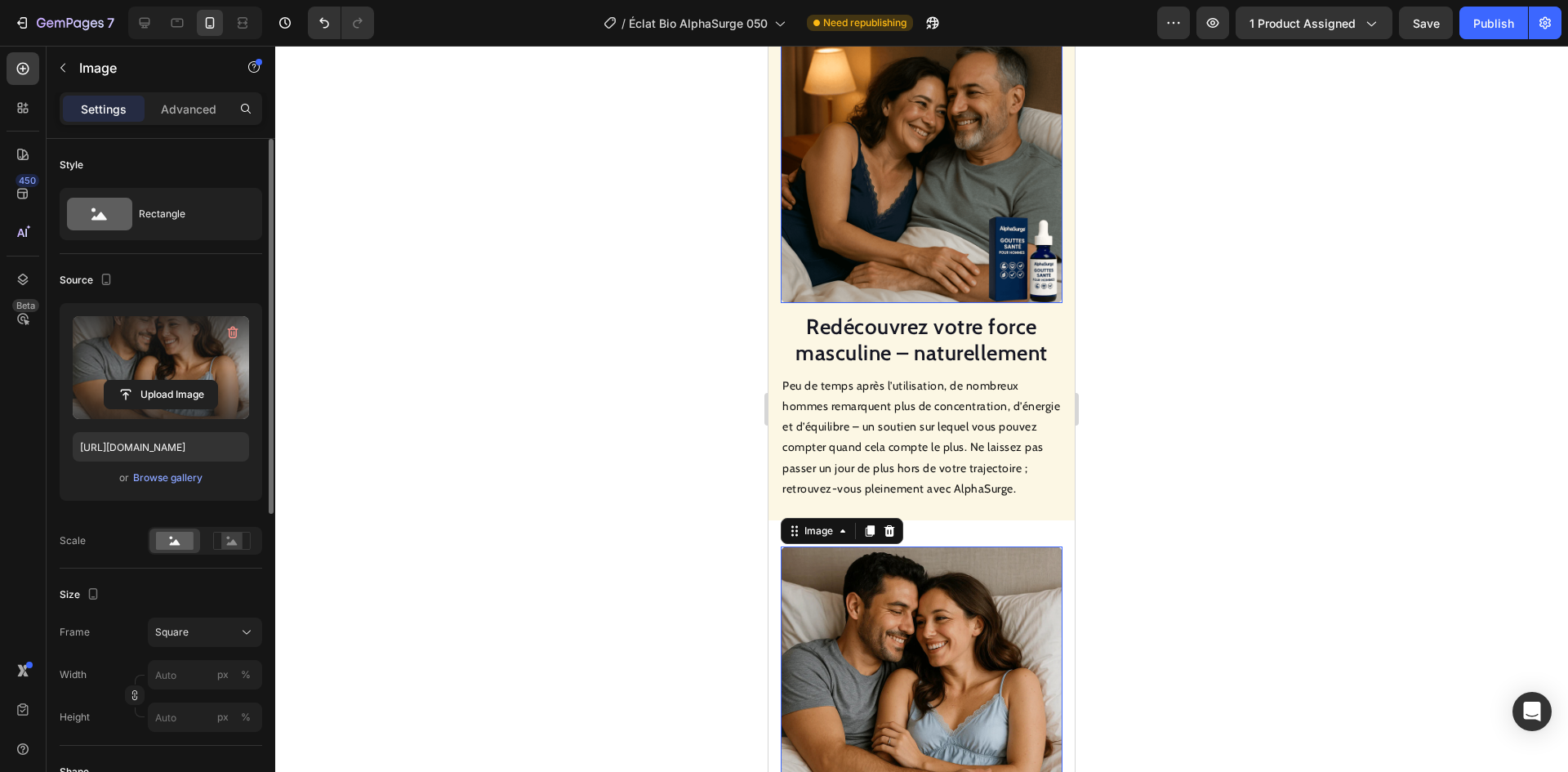
click at [893, 262] on img at bounding box center [922, 162] width 282 height 282
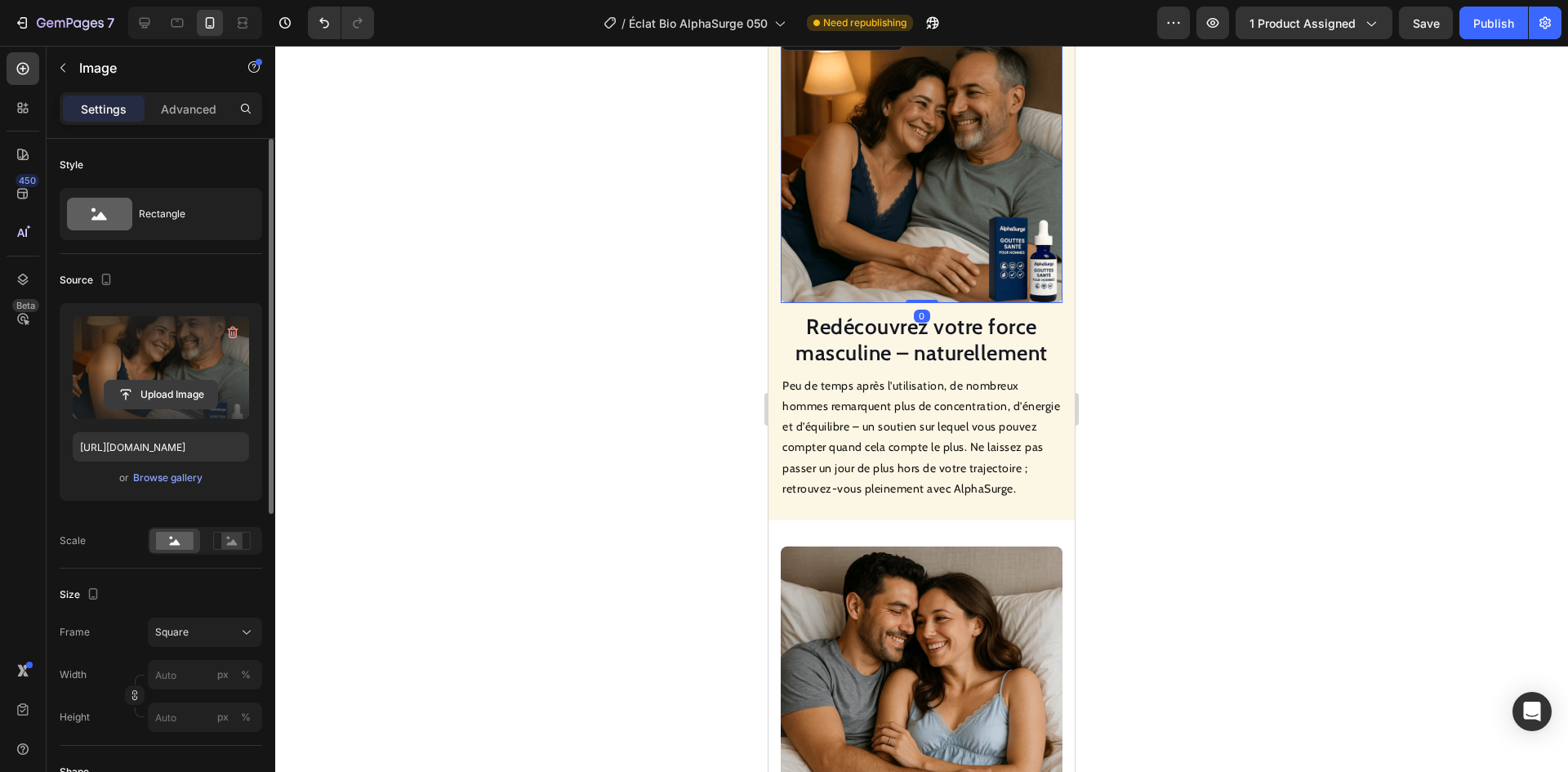
click at [121, 383] on input "file" at bounding box center [160, 395] width 113 height 27
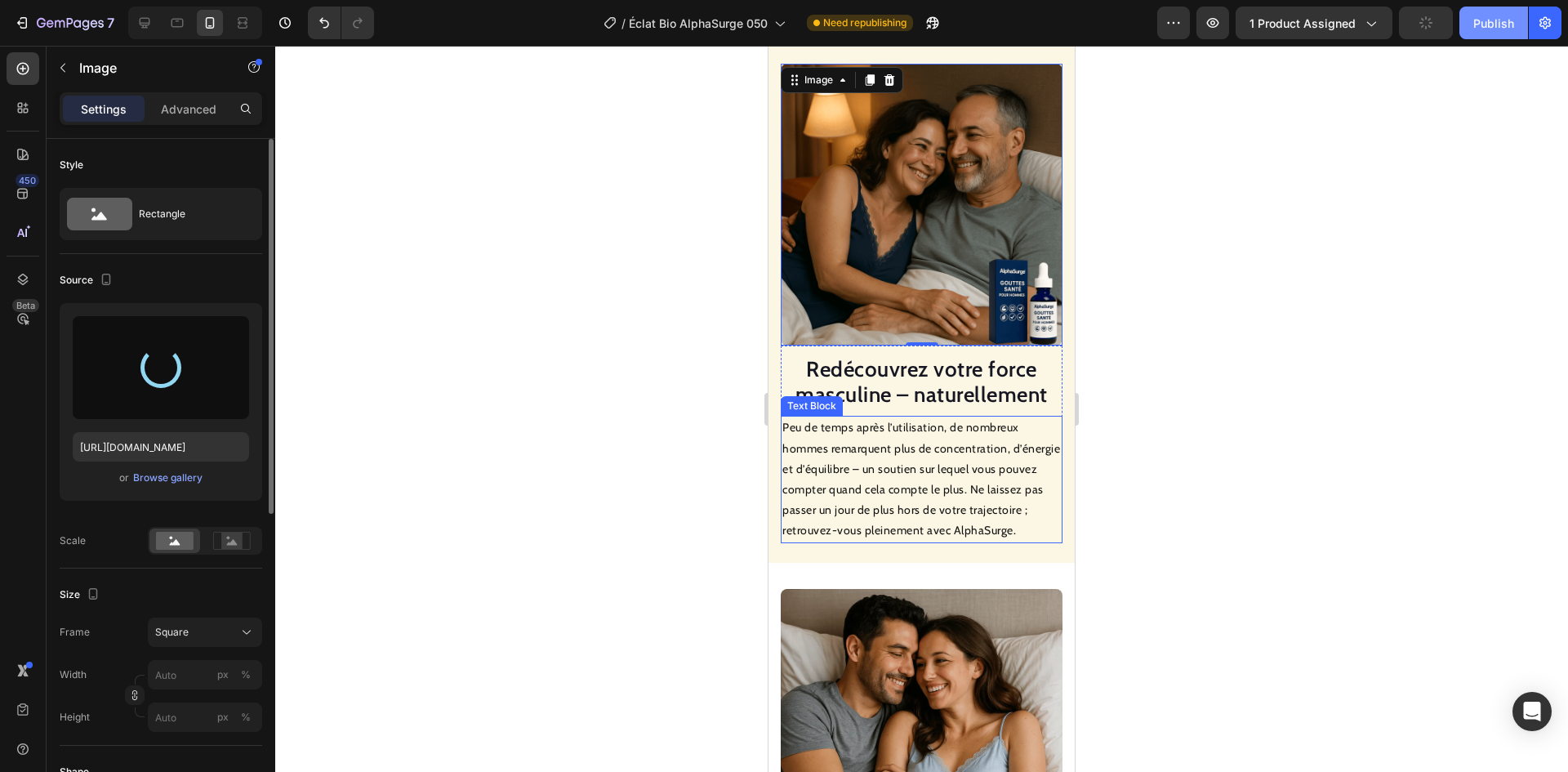
type input "[URL][DOMAIN_NAME]"
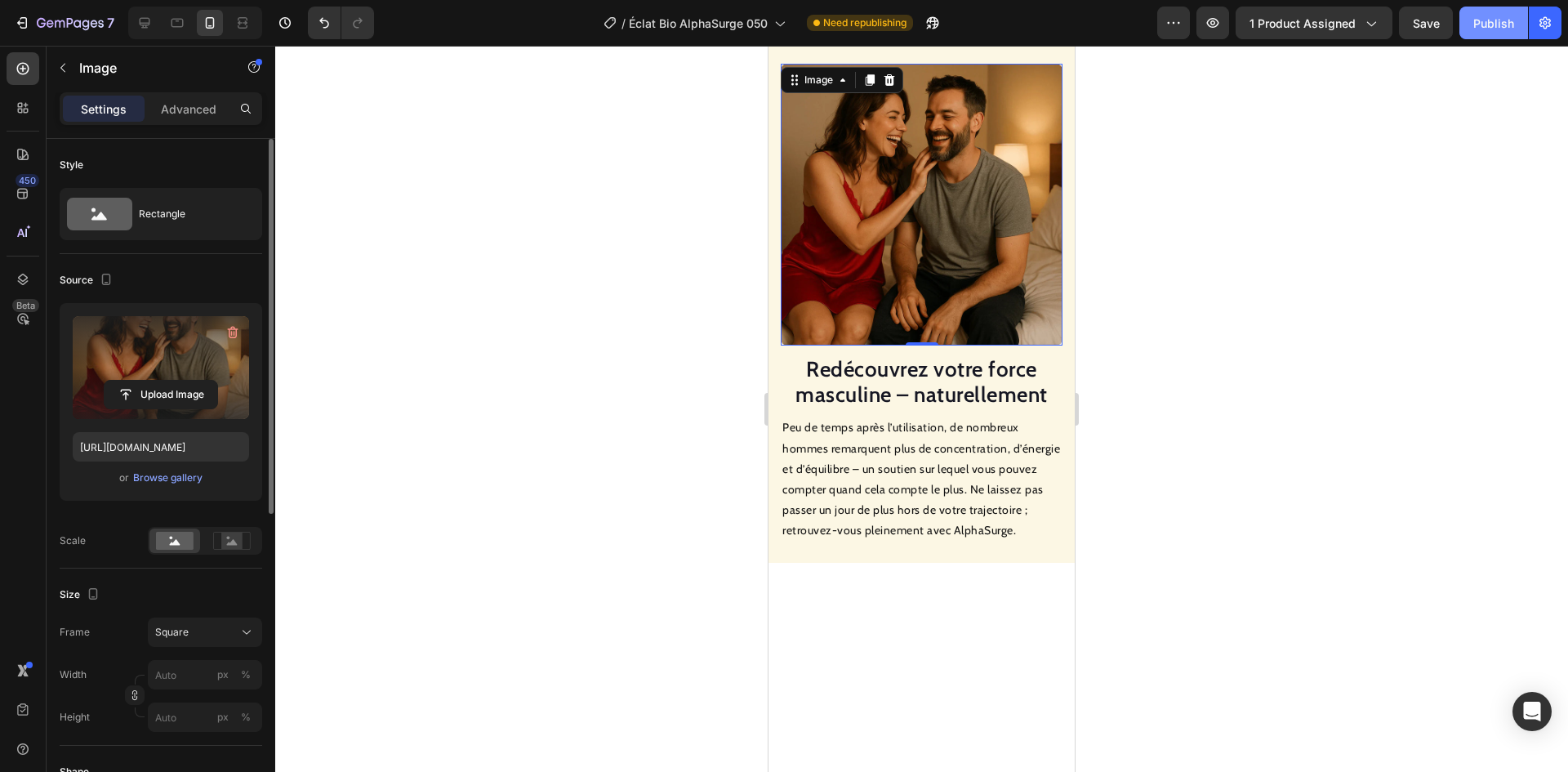
scroll to position [1336, 0]
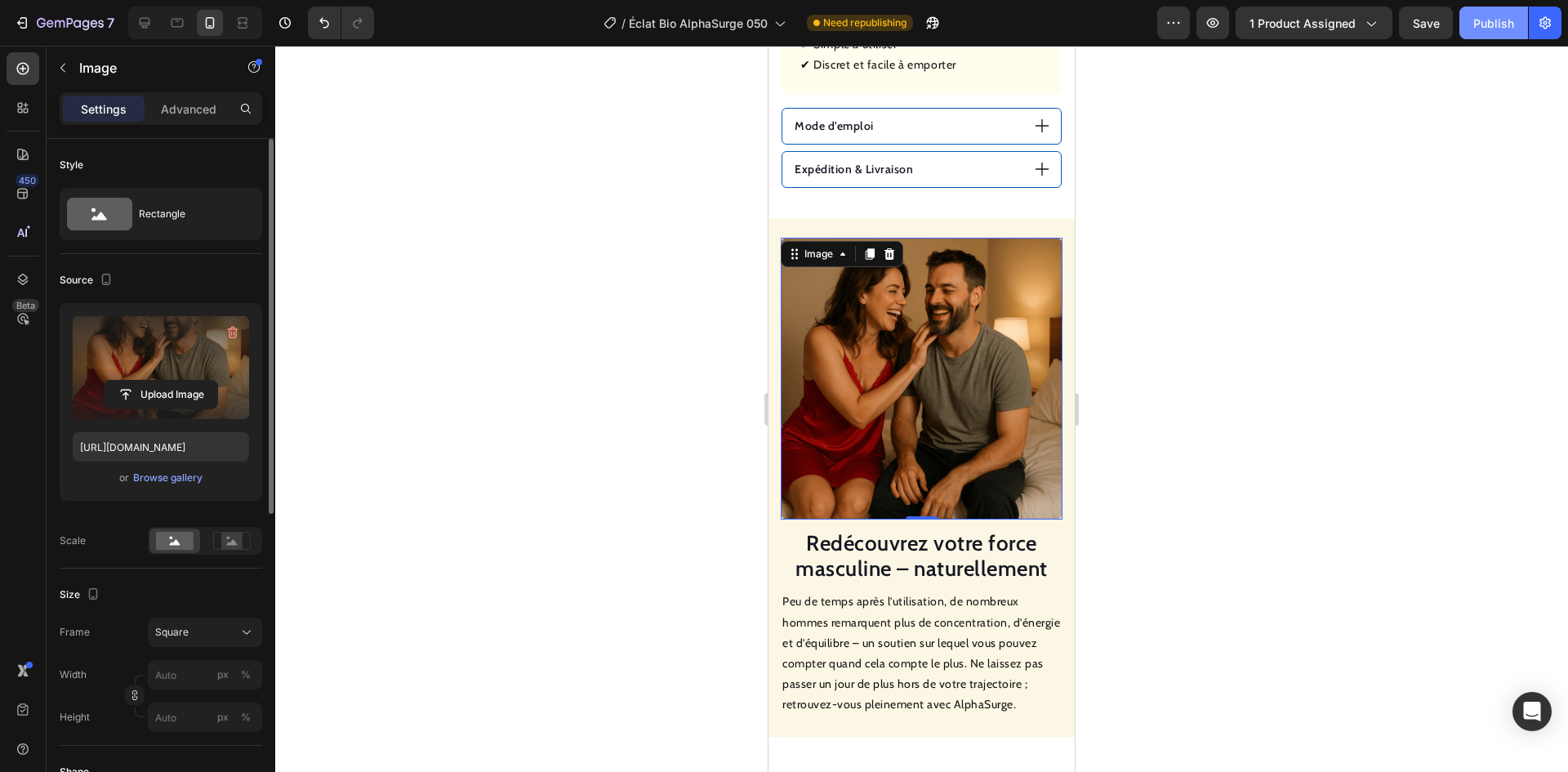
click at [1490, 32] on button "Publish" at bounding box center [1494, 23] width 69 height 33
click at [135, 28] on div at bounding box center [145, 23] width 27 height 27
type input "100"
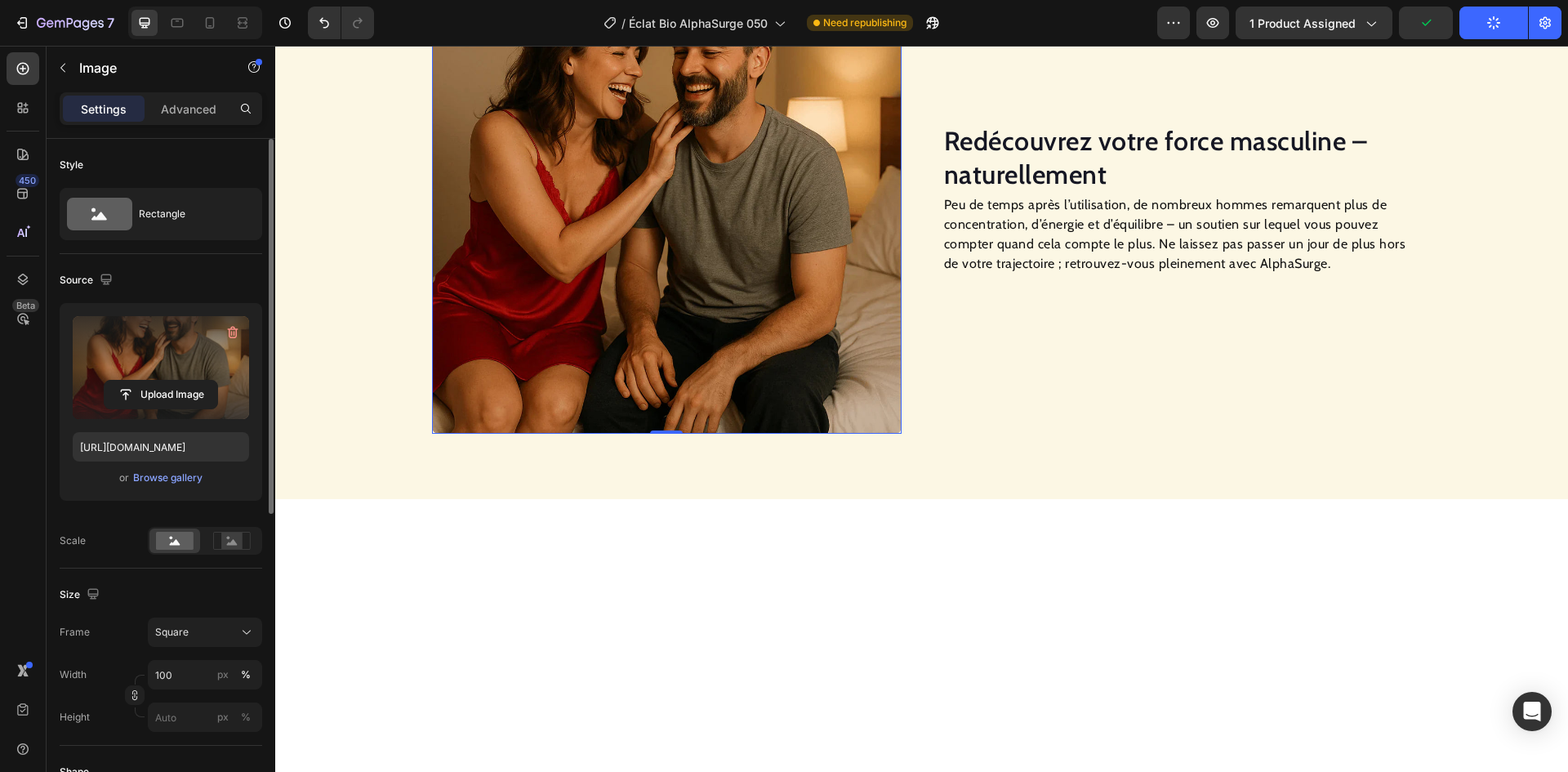
scroll to position [1276, 0]
